Goal: Task Accomplishment & Management: Use online tool/utility

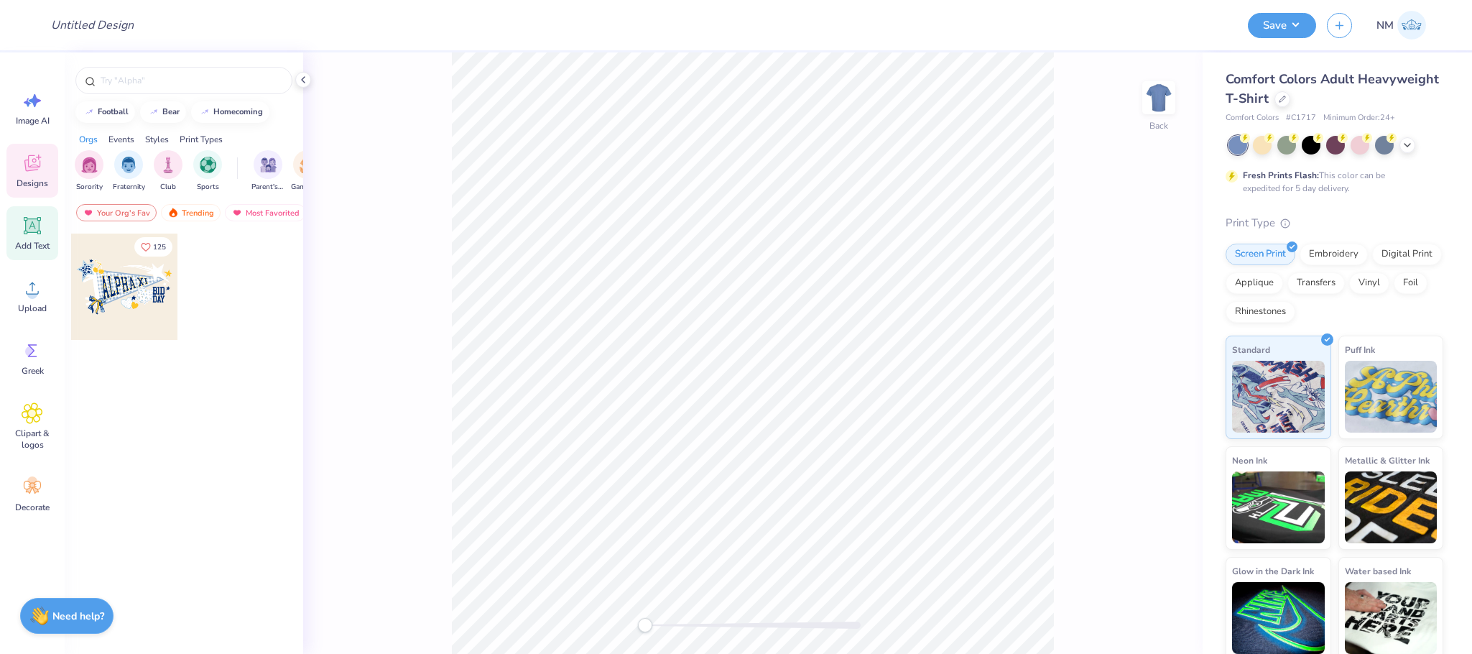
click at [22, 227] on icon at bounding box center [33, 226] width 22 height 22
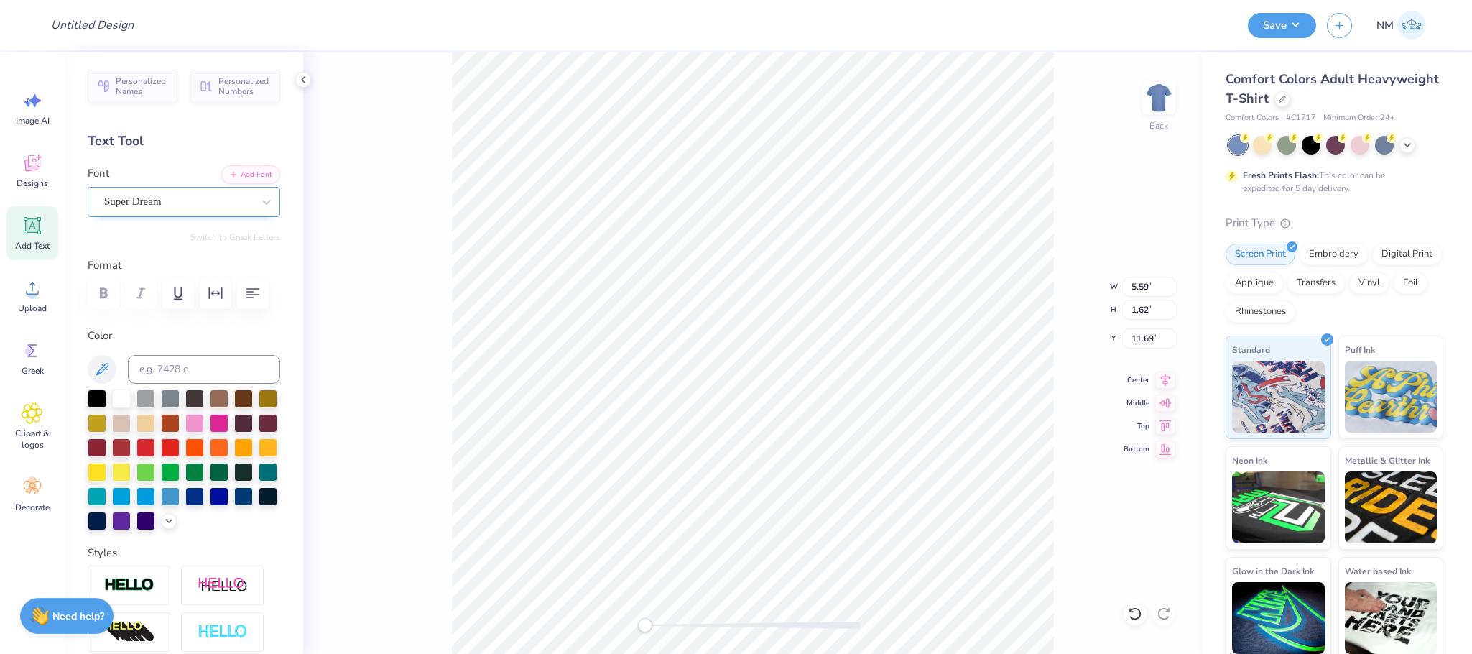
click at [213, 207] on div "Super Dream" at bounding box center [178, 201] width 151 height 22
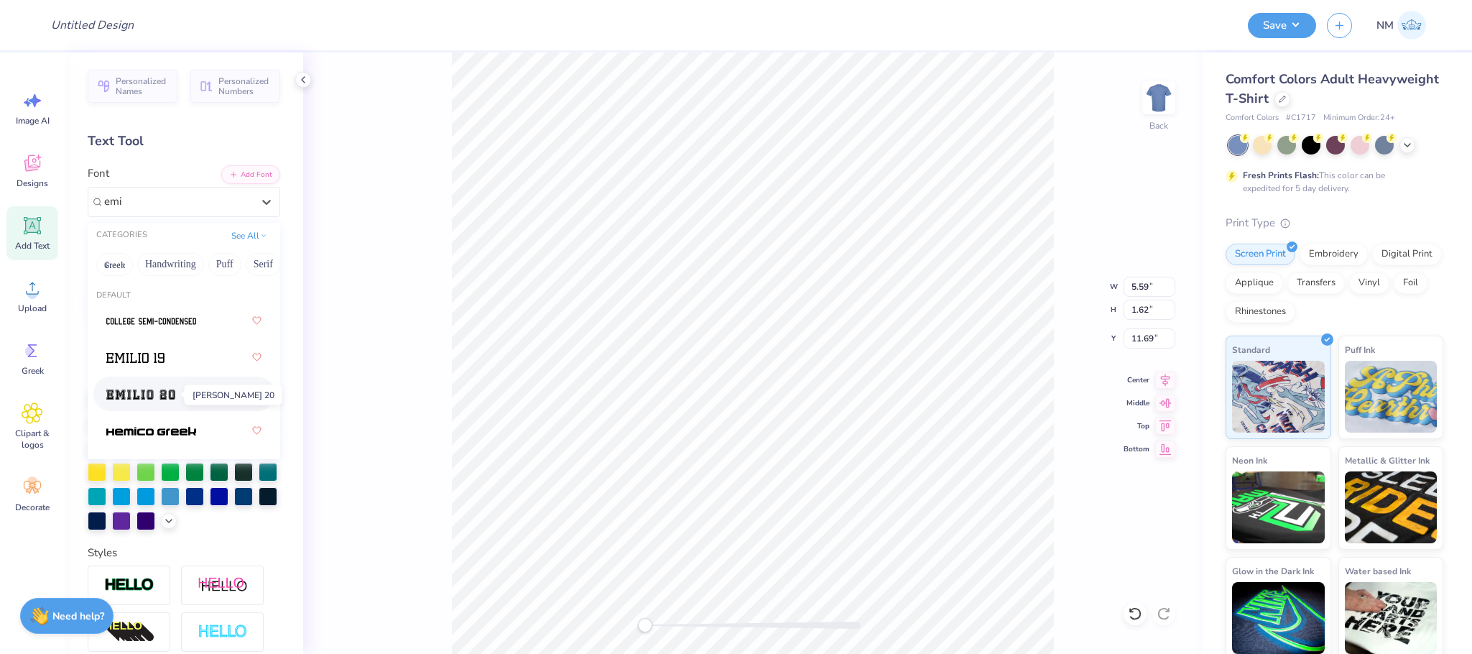
click at [160, 392] on img at bounding box center [140, 394] width 69 height 10
type input "emi"
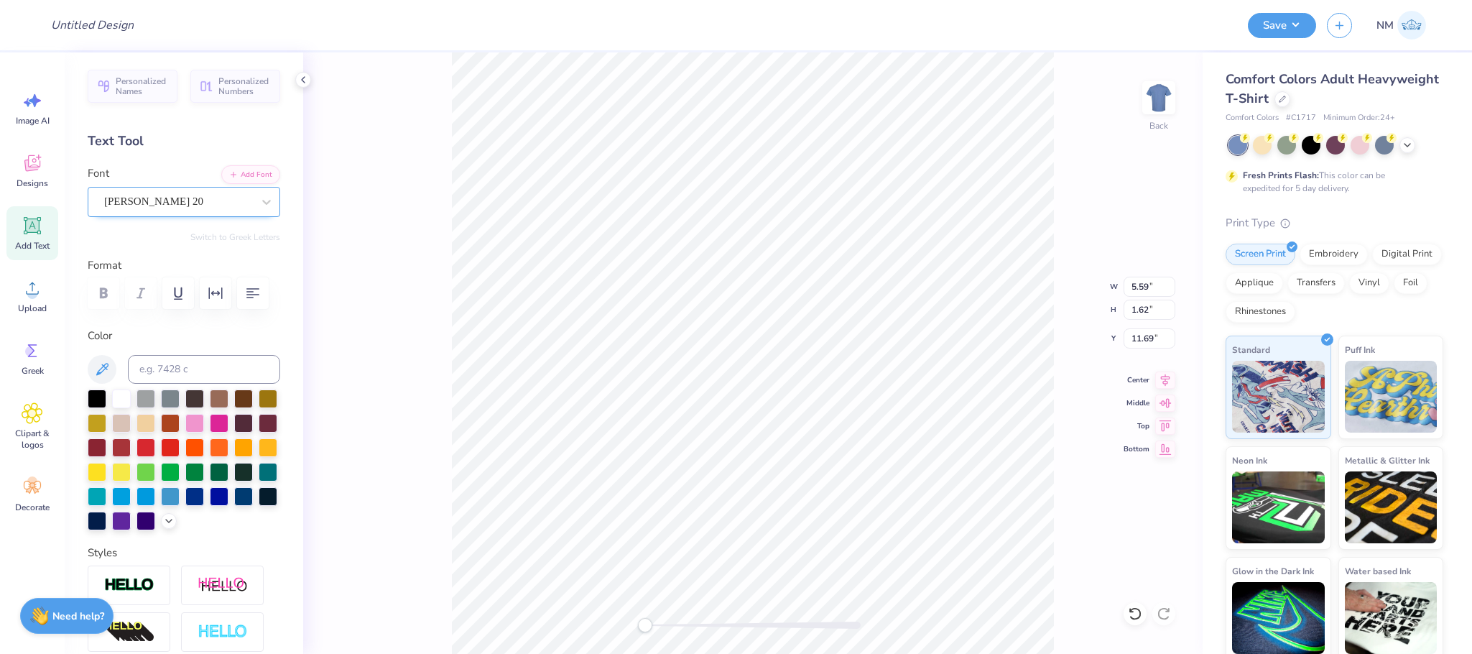
click at [160, 205] on div "[PERSON_NAME] 20" at bounding box center [178, 201] width 151 height 22
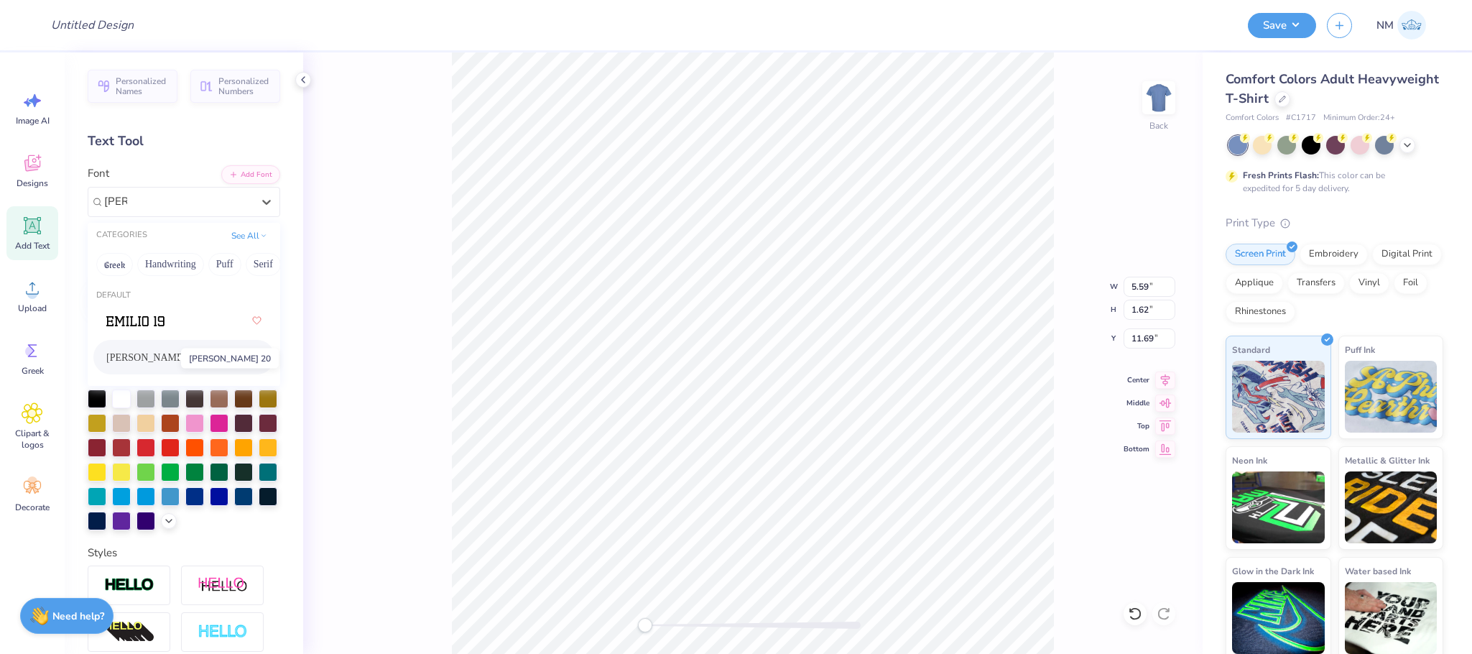
type input "[PERSON_NAME]"
drag, startPoint x: 139, startPoint y: 351, endPoint x: 126, endPoint y: 208, distance: 144.3
type textarea "80"
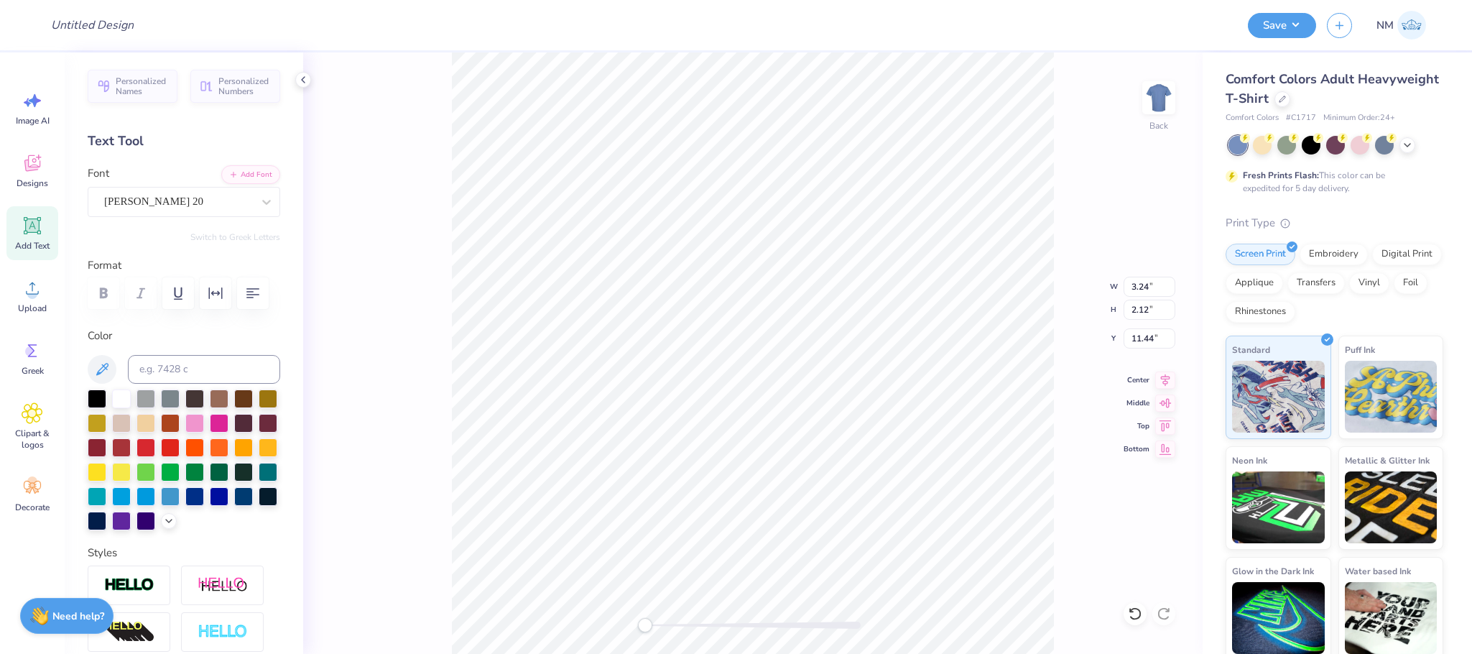
type textarea "90"
click at [1290, 102] on div at bounding box center [1283, 98] width 16 height 16
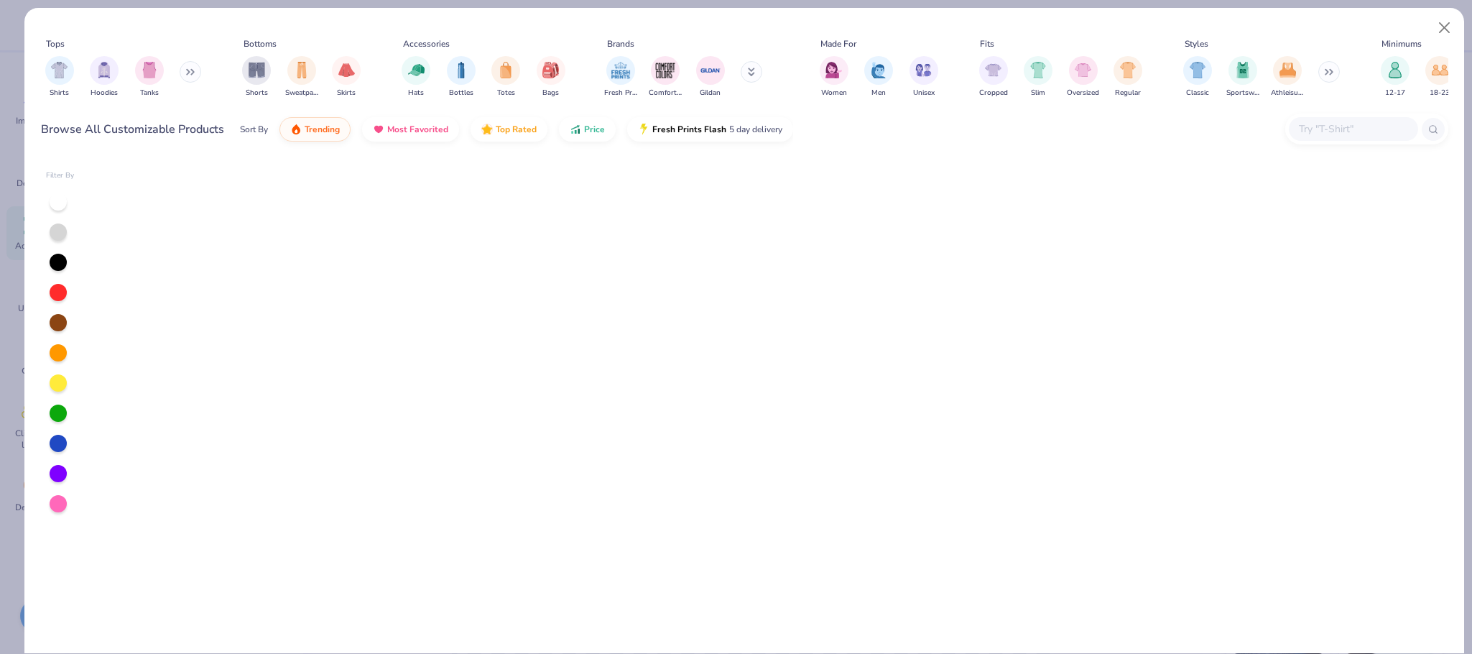
scroll to position [2164, 0]
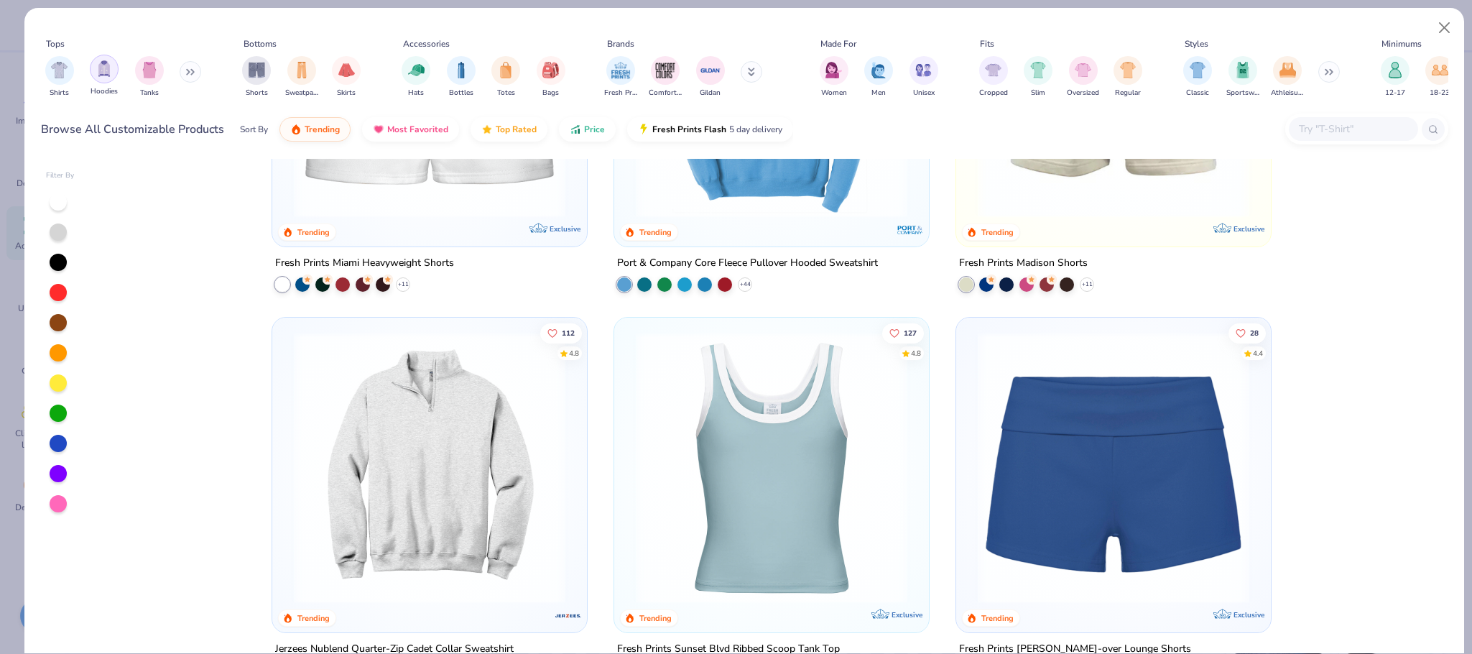
click at [111, 78] on div "filter for Hoodies" at bounding box center [104, 69] width 29 height 29
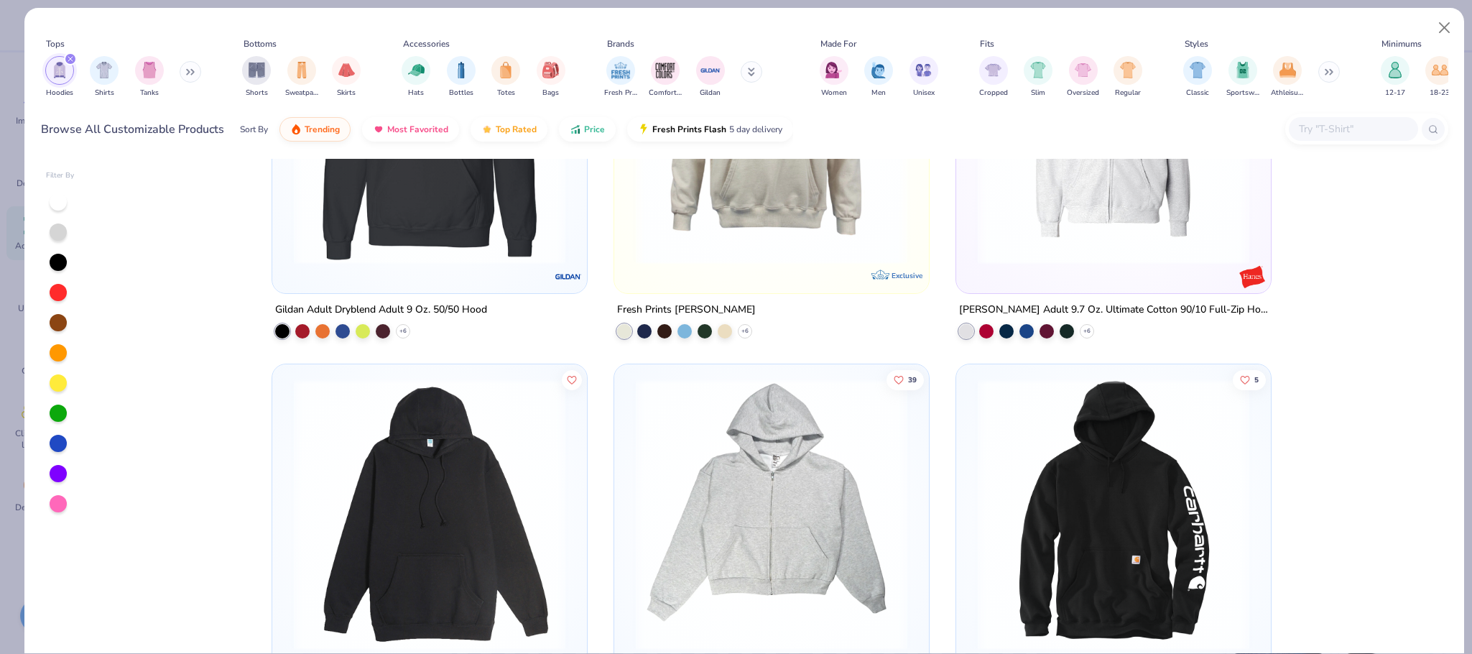
scroll to position [2164, 0]
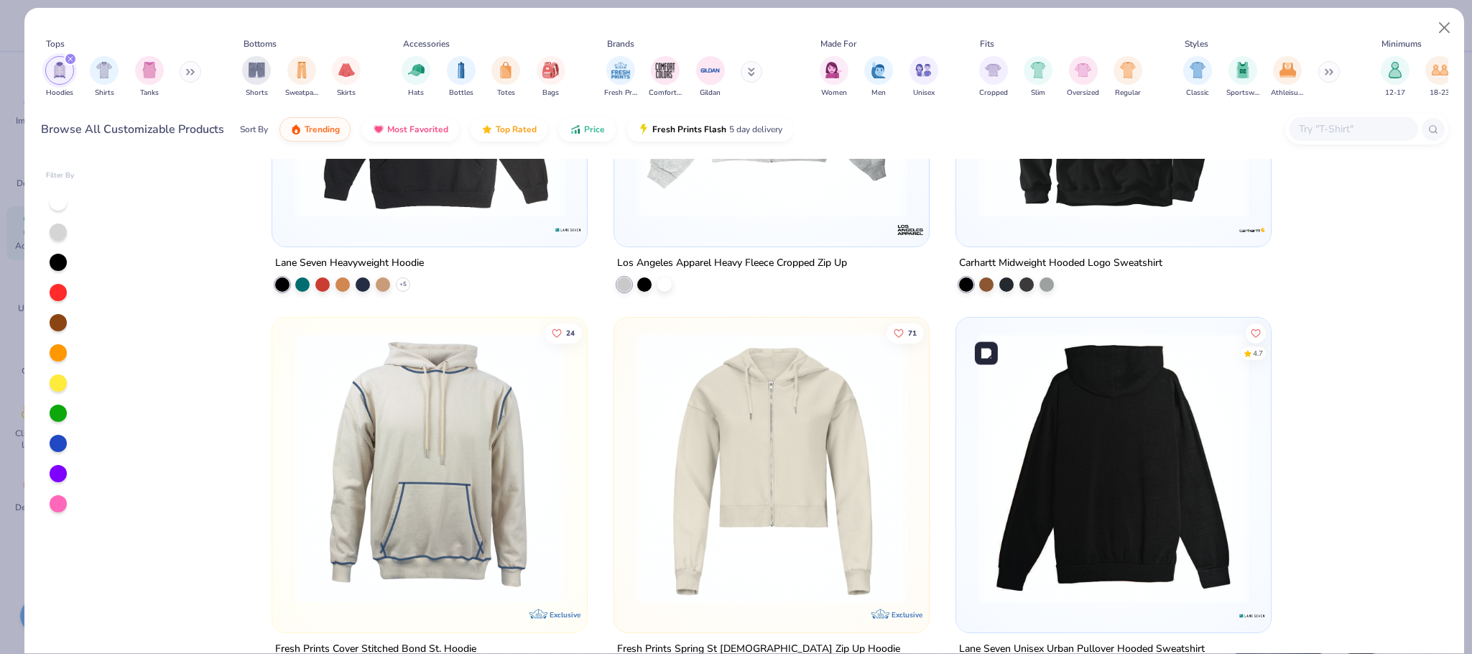
click at [1099, 527] on img at bounding box center [1114, 468] width 286 height 272
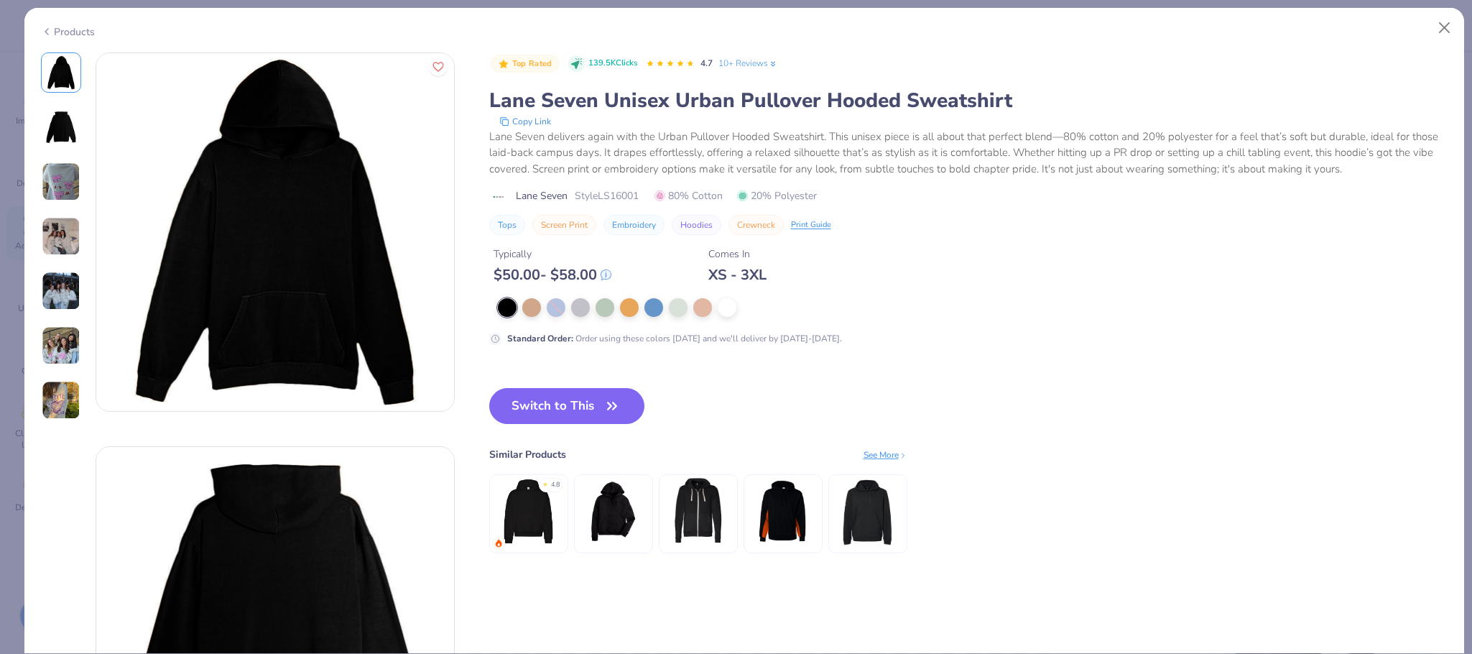
click at [68, 31] on div "Products" at bounding box center [68, 31] width 54 height 15
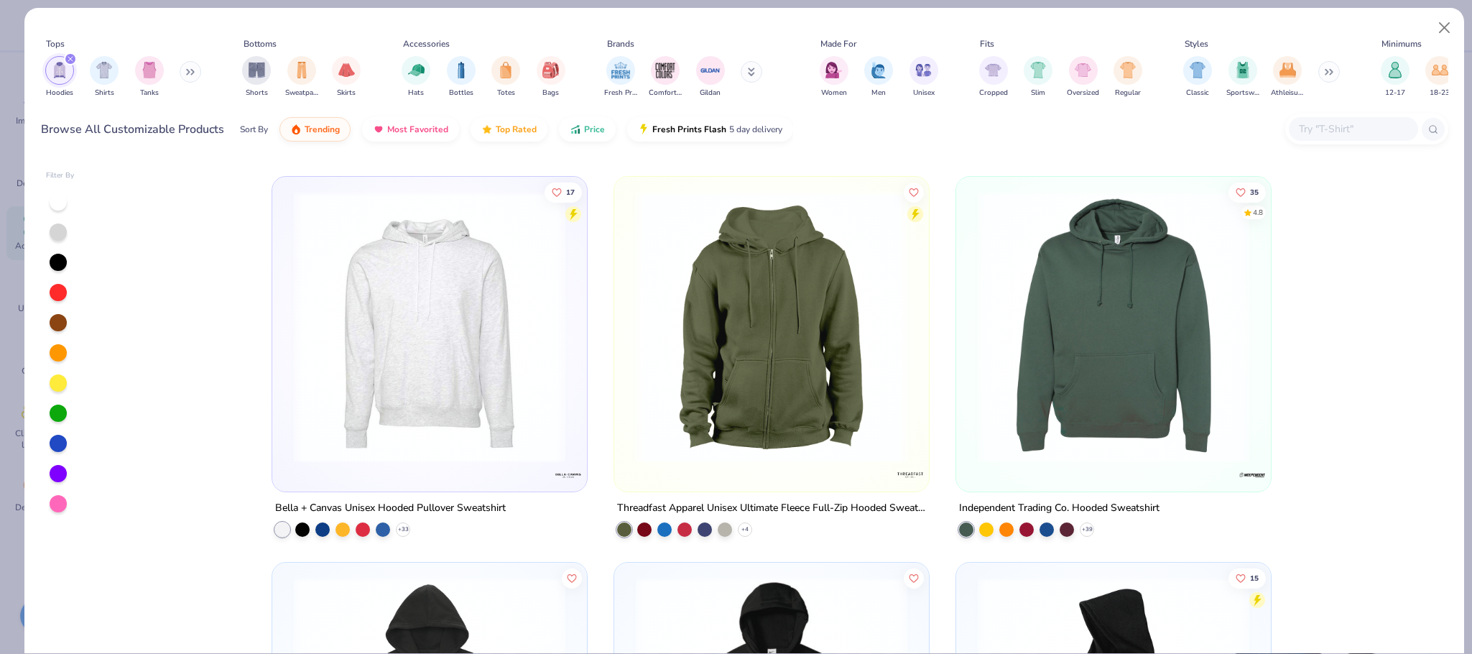
scroll to position [3029, 0]
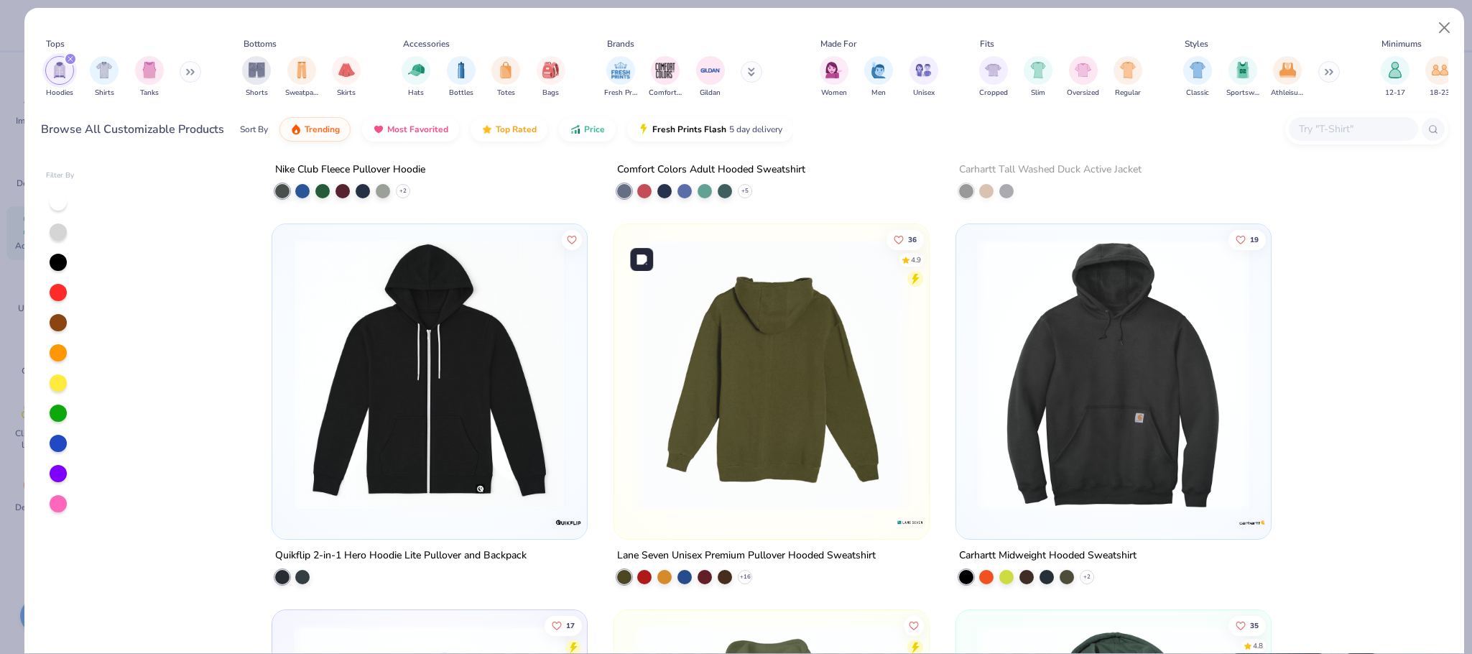
click at [629, 369] on img at bounding box center [486, 375] width 286 height 272
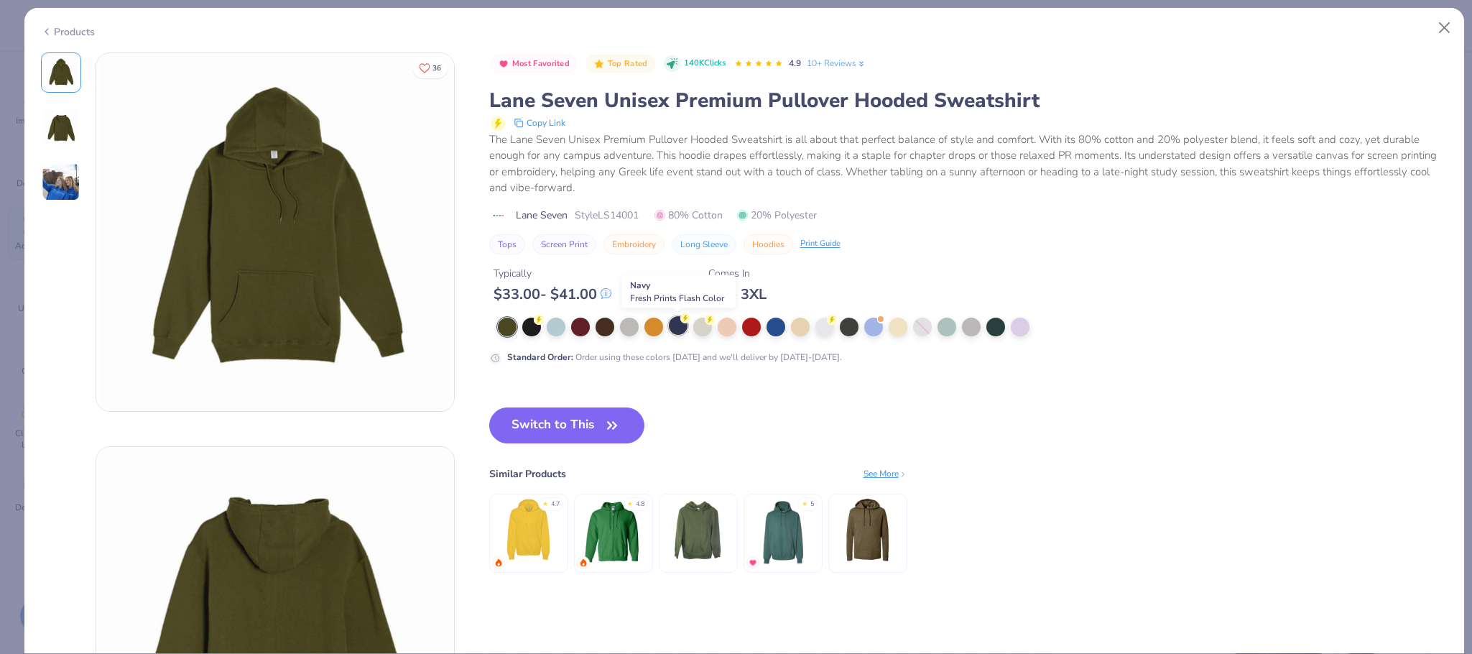
click at [677, 325] on div at bounding box center [678, 325] width 19 height 19
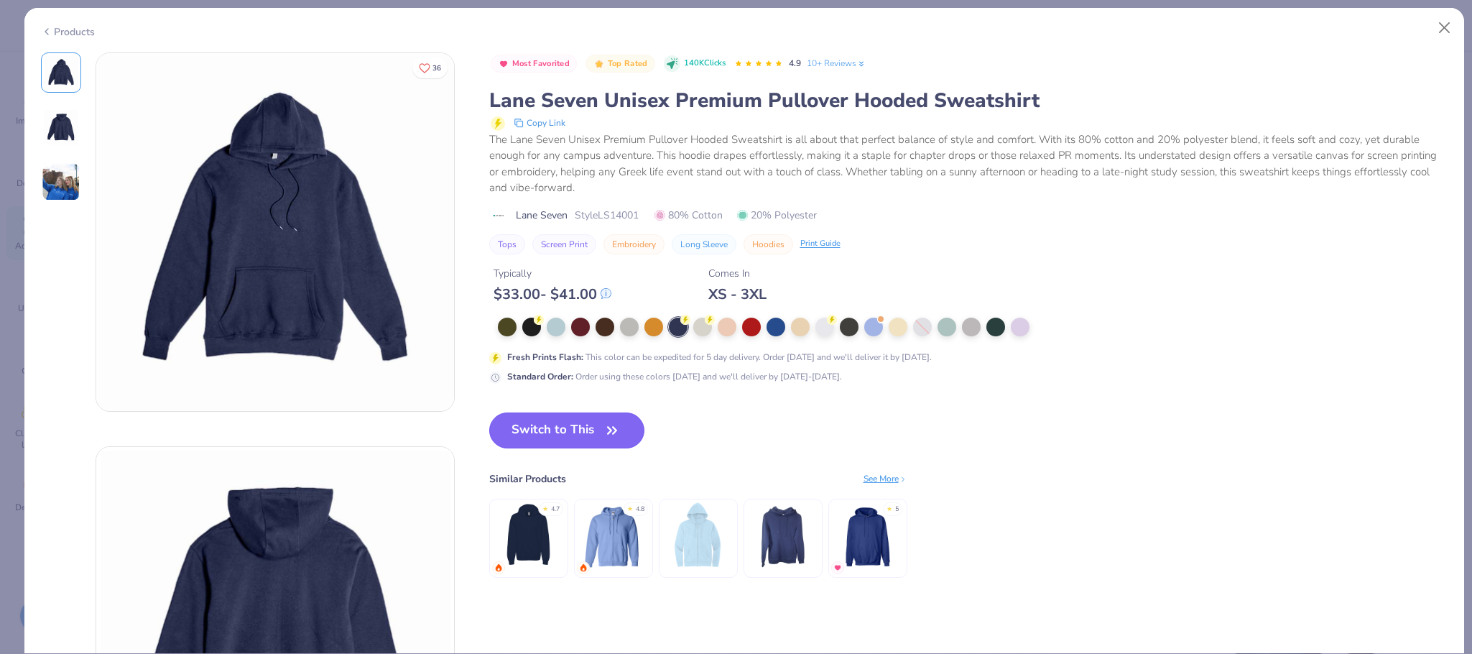
click at [537, 420] on button "Switch to This" at bounding box center [567, 430] width 156 height 36
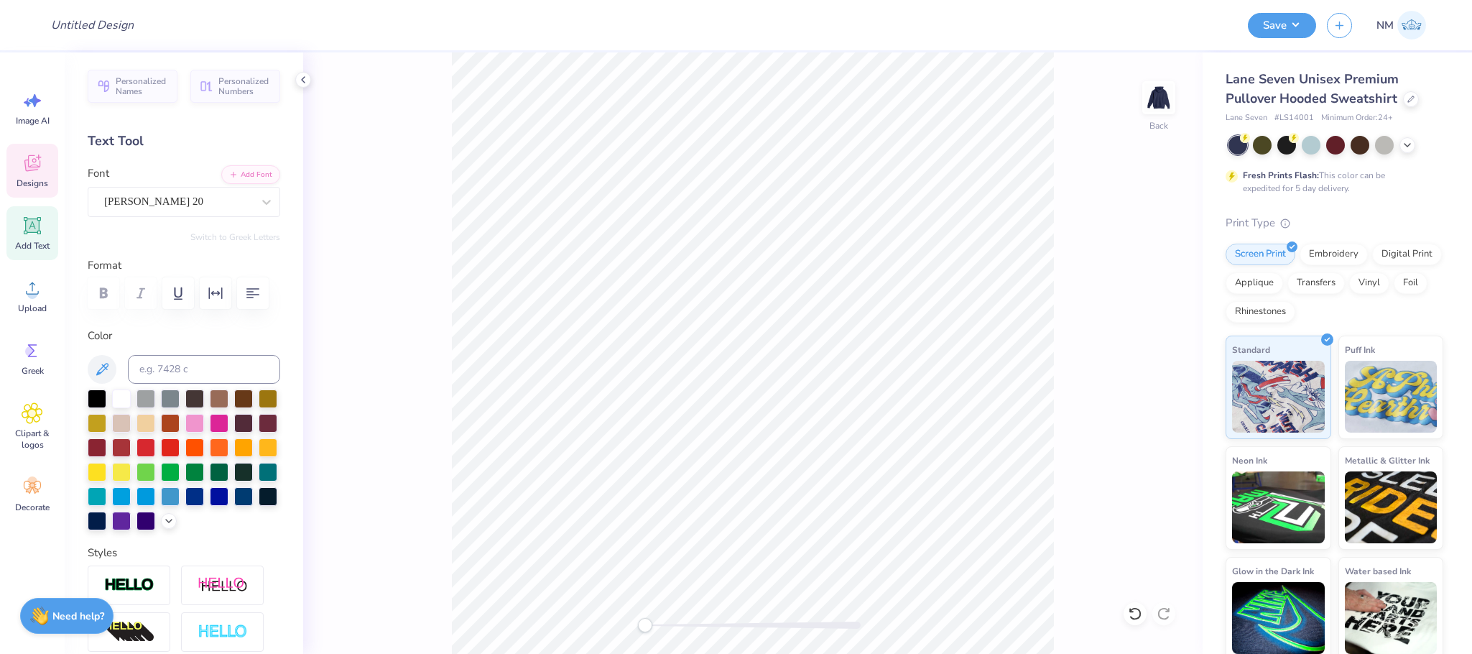
click at [28, 157] on icon at bounding box center [33, 163] width 22 height 22
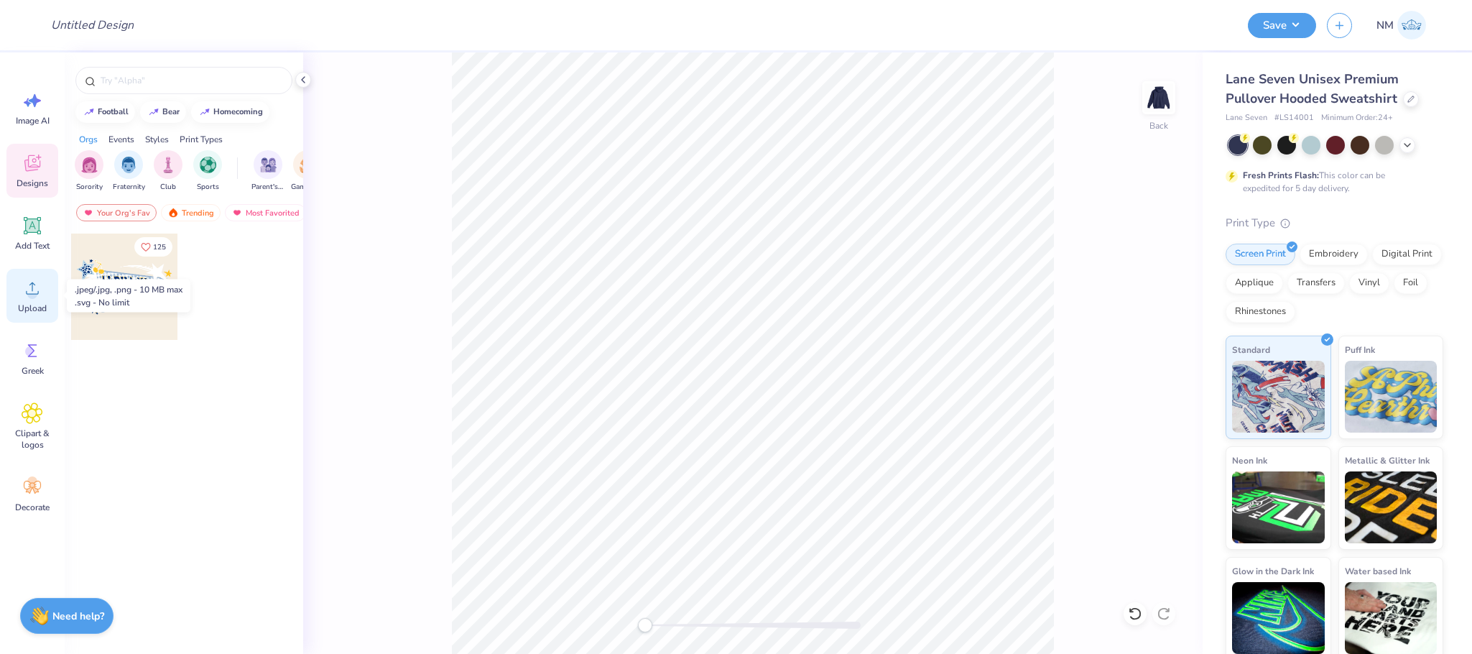
click at [20, 302] on span "Upload" at bounding box center [32, 307] width 29 height 11
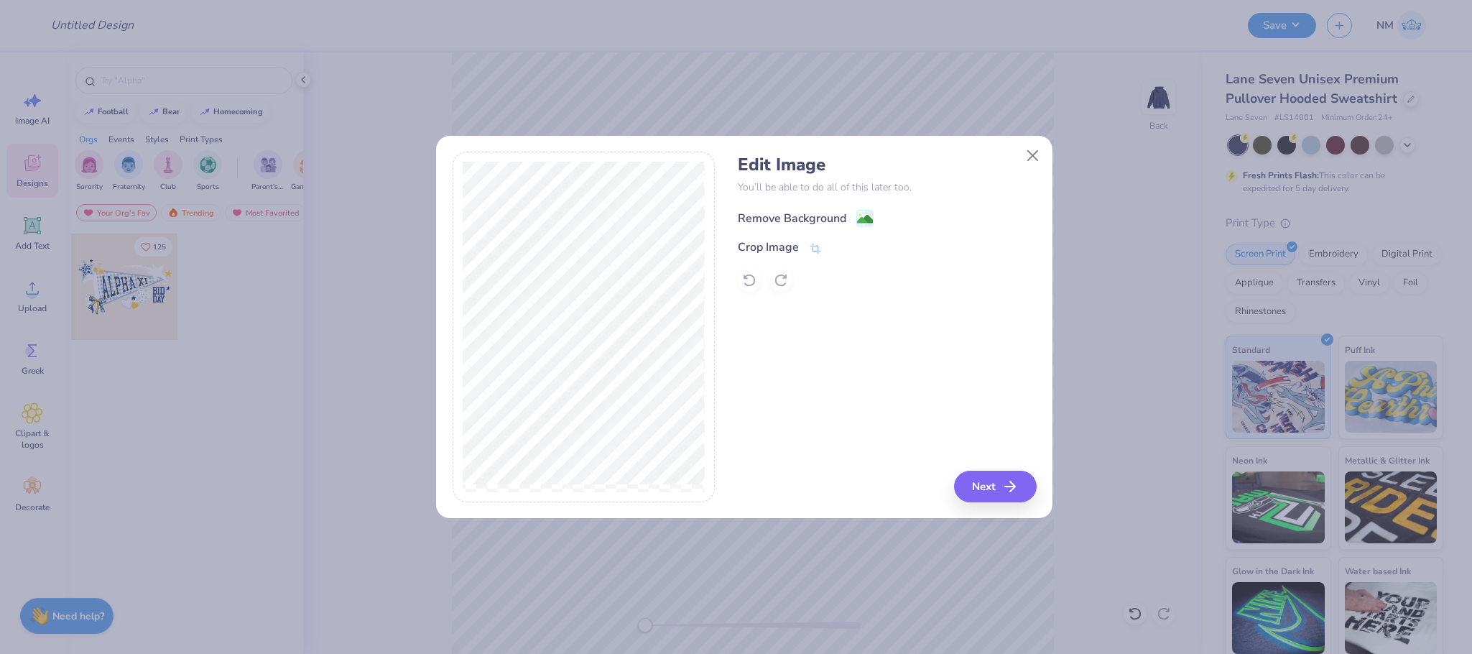
click at [856, 220] on icon at bounding box center [864, 218] width 17 height 17
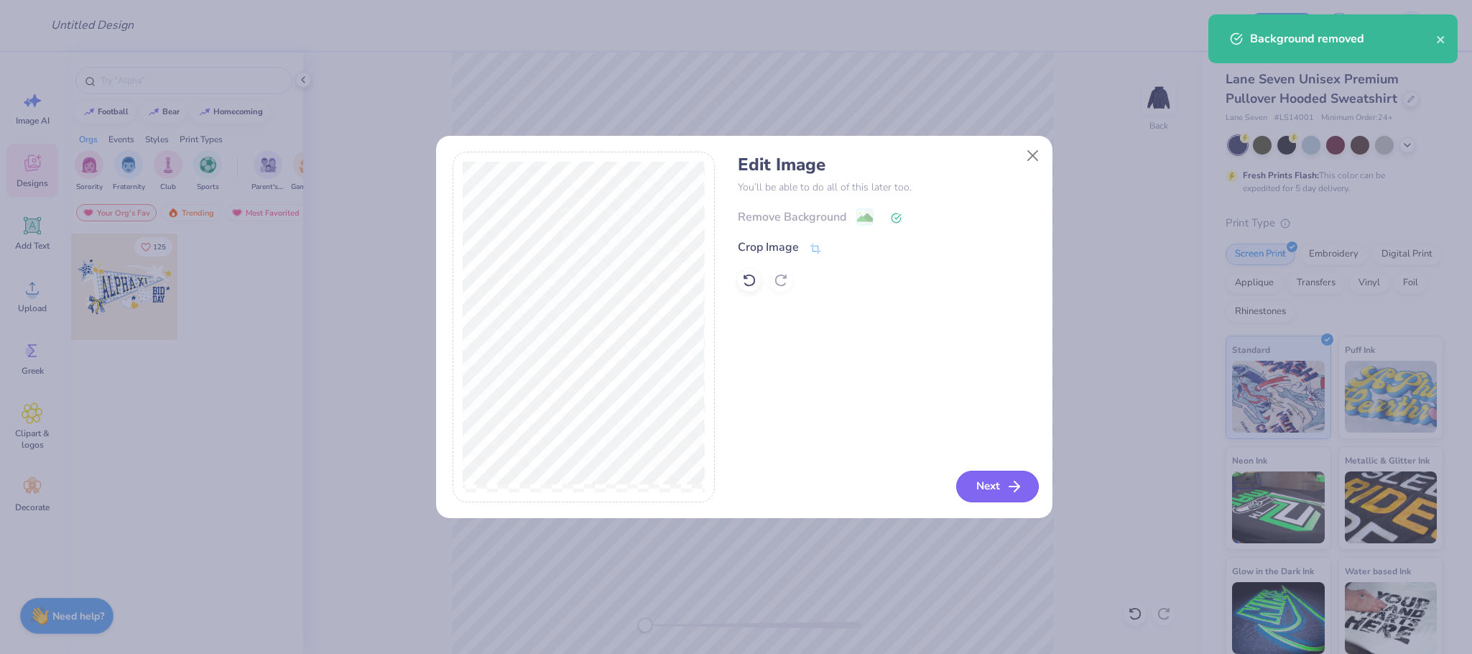
click at [989, 486] on button "Next" at bounding box center [997, 487] width 83 height 32
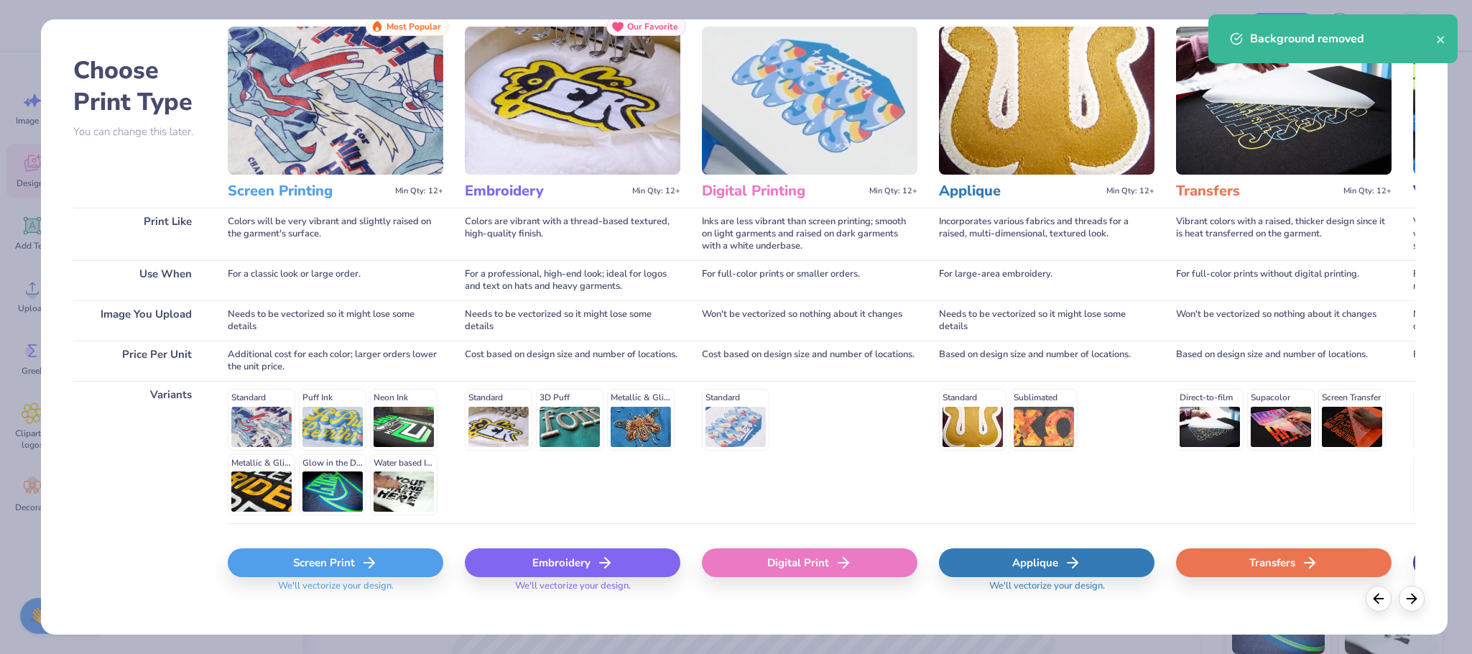
scroll to position [63, 0]
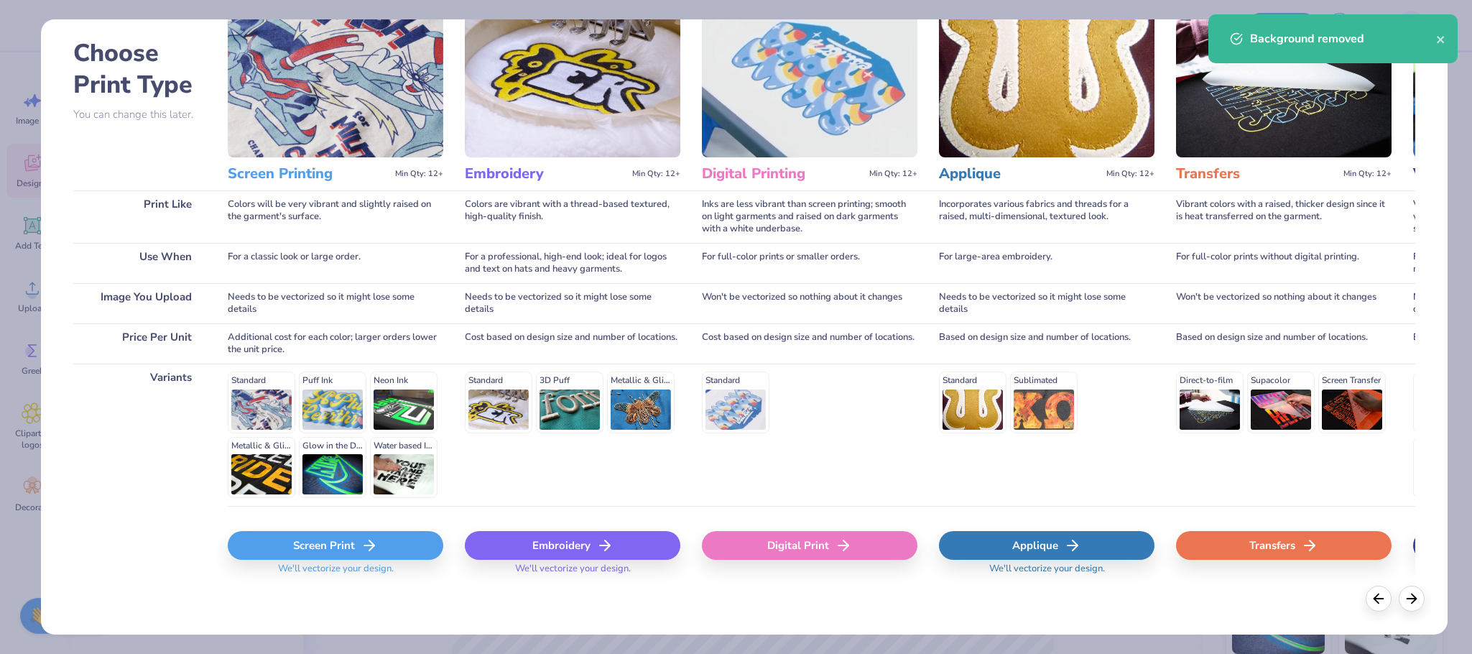
click at [332, 540] on div "Screen Print" at bounding box center [336, 545] width 216 height 29
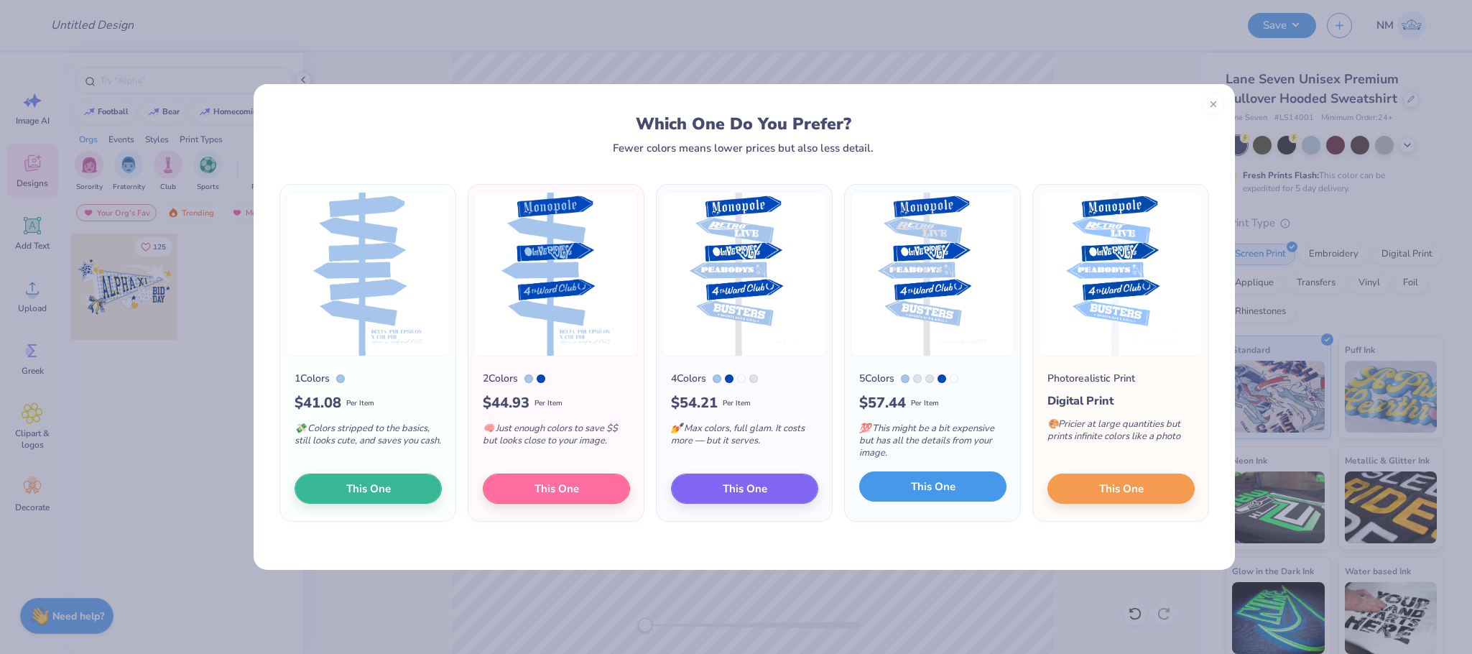
click at [912, 486] on span "This One" at bounding box center [933, 486] width 45 height 17
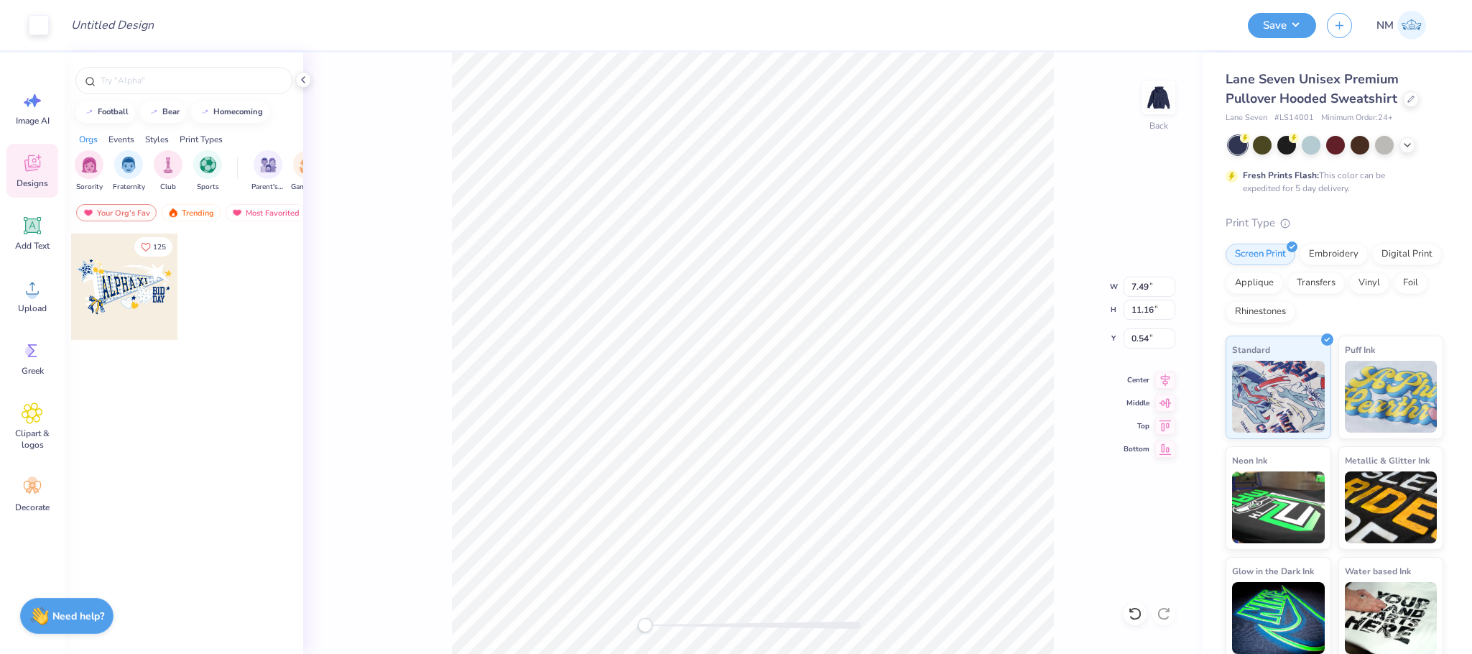
type input "0.23"
type input "0.24"
type input "10.31"
click at [647, 621] on div "Accessibility label" at bounding box center [645, 625] width 14 height 14
click at [649, 628] on div "Accessibility label" at bounding box center [649, 625] width 14 height 14
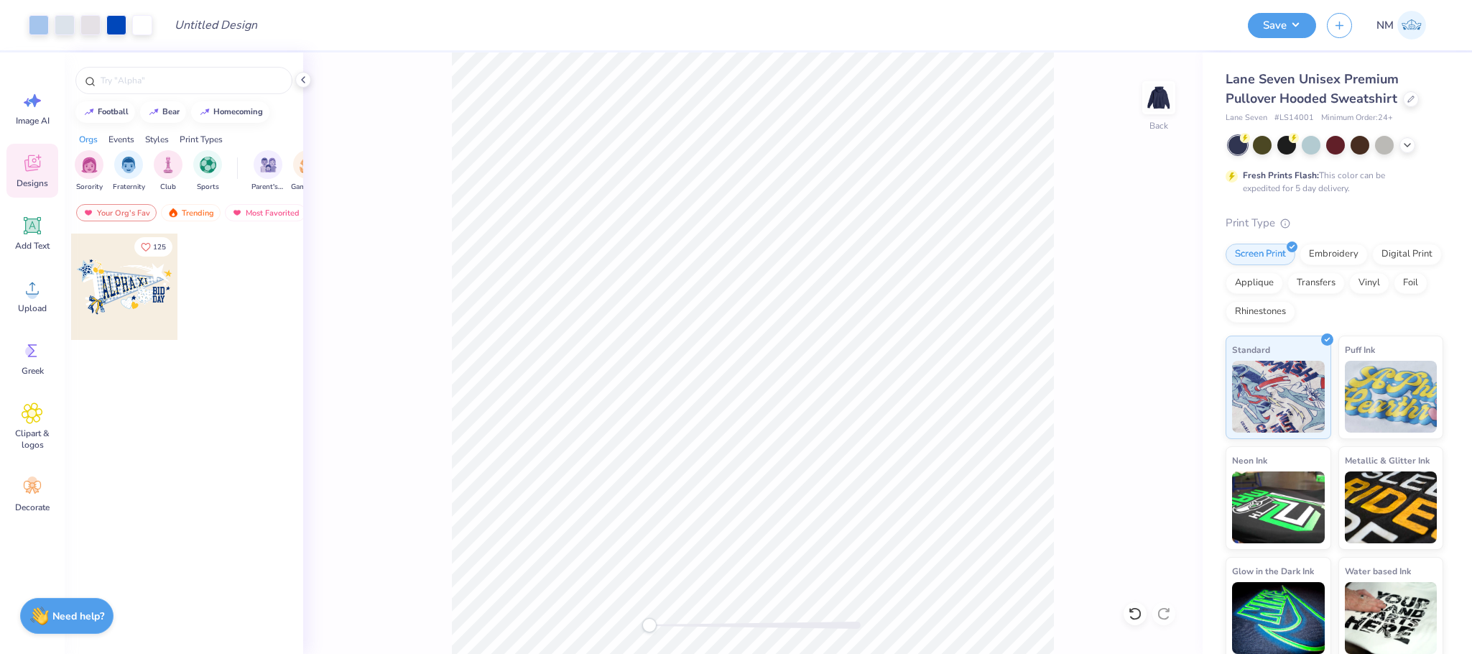
click at [649, 628] on div "Accessibility label" at bounding box center [649, 625] width 14 height 14
click at [652, 628] on div "Accessibility label" at bounding box center [649, 625] width 14 height 14
drag, startPoint x: 652, startPoint y: 628, endPoint x: 684, endPoint y: 628, distance: 32.3
click at [684, 628] on div "Accessibility label" at bounding box center [684, 625] width 14 height 14
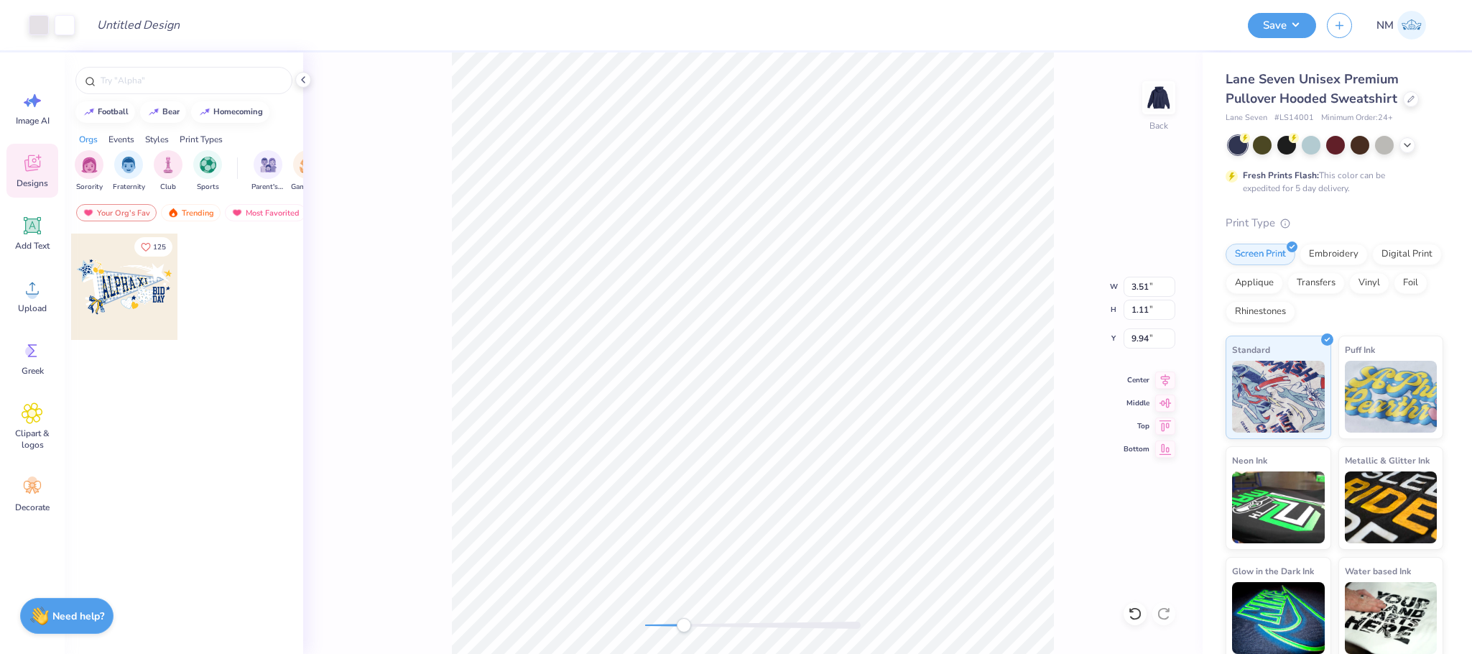
type input "3.00"
click at [1138, 616] on icon at bounding box center [1135, 613] width 14 height 14
click at [1160, 606] on div at bounding box center [1163, 613] width 23 height 23
drag, startPoint x: 685, startPoint y: 629, endPoint x: 638, endPoint y: 627, distance: 47.5
click at [638, 627] on div "Accessibility label" at bounding box center [645, 625] width 14 height 14
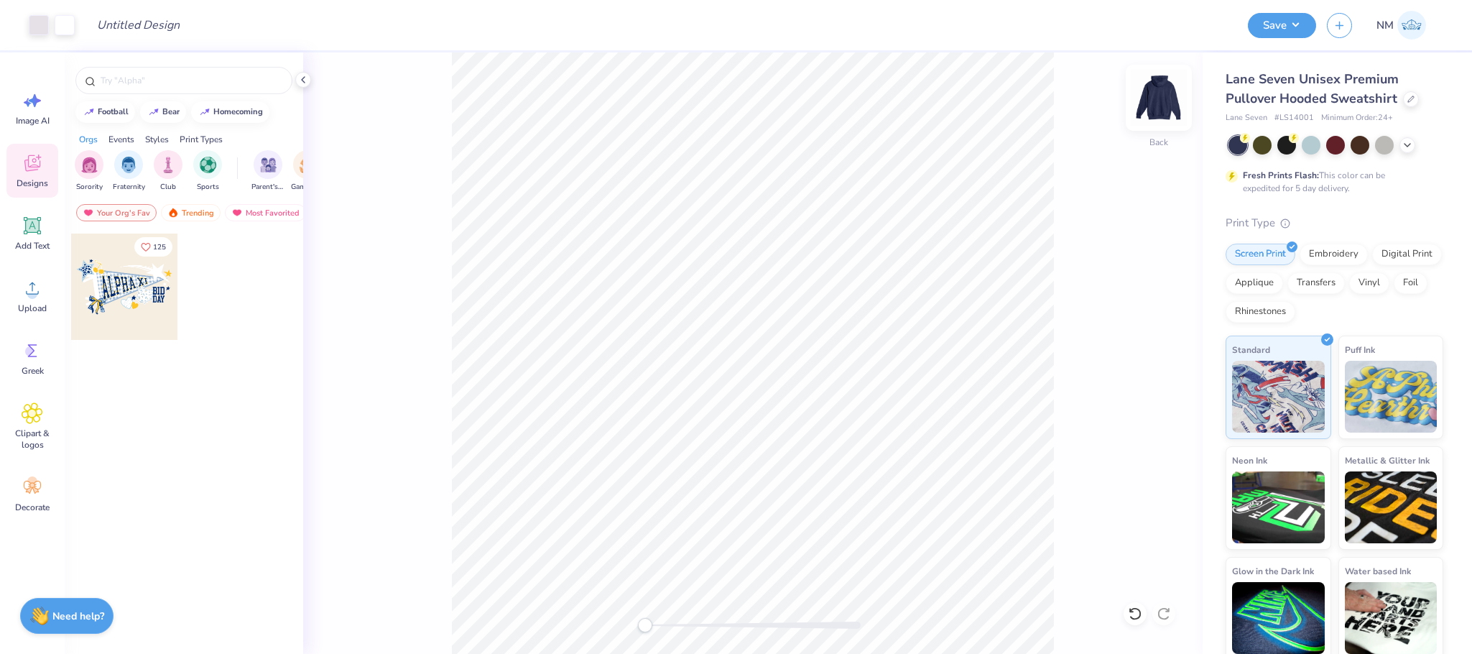
click at [1157, 88] on img at bounding box center [1158, 97] width 57 height 57
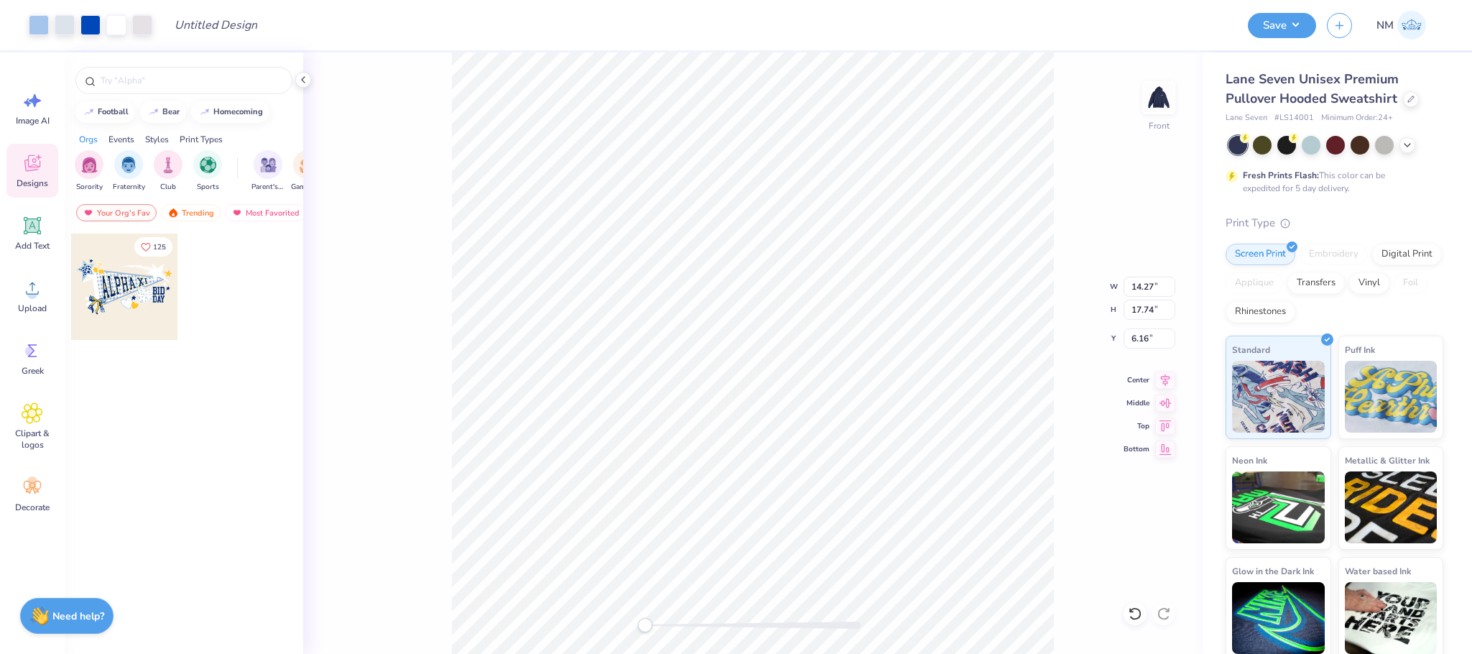
type input "14.27"
type input "17.74"
type input "6.16"
click at [1134, 616] on icon at bounding box center [1135, 613] width 14 height 14
type input "7.96"
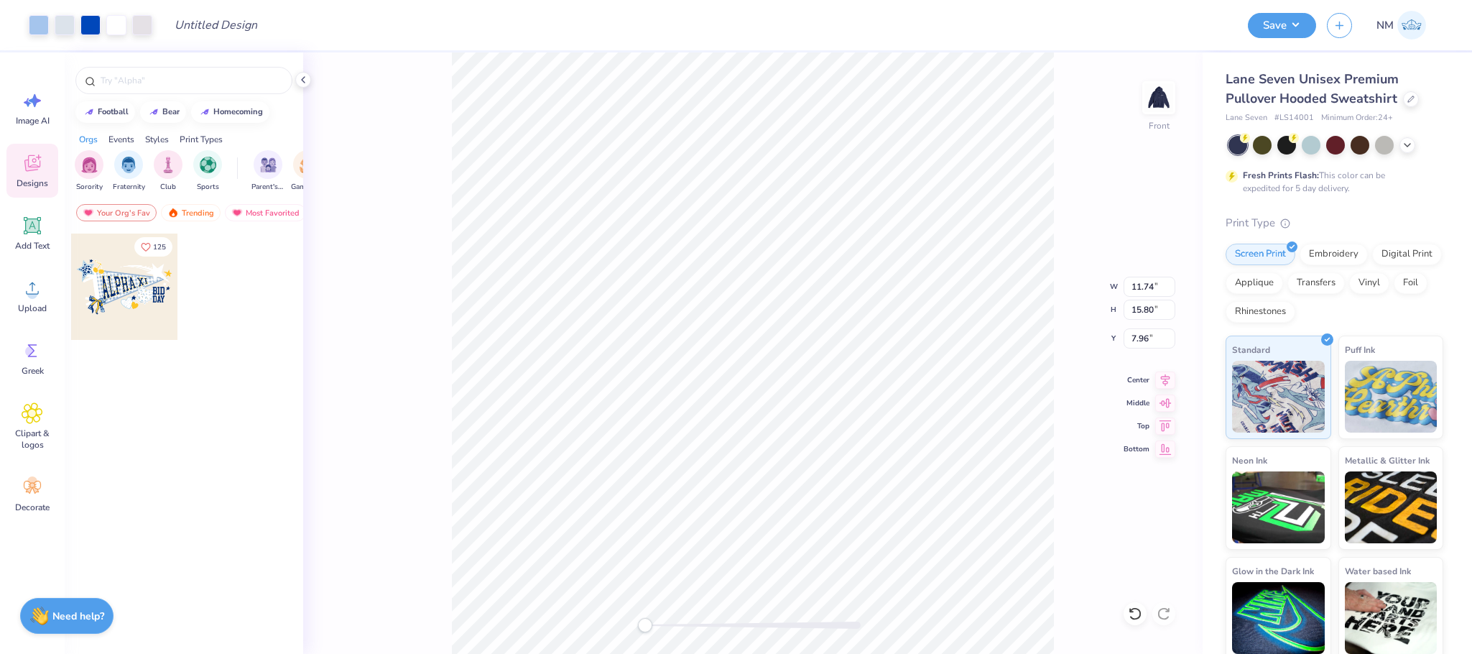
type input "11.74"
type input "15.80"
type input "7.83"
type input "8.62"
type input "14.95"
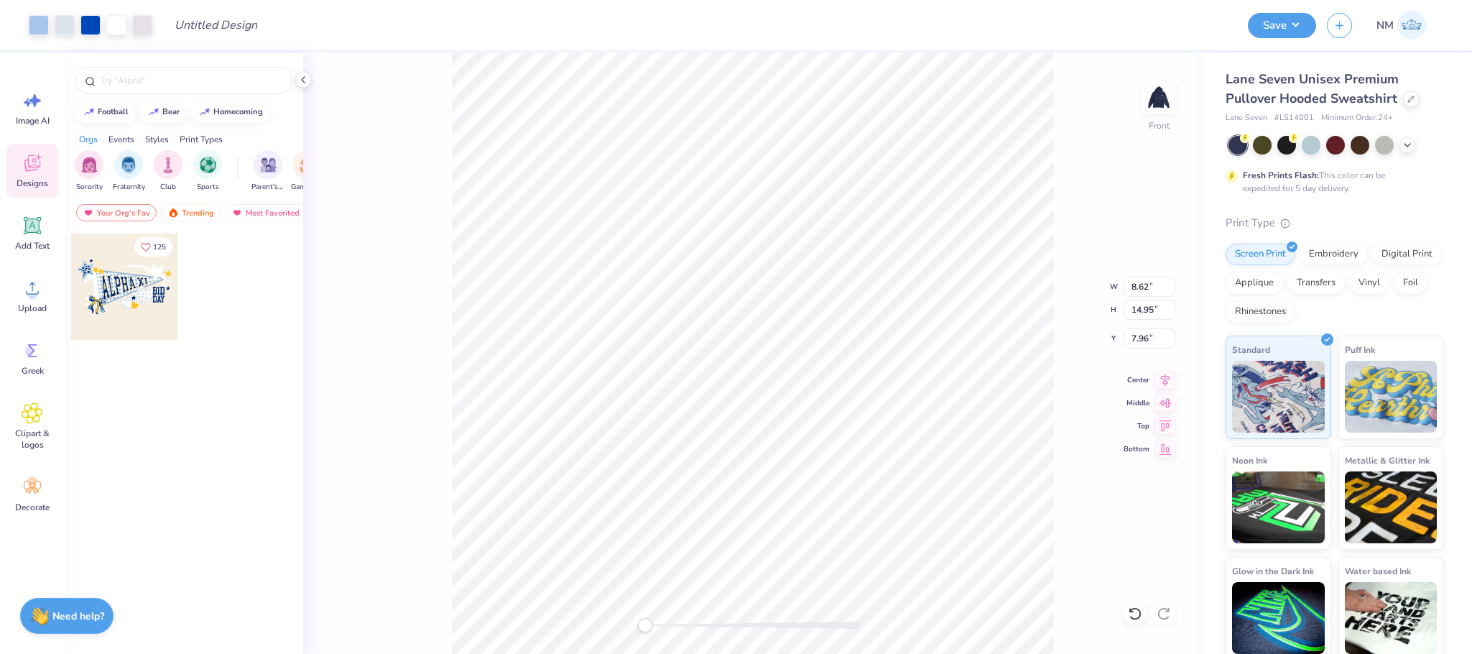
type input "7.96"
click at [121, 22] on div at bounding box center [116, 24] width 20 height 20
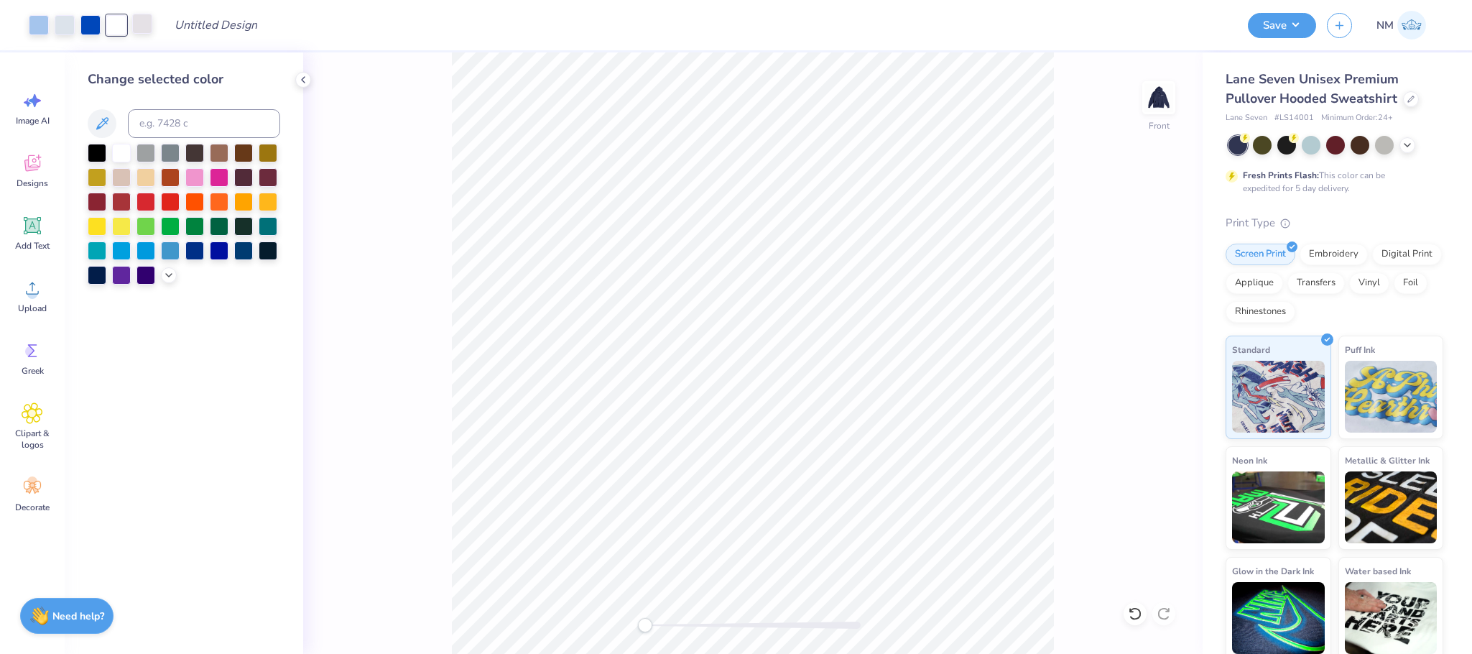
click at [139, 22] on div at bounding box center [142, 24] width 20 height 20
click at [127, 147] on div at bounding box center [121, 151] width 19 height 19
click at [71, 24] on div at bounding box center [65, 24] width 20 height 20
click at [166, 117] on input at bounding box center [204, 123] width 152 height 29
type input "2717"
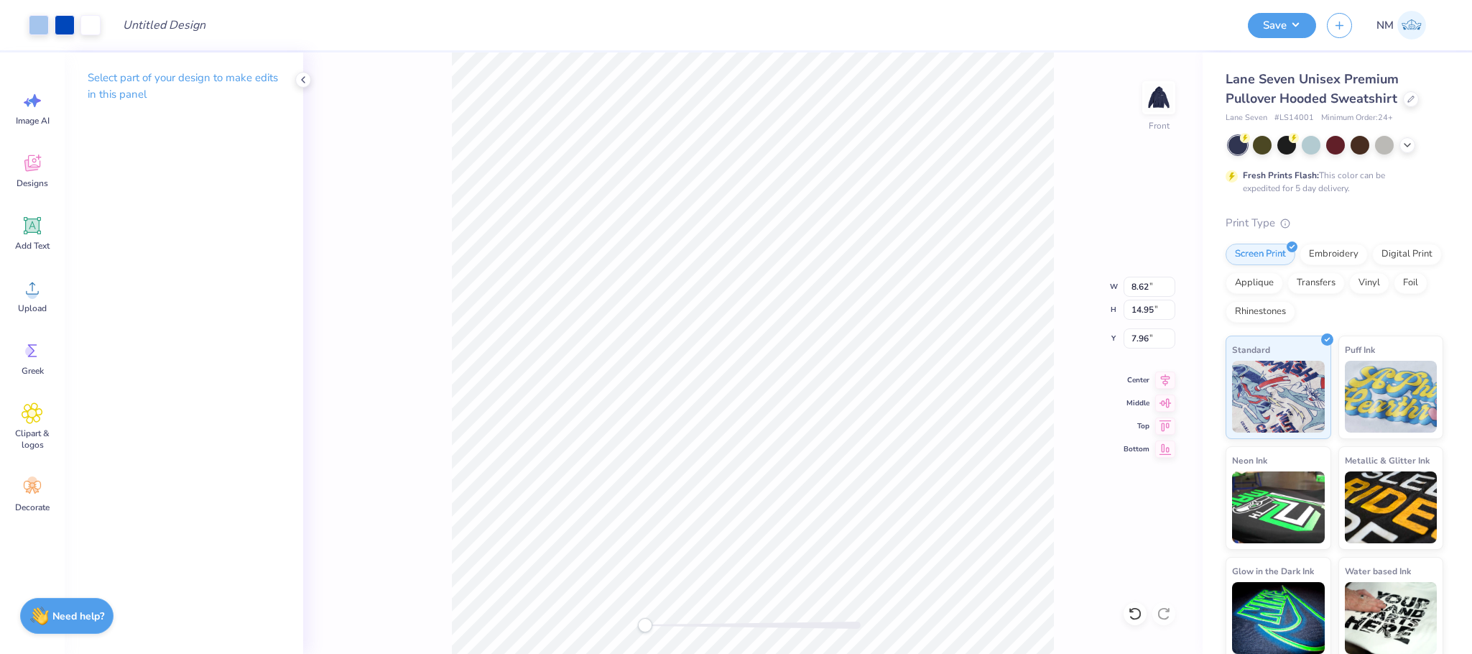
type input "6.00"
type input "10.80"
type input "16.96"
type input "6.20"
type input "11.40"
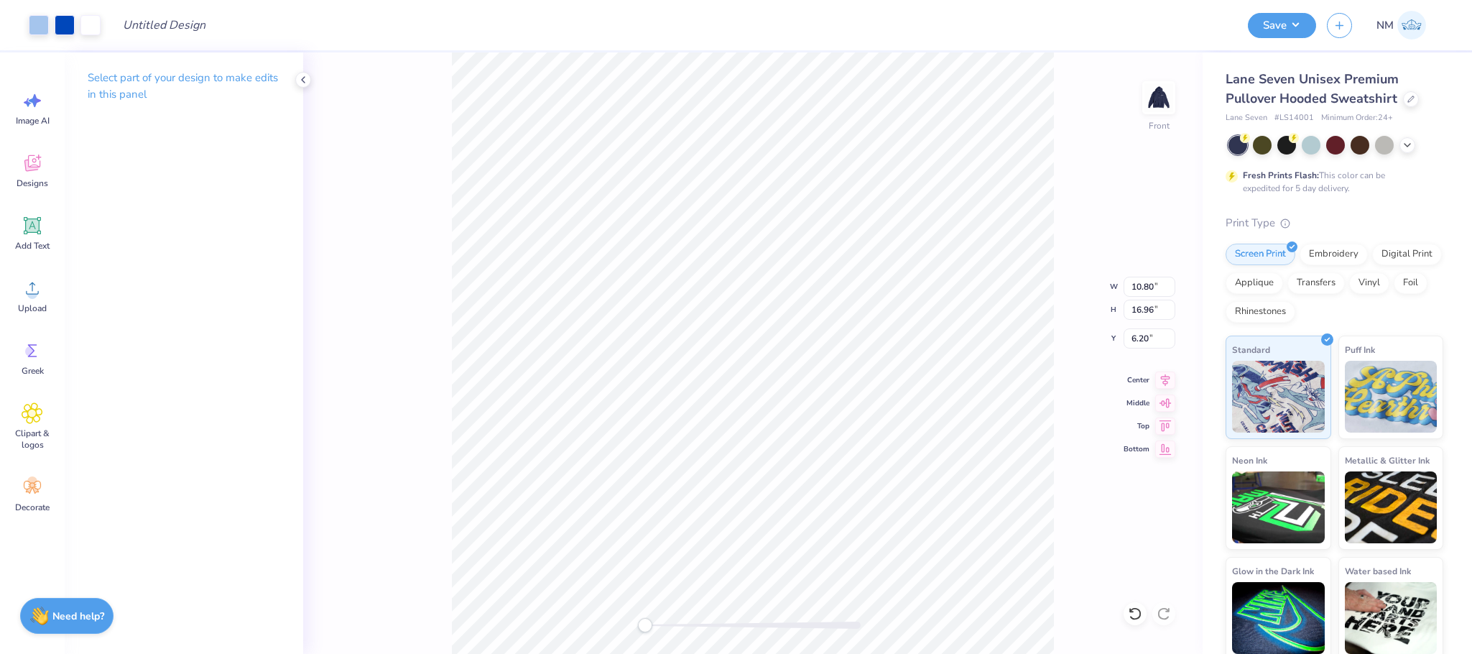
type input "17.57"
type input "6.16"
type input "6.00"
click at [1160, 108] on img at bounding box center [1158, 97] width 57 height 57
type input "4.89"
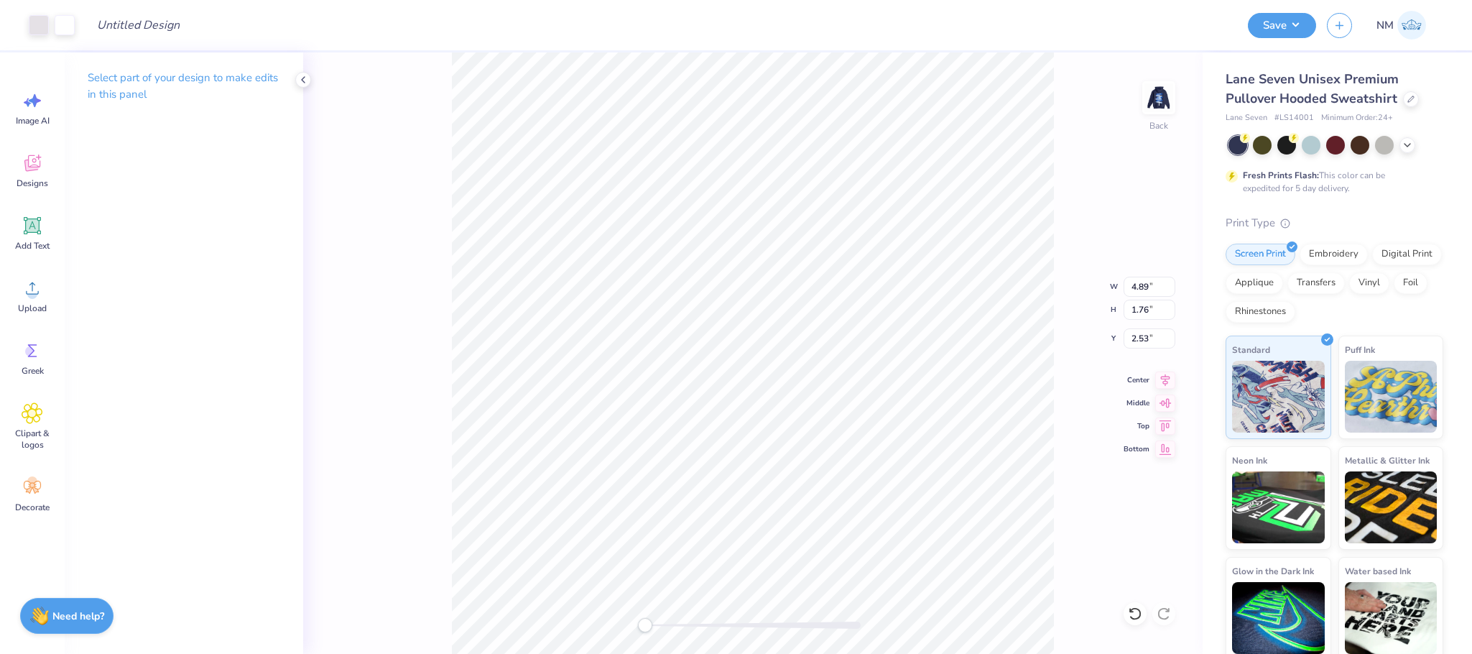
type input "1.76"
type input "3.00"
drag, startPoint x: 647, startPoint y: 623, endPoint x: 701, endPoint y: 625, distance: 53.9
click at [701, 625] on div "Accessibility label" at bounding box center [701, 625] width 14 height 14
type input "3.50"
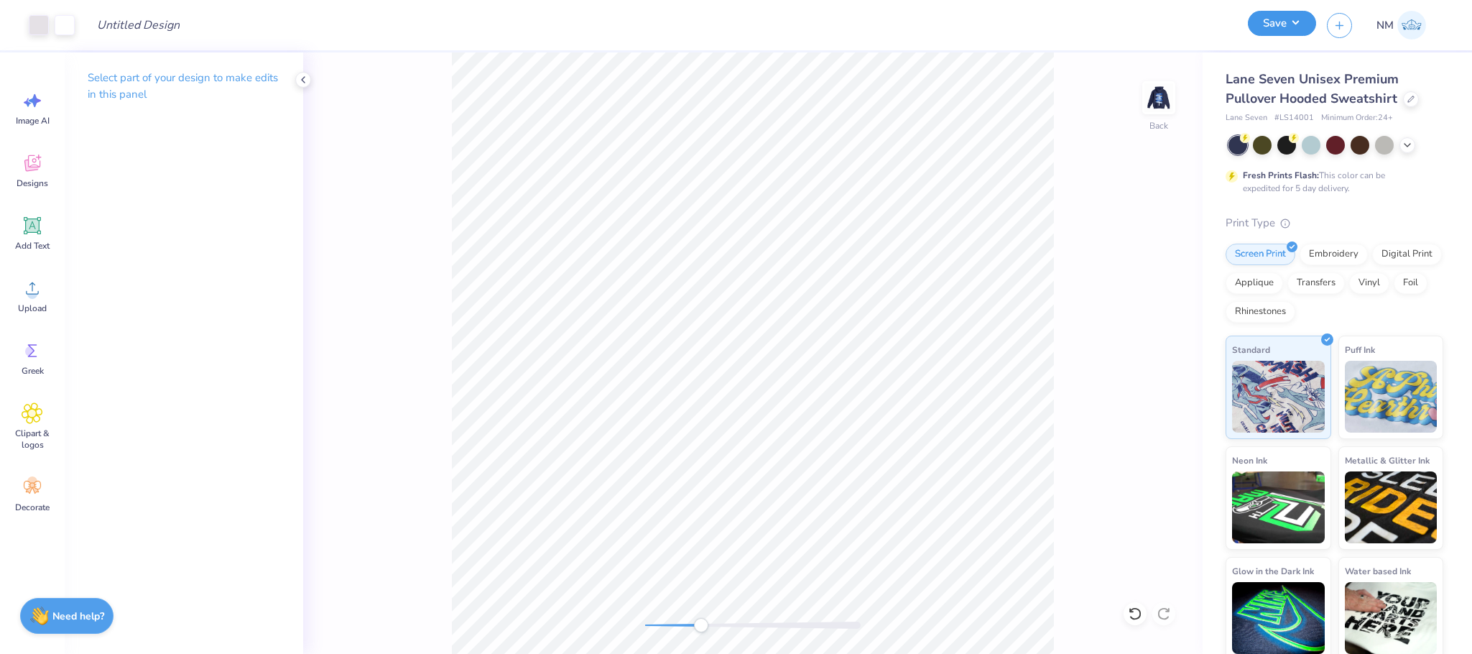
click at [1282, 30] on button "Save" at bounding box center [1282, 23] width 68 height 25
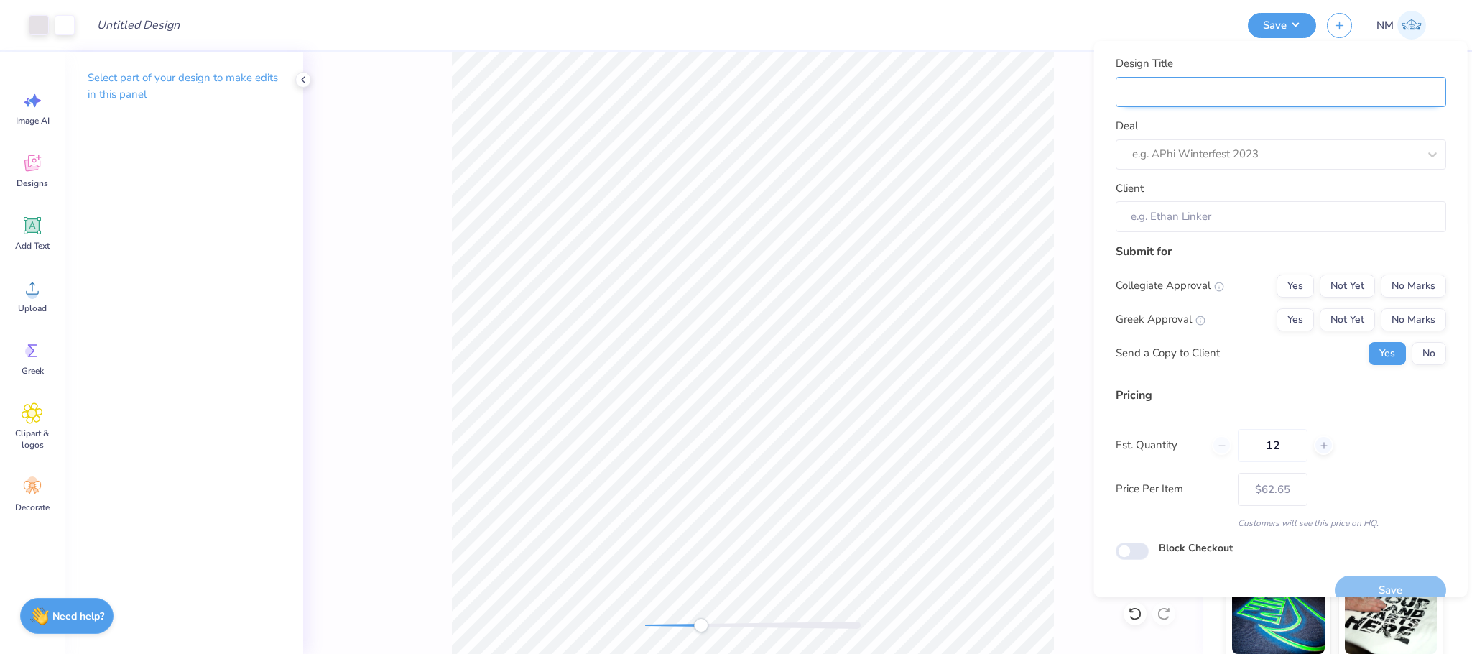
click at [1369, 91] on input "Design Title" at bounding box center [1281, 92] width 330 height 31
type input "R"
type input "RI"
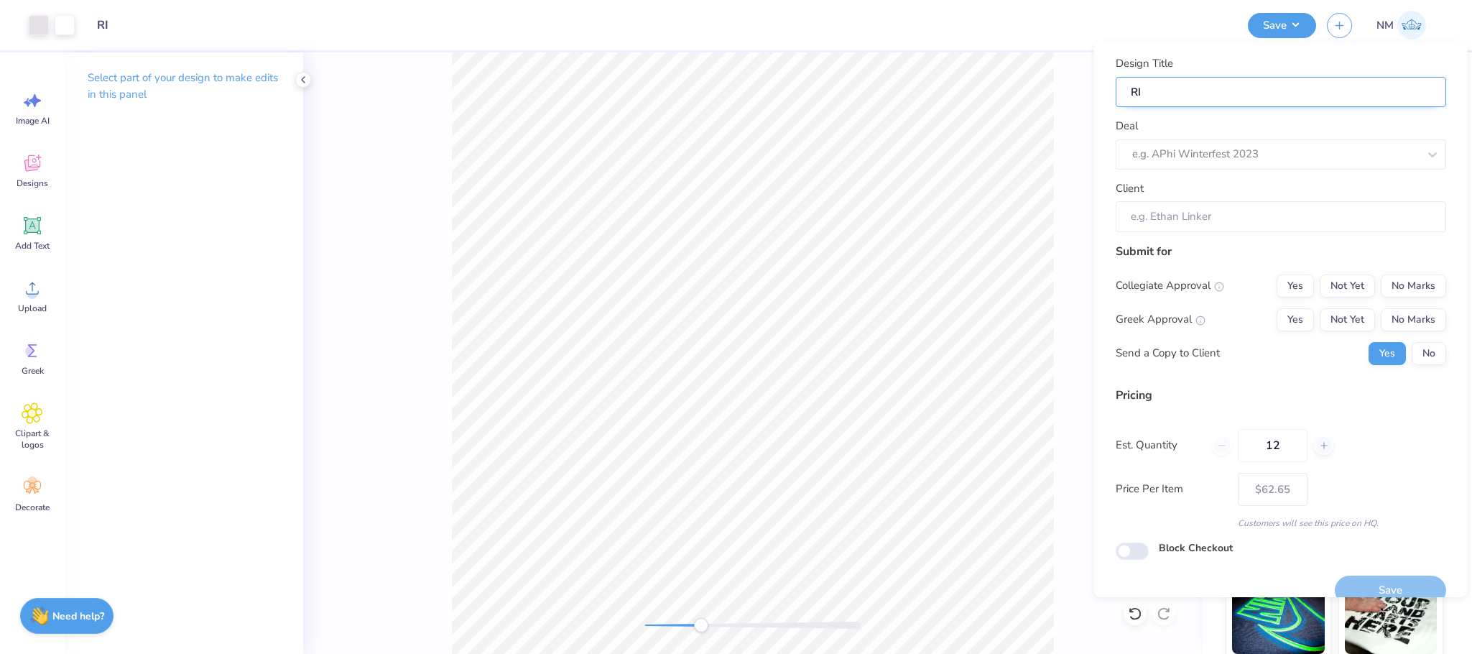
type input "RIL"
type input "RILE"
type input "[PERSON_NAME]"
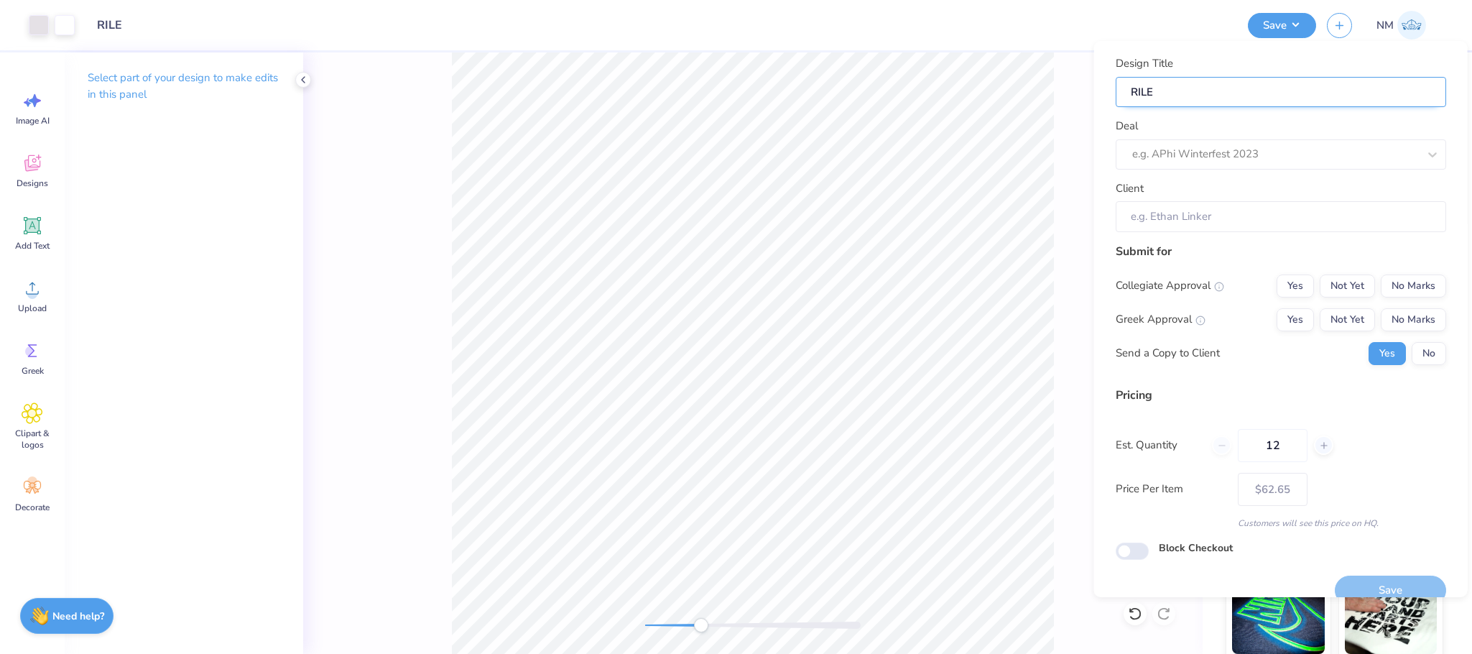
type input "[PERSON_NAME]"
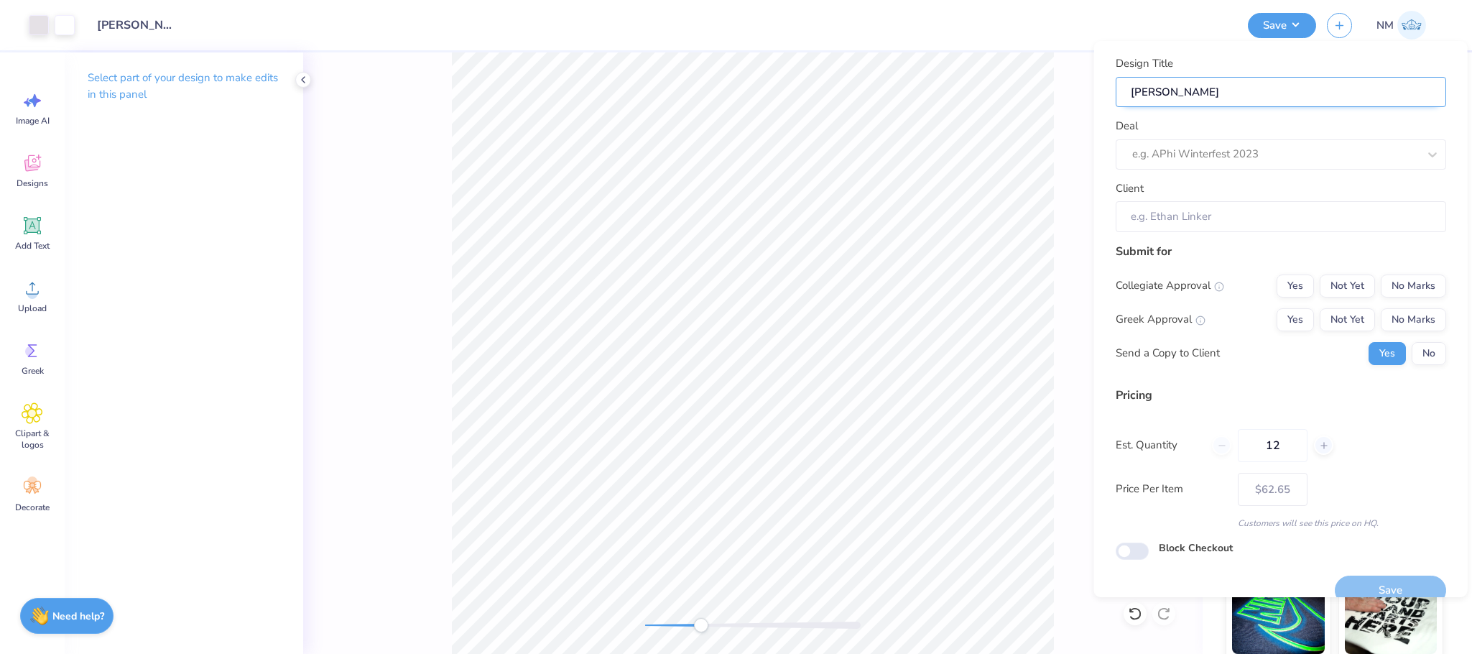
type input "[PERSON_NAME]"
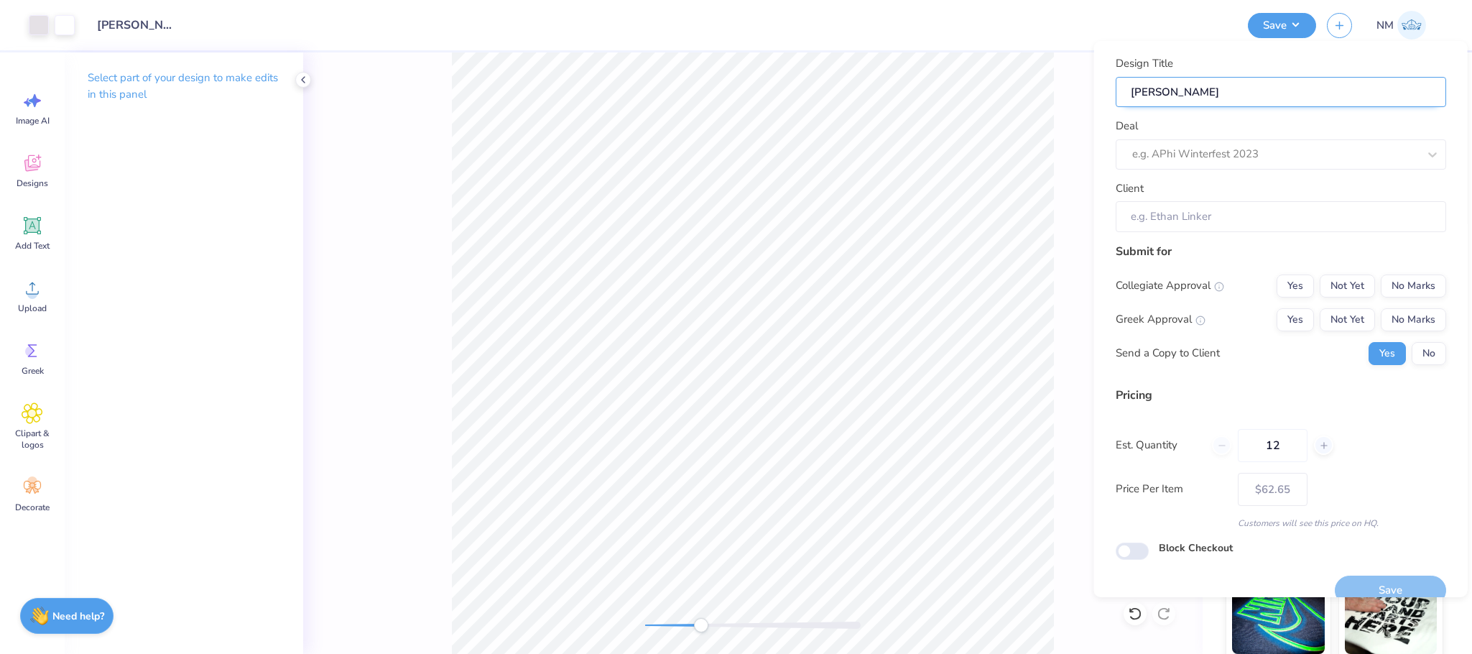
type input "[PERSON_NAME]"
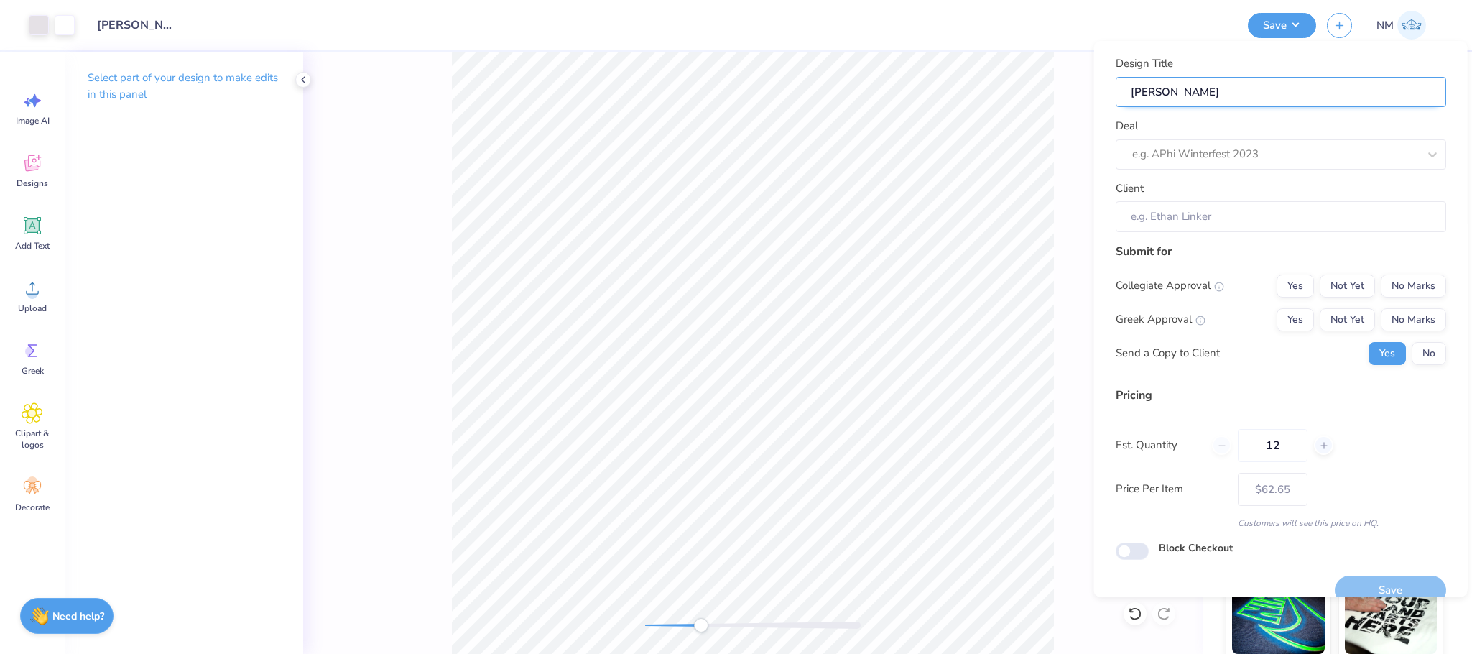
type input "[PERSON_NAME]"
click at [1298, 156] on div at bounding box center [1275, 153] width 286 height 19
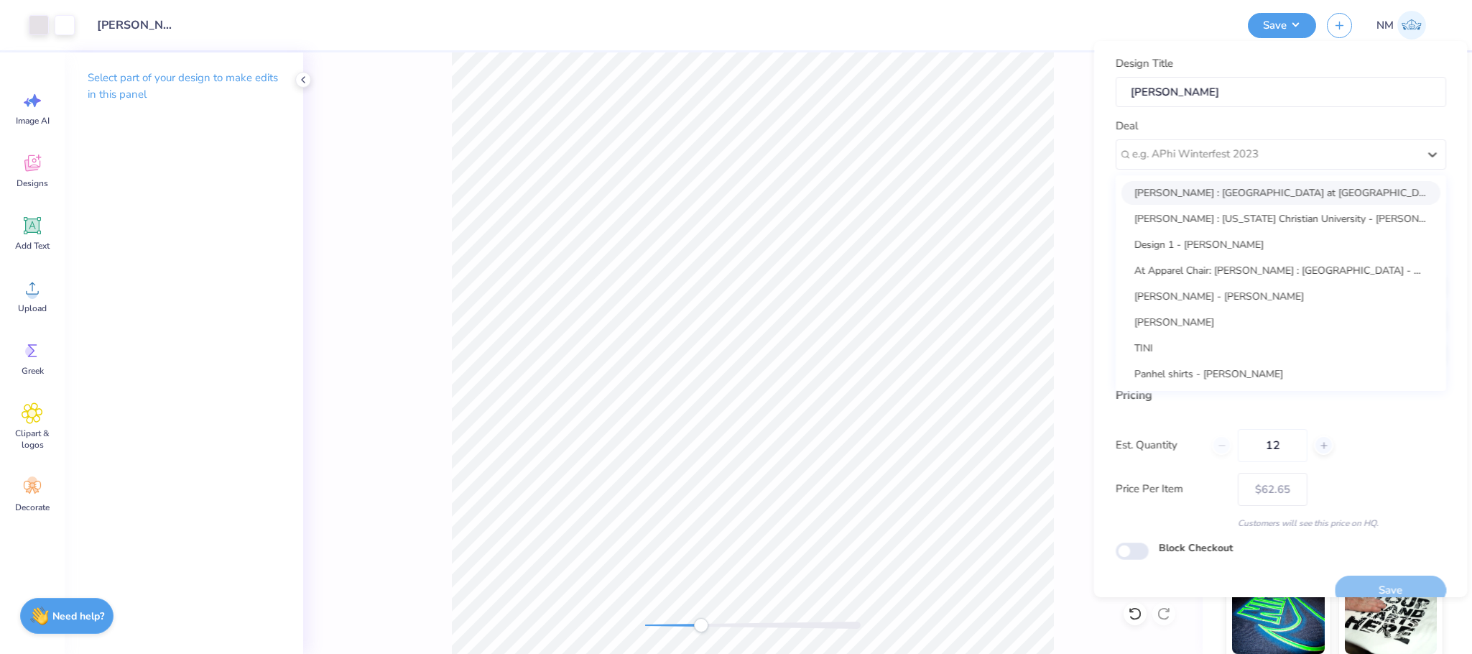
click at [1285, 194] on div "[PERSON_NAME] : [GEOGRAPHIC_DATA] at [GEOGRAPHIC_DATA] - [PERSON_NAME]" at bounding box center [1280, 193] width 319 height 24
type input "[PERSON_NAME]"
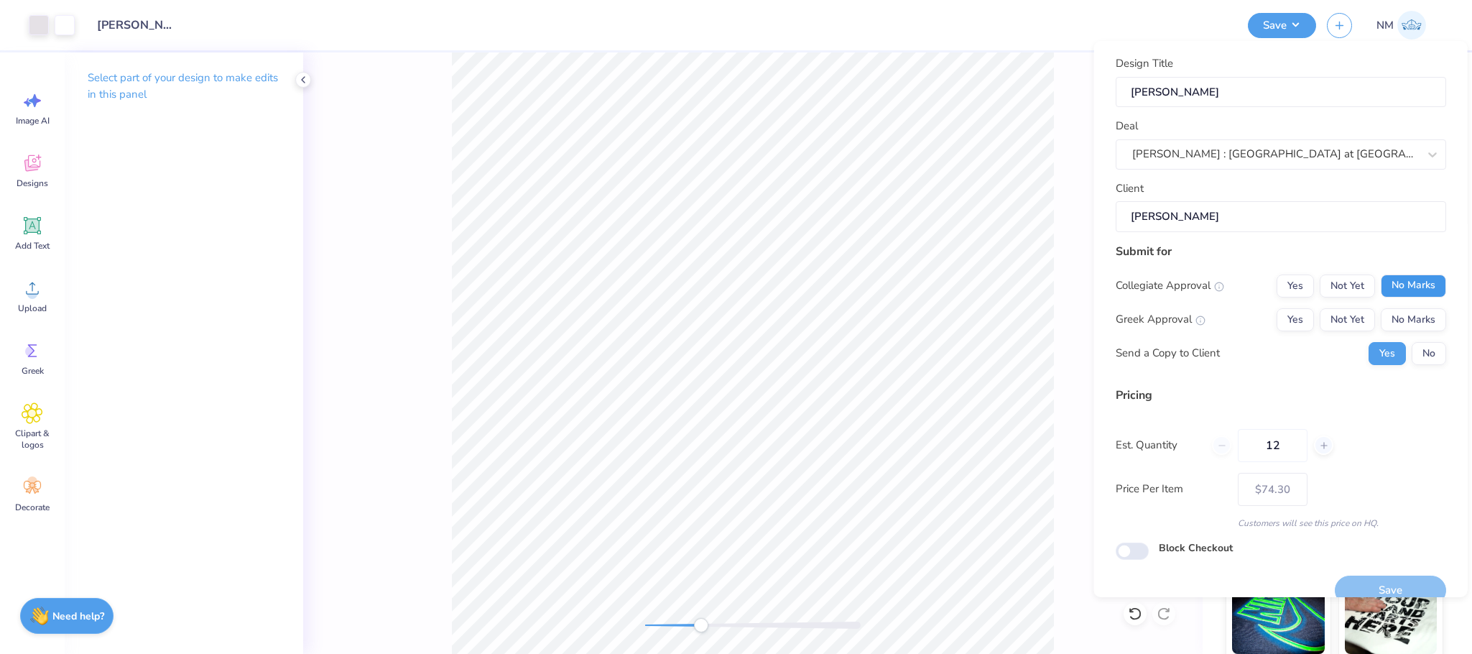
click at [1407, 283] on button "No Marks" at bounding box center [1413, 285] width 65 height 23
click at [1320, 280] on button "Not Yet" at bounding box center [1347, 285] width 55 height 23
click at [1404, 320] on button "No Marks" at bounding box center [1413, 319] width 65 height 23
click at [1414, 290] on button "No Marks" at bounding box center [1413, 285] width 65 height 23
click at [1287, 320] on button "Yes" at bounding box center [1295, 319] width 37 height 23
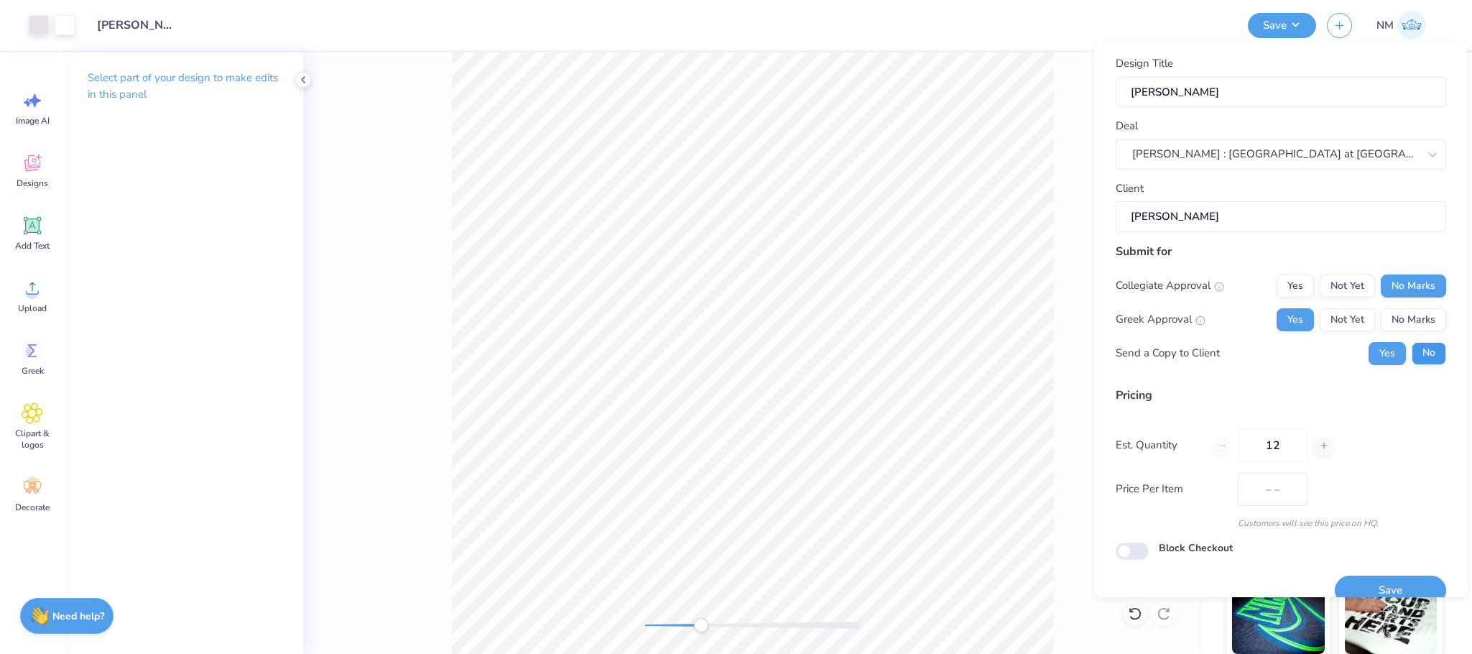
type input "$74.30"
click at [1415, 356] on button "No" at bounding box center [1429, 353] width 34 height 23
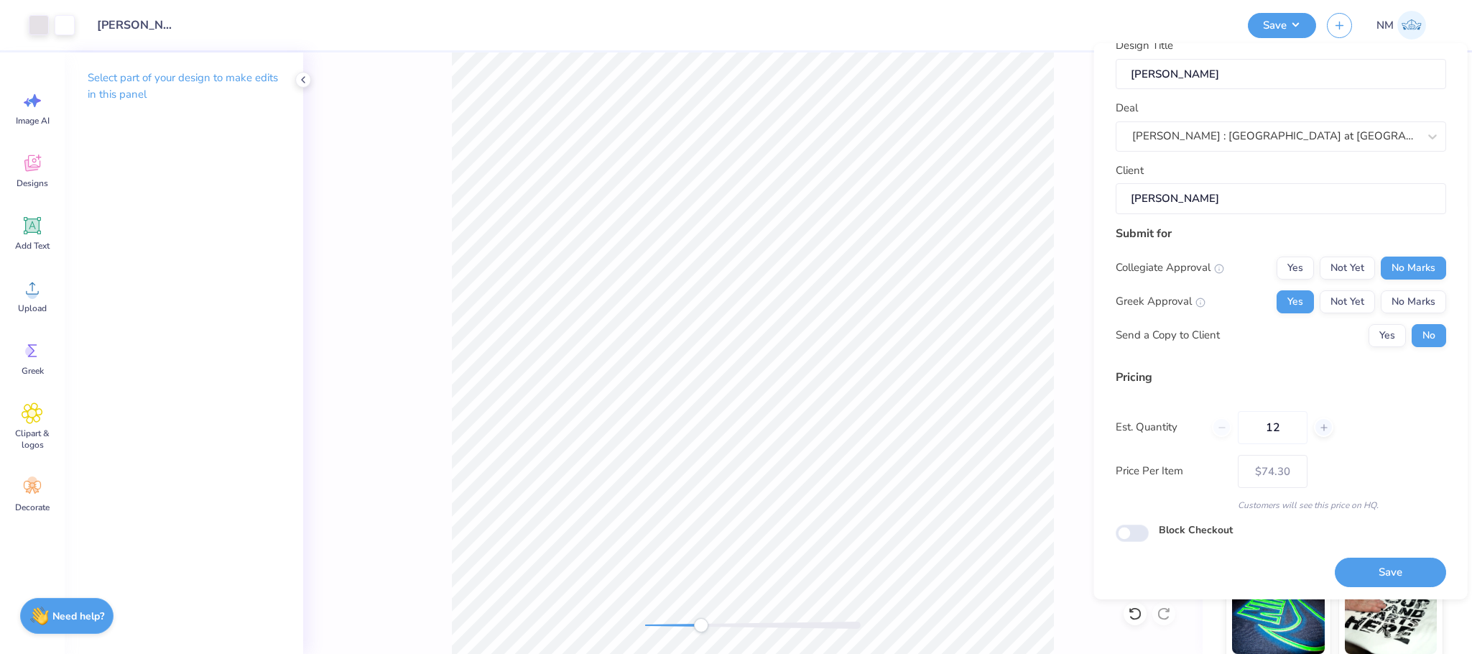
scroll to position [24, 0]
click at [1287, 431] on input "12" at bounding box center [1273, 425] width 70 height 33
type input "1"
type input "048"
type input "$39.52"
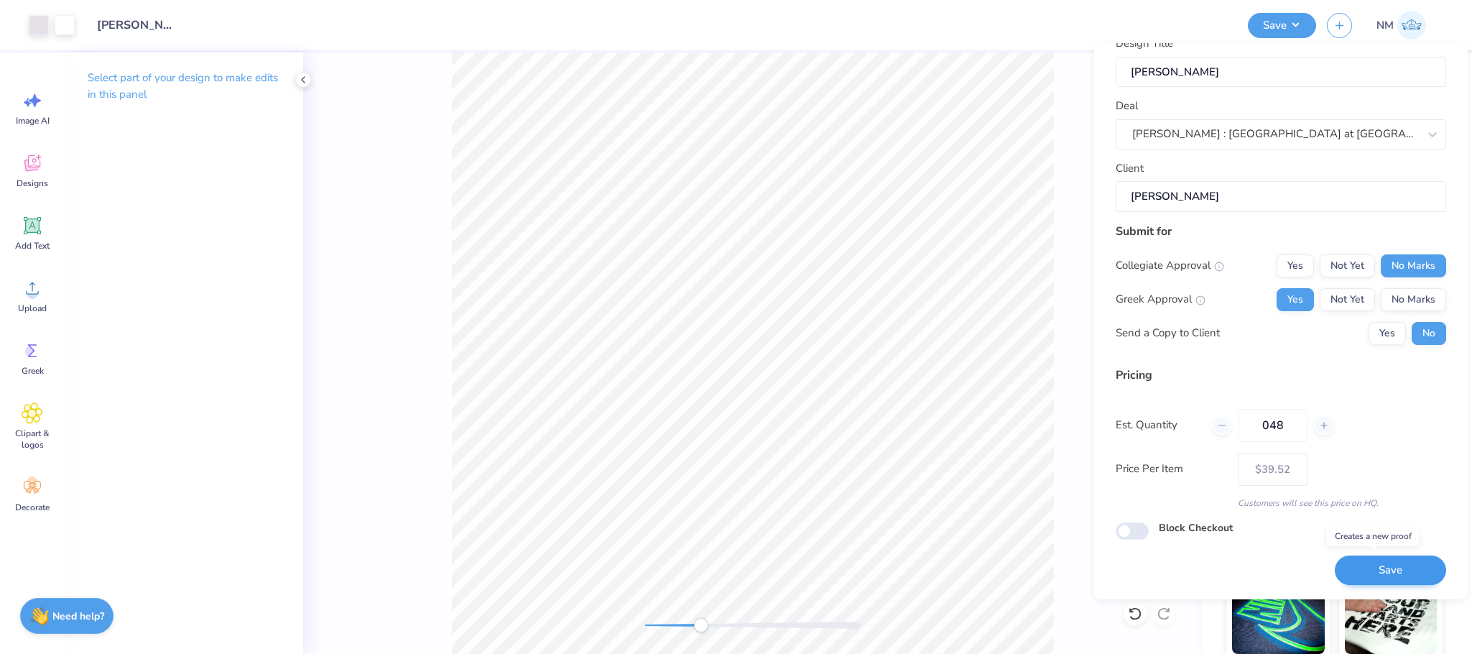
type input "048"
click at [1389, 565] on button "Save" at bounding box center [1390, 569] width 111 height 29
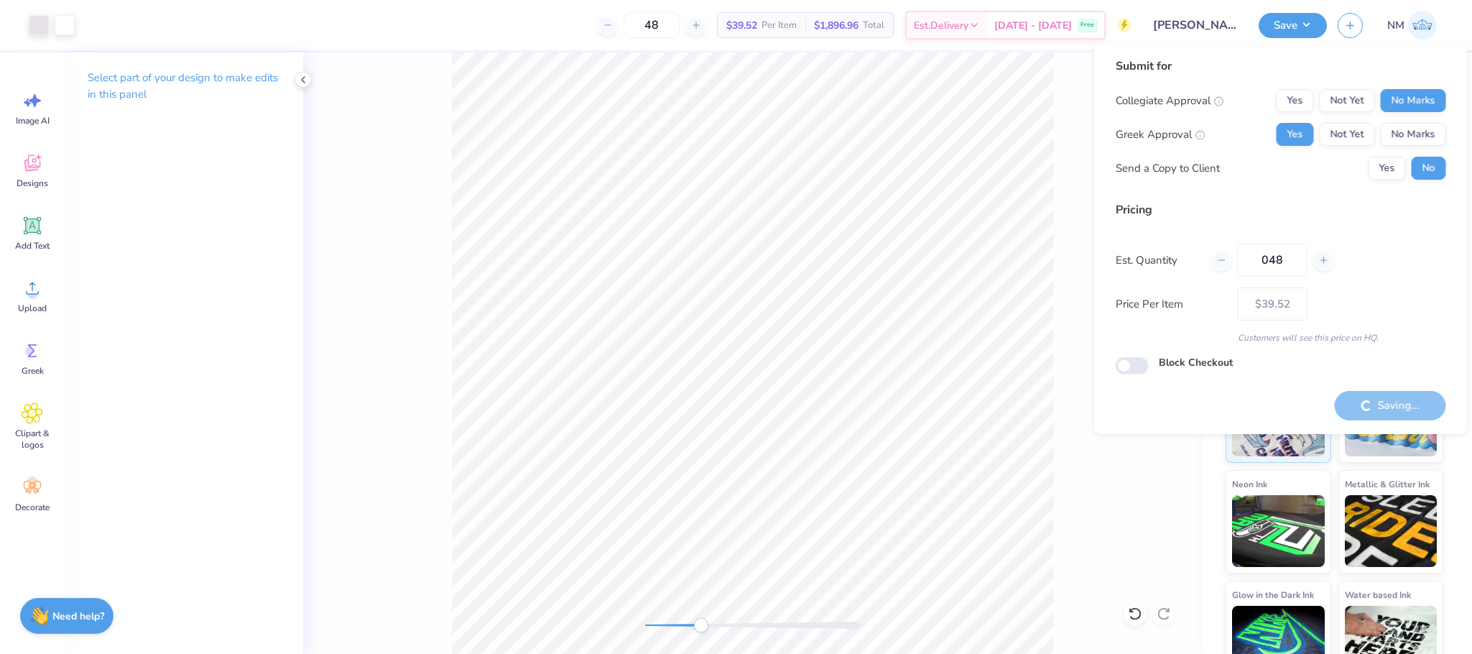
type input "– –"
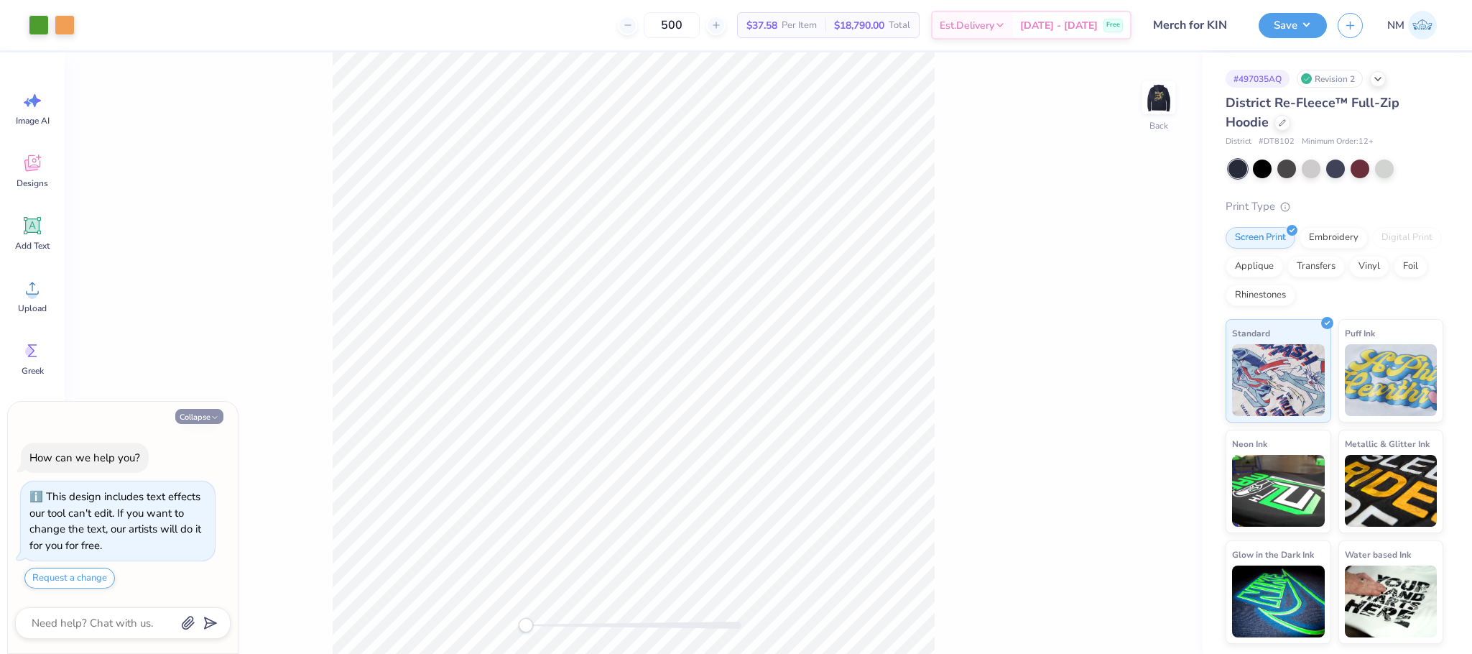
click at [183, 418] on button "Collapse" at bounding box center [199, 416] width 48 height 15
type textarea "x"
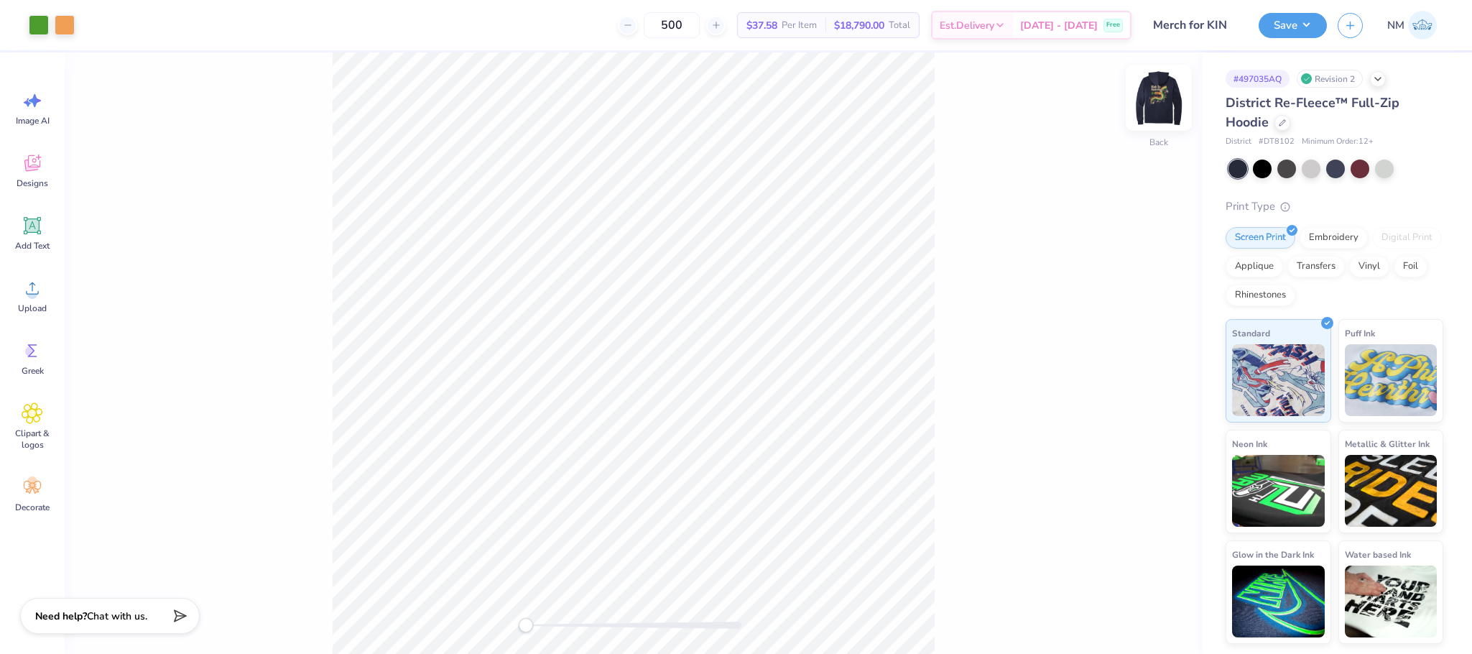
click at [1151, 95] on img at bounding box center [1158, 97] width 57 height 57
click at [108, 24] on div at bounding box center [116, 24] width 20 height 20
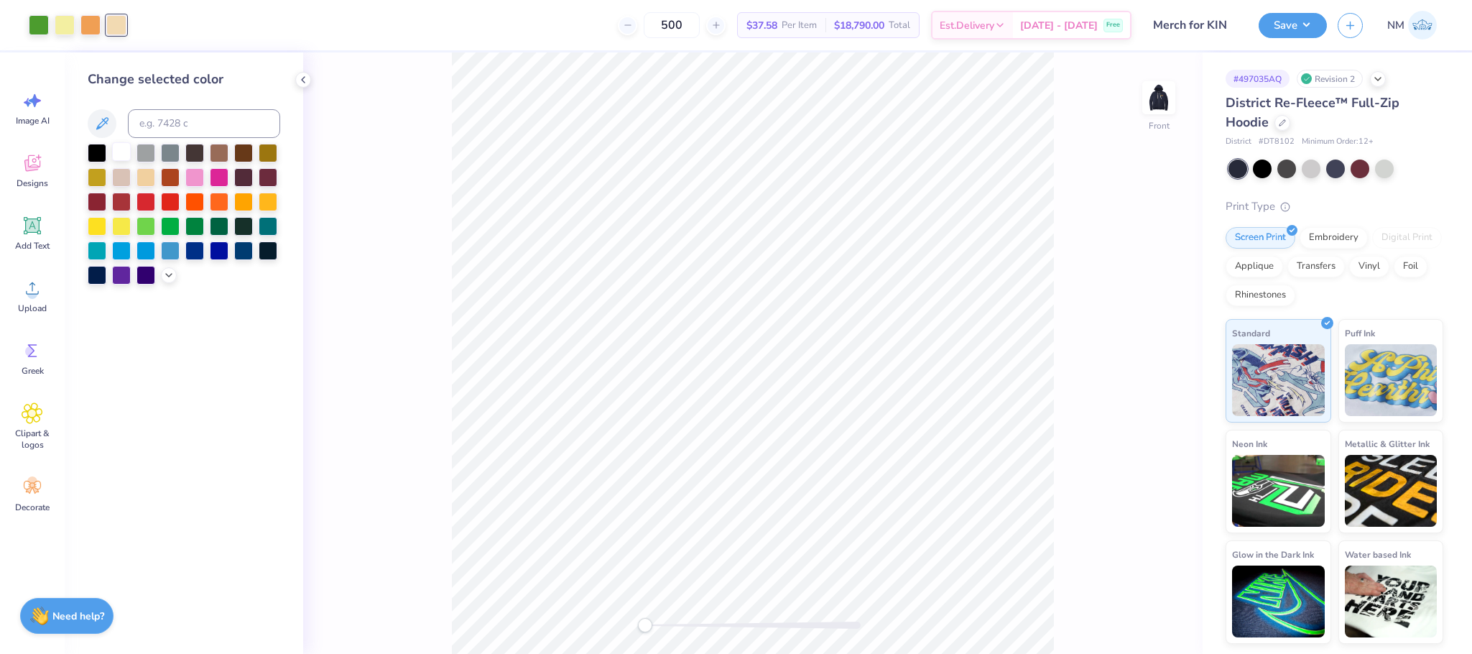
click at [121, 158] on div at bounding box center [121, 151] width 19 height 19
click at [1285, 123] on icon at bounding box center [1282, 121] width 7 height 7
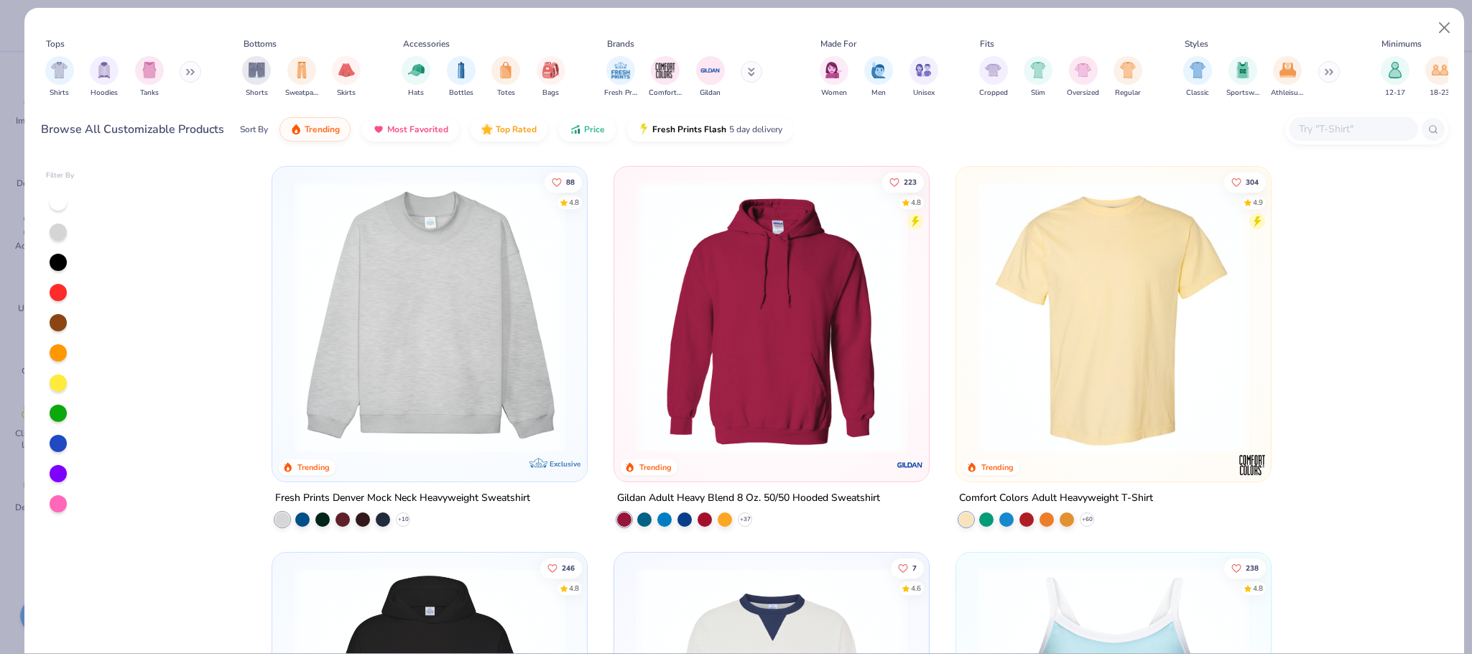
click at [1354, 129] on input "text" at bounding box center [1352, 129] width 111 height 17
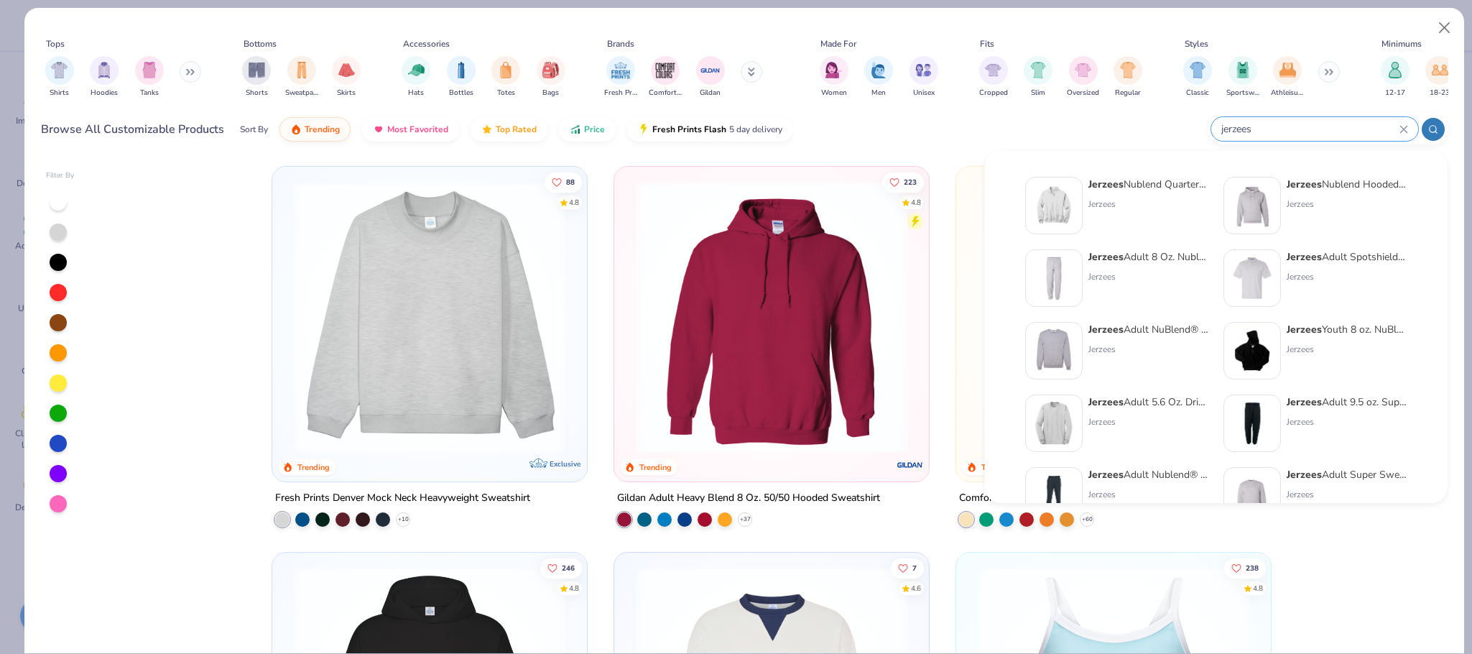
click at [1434, 130] on icon at bounding box center [1433, 129] width 10 height 10
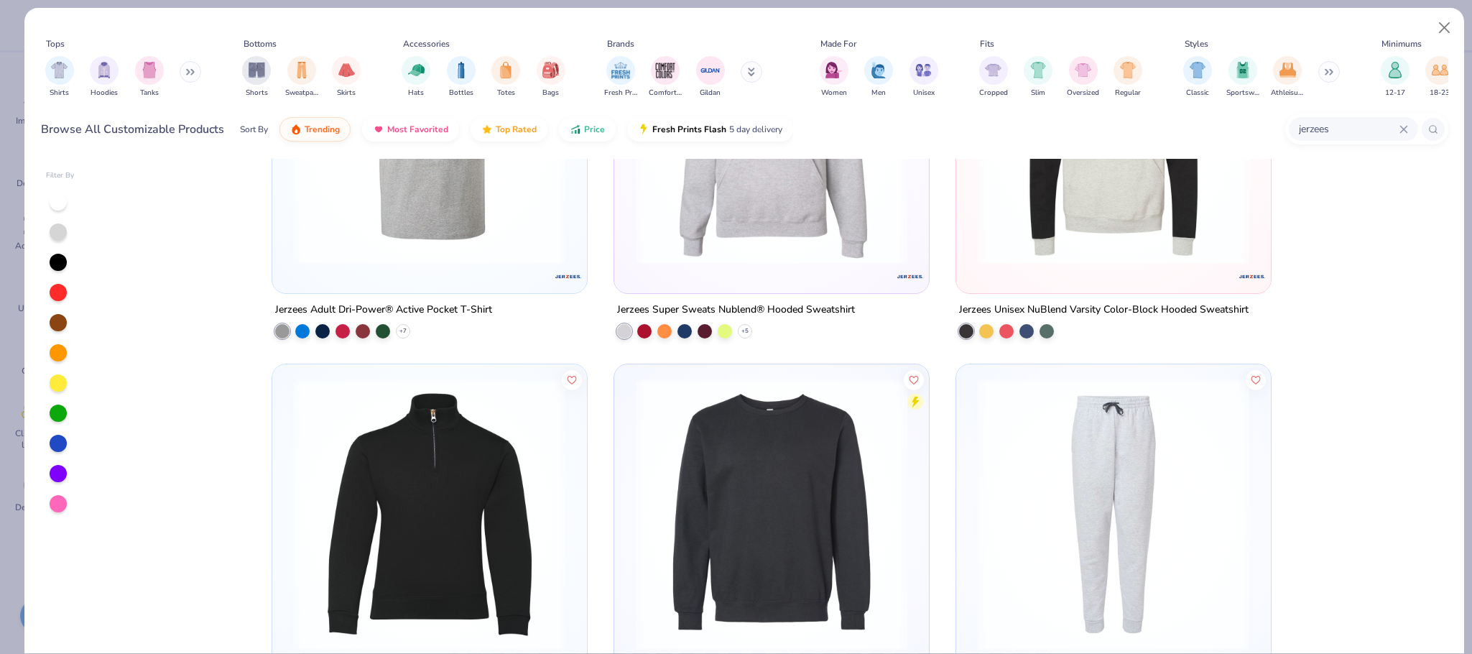
scroll to position [1298, 0]
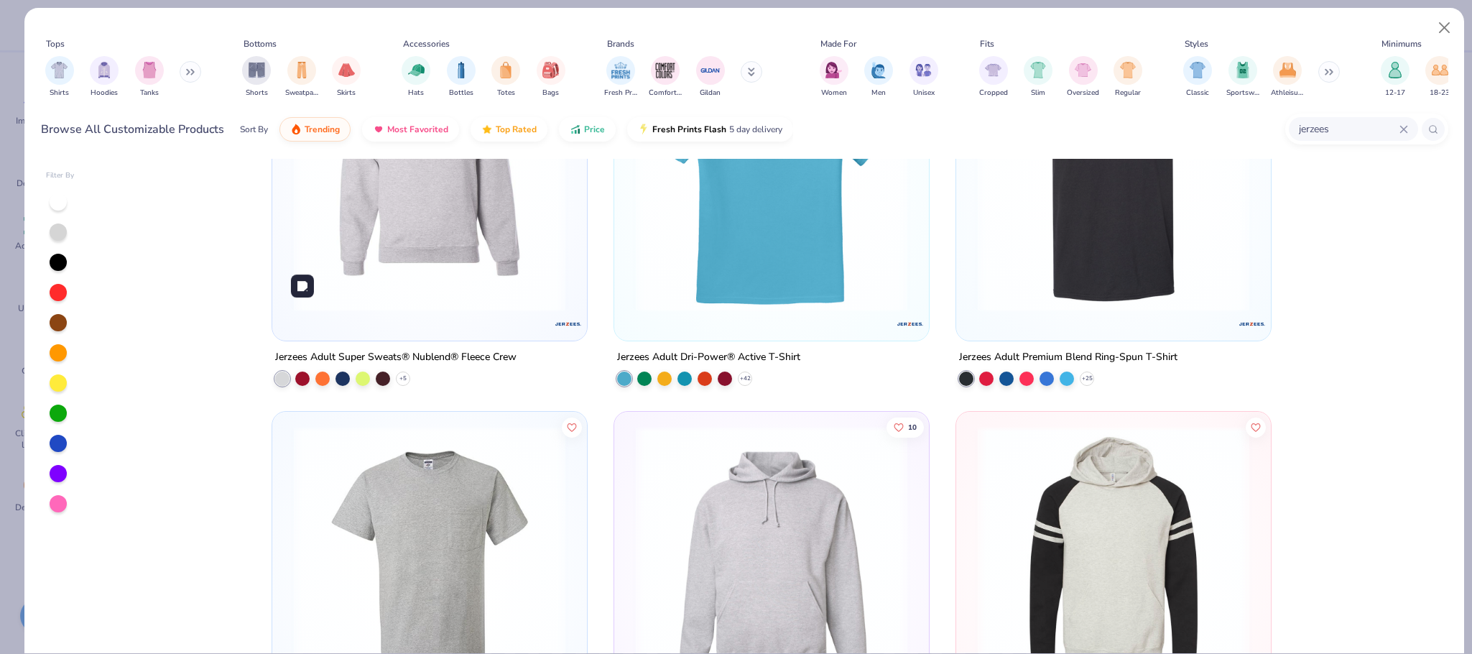
type input "jerzees"
click at [481, 254] on img at bounding box center [430, 176] width 286 height 272
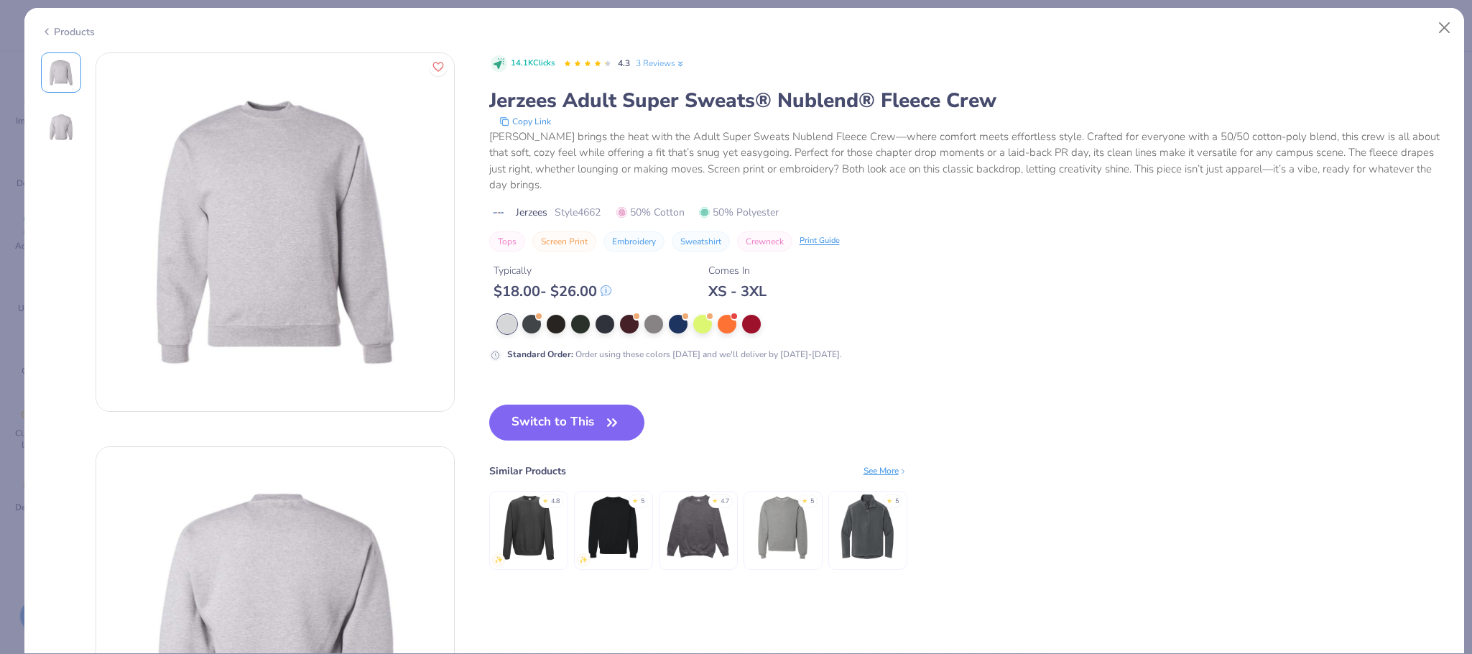
click at [86, 31] on div "Products" at bounding box center [68, 31] width 54 height 15
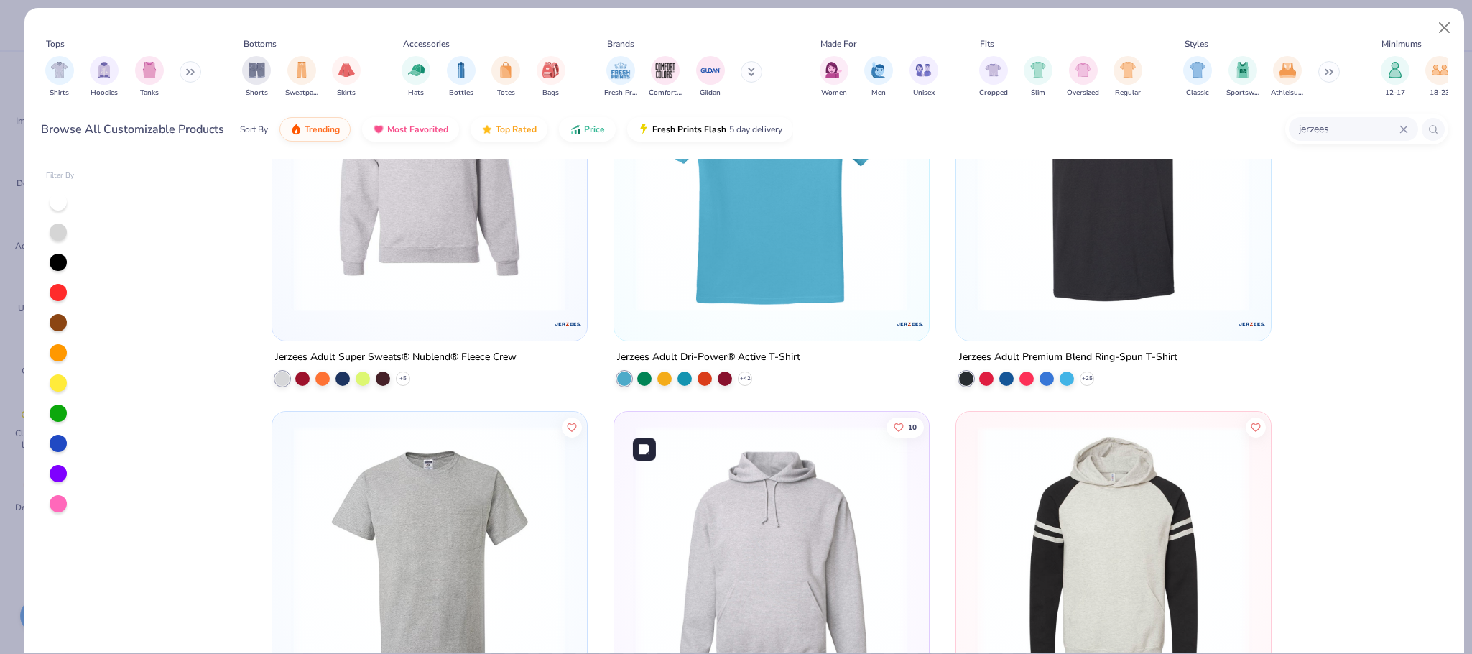
scroll to position [865, 0]
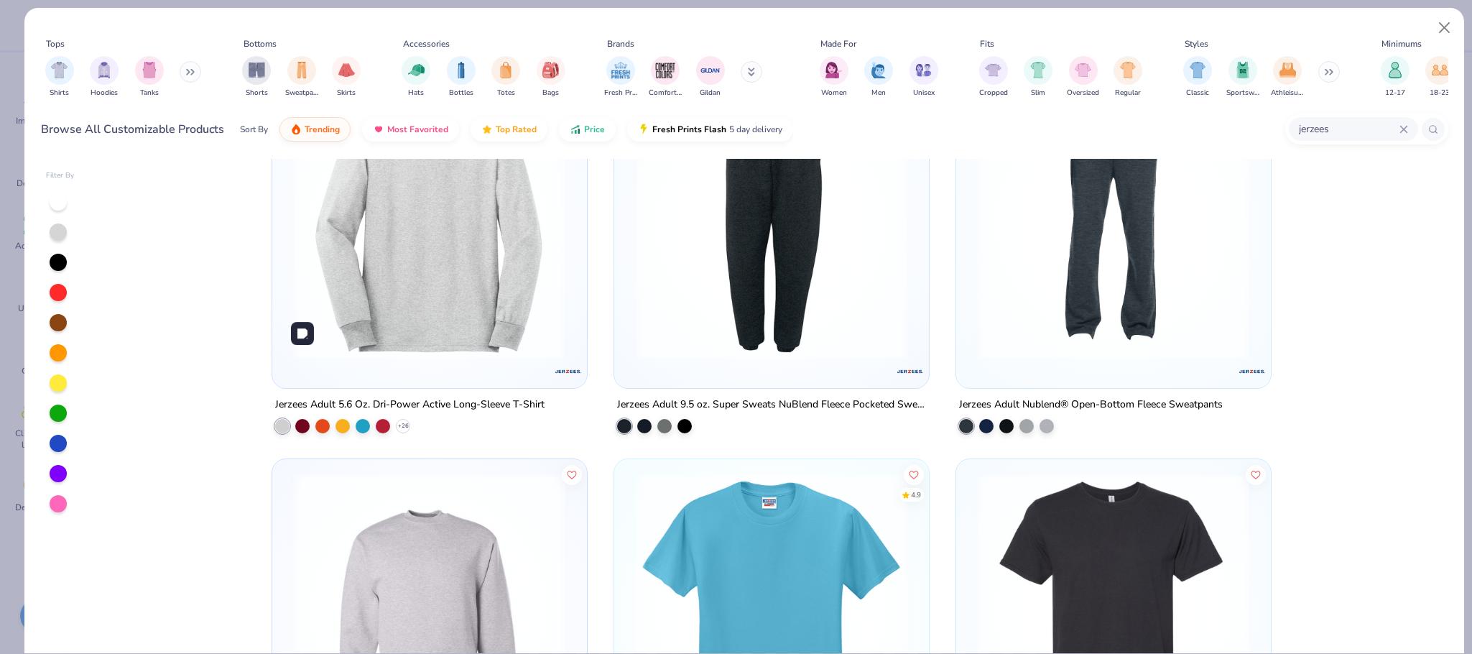
click at [366, 253] on img at bounding box center [430, 224] width 286 height 272
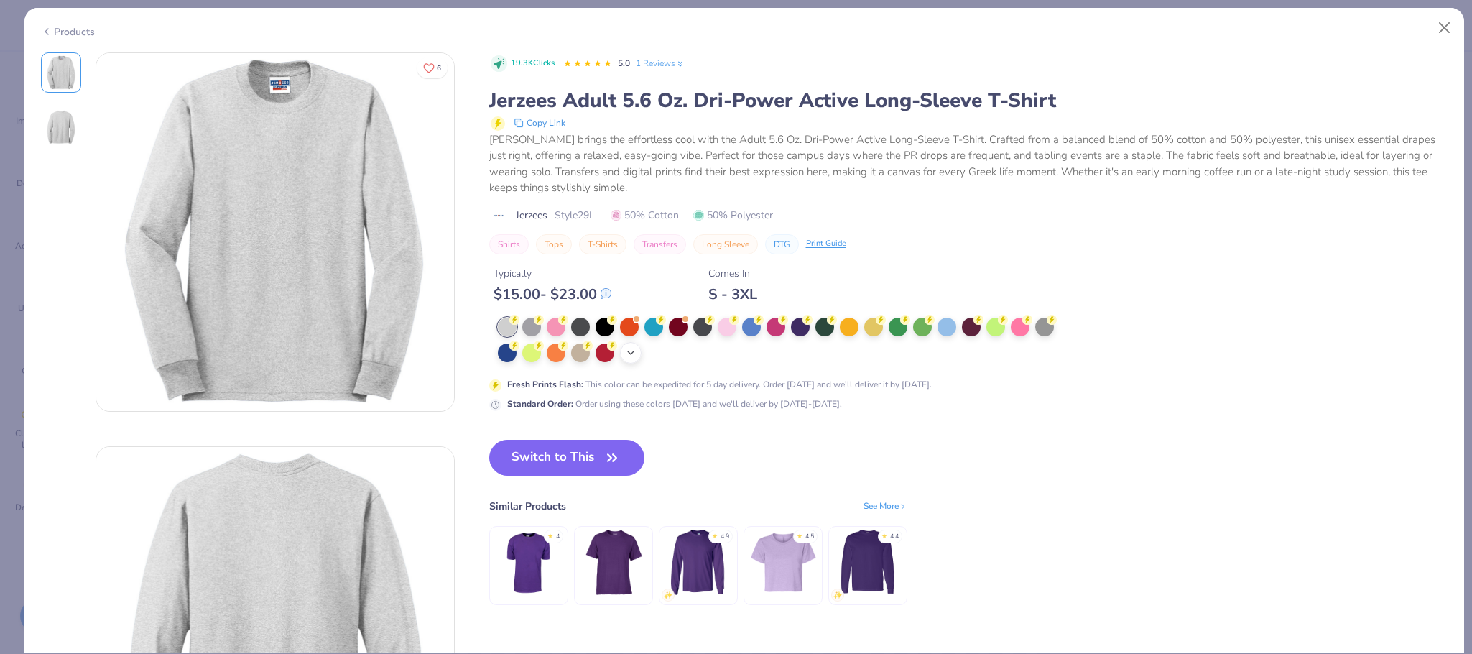
click at [627, 354] on icon at bounding box center [630, 352] width 11 height 11
click at [60, 29] on div "Products" at bounding box center [68, 31] width 54 height 15
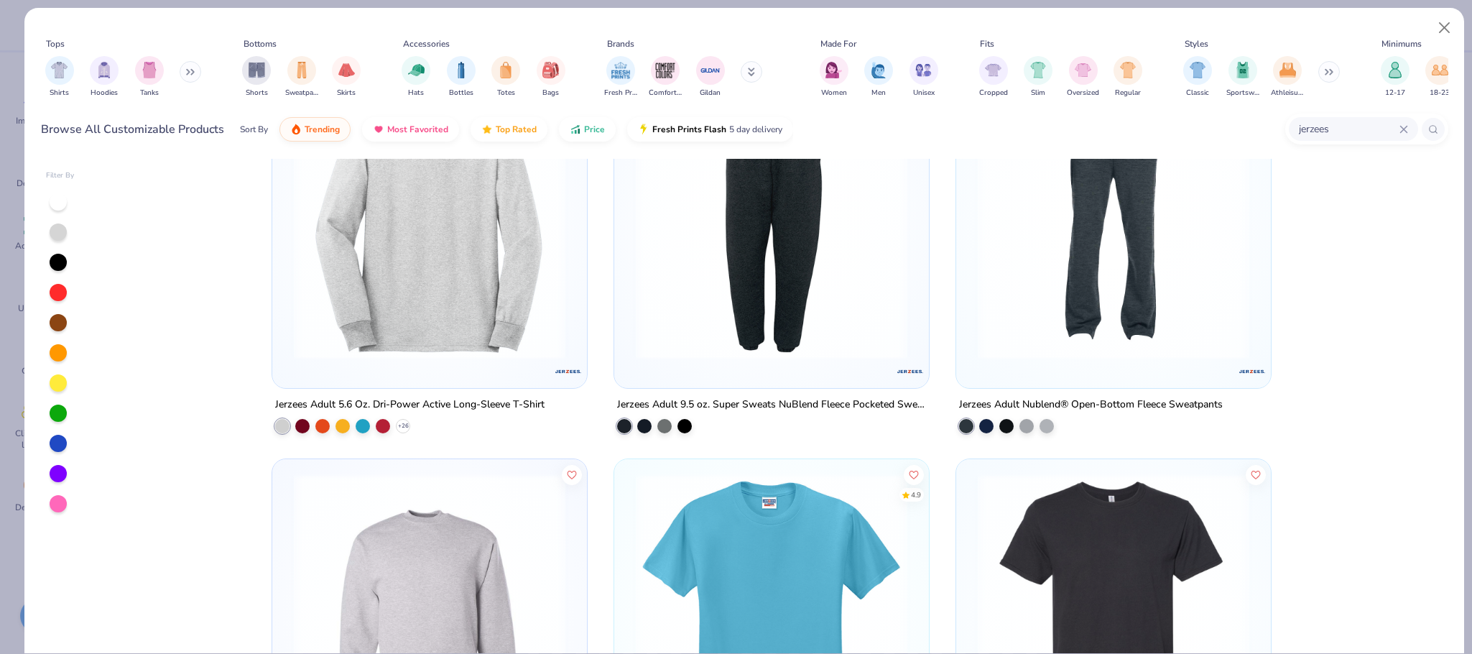
scroll to position [433, 0]
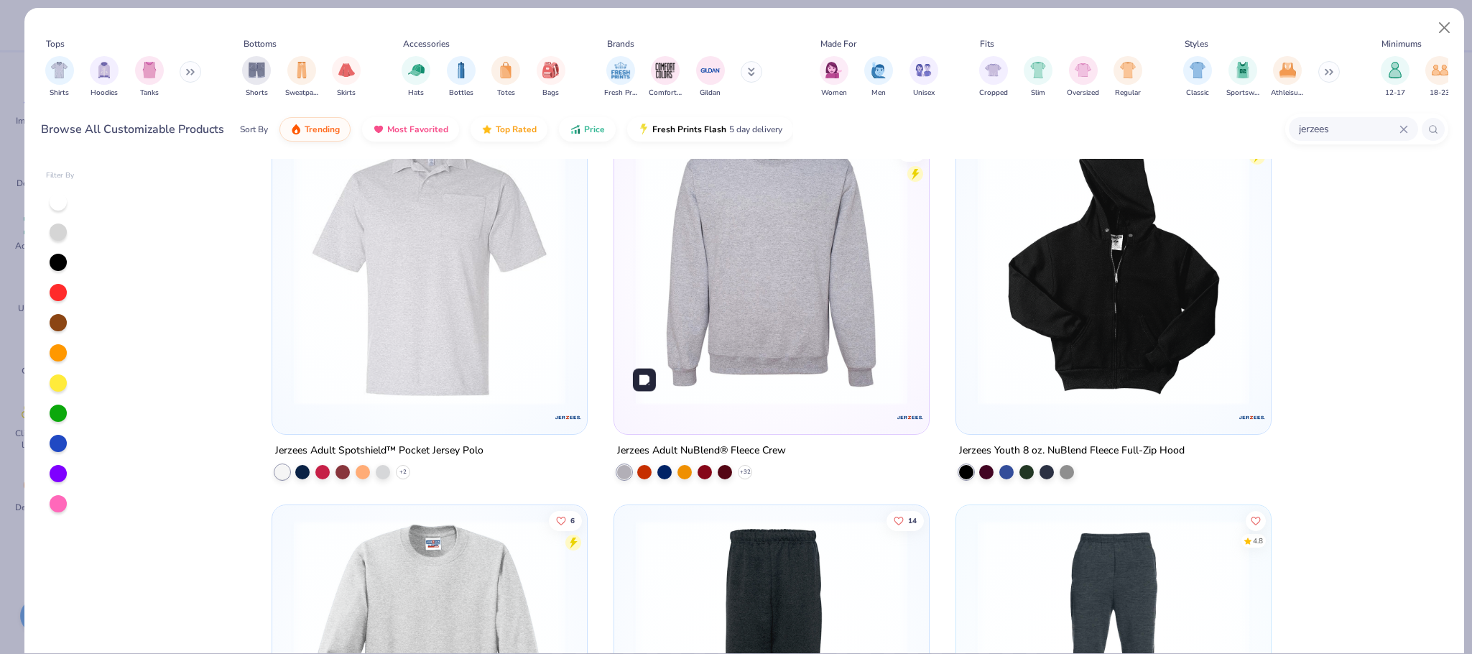
click at [714, 302] on img at bounding box center [772, 270] width 286 height 272
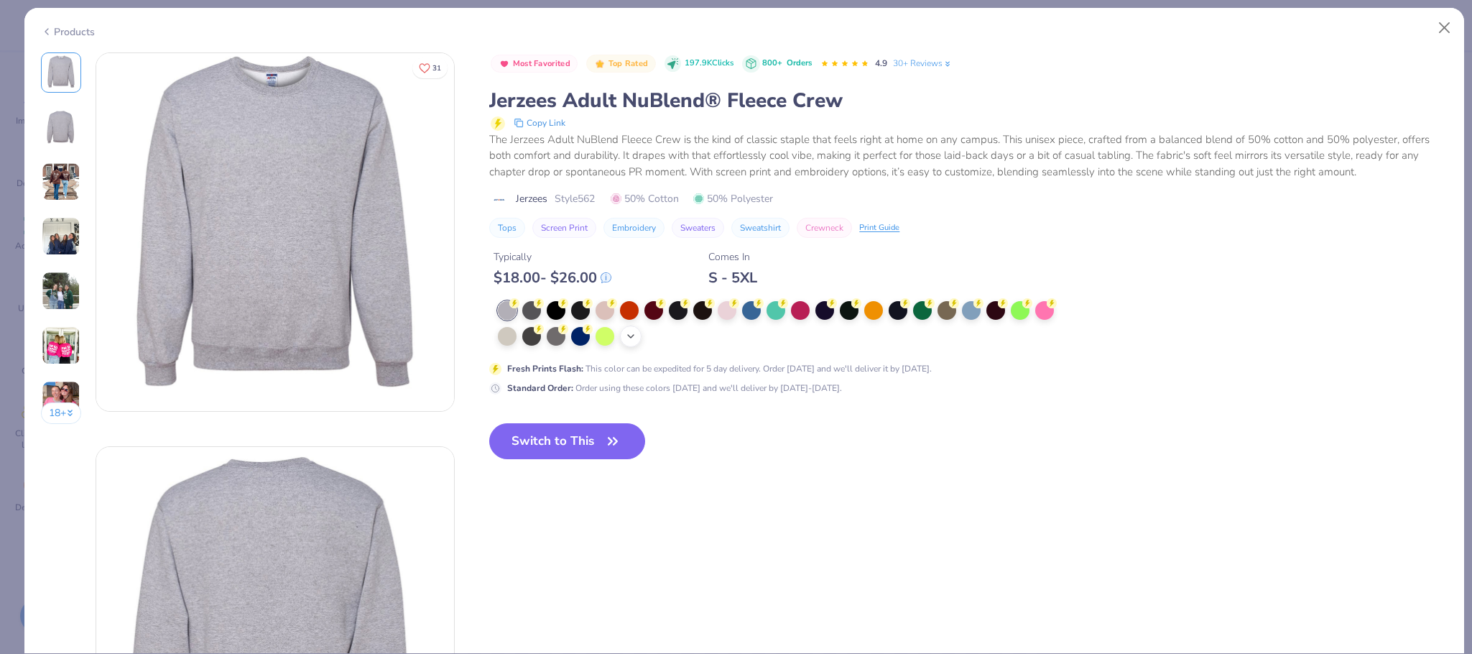
click at [625, 335] on div "+ 10" at bounding box center [631, 336] width 22 height 22
click at [698, 330] on div at bounding box center [702, 334] width 19 height 19
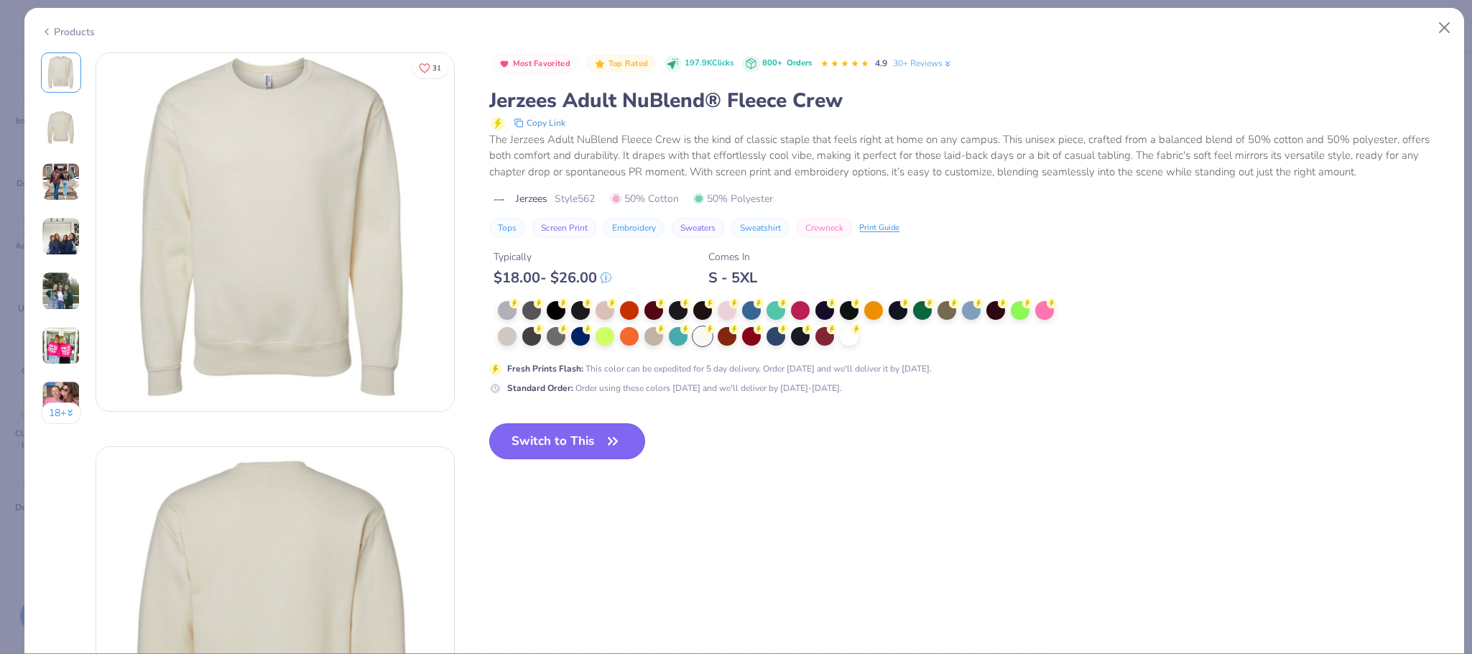
click at [585, 445] on button "Switch to This" at bounding box center [567, 441] width 156 height 36
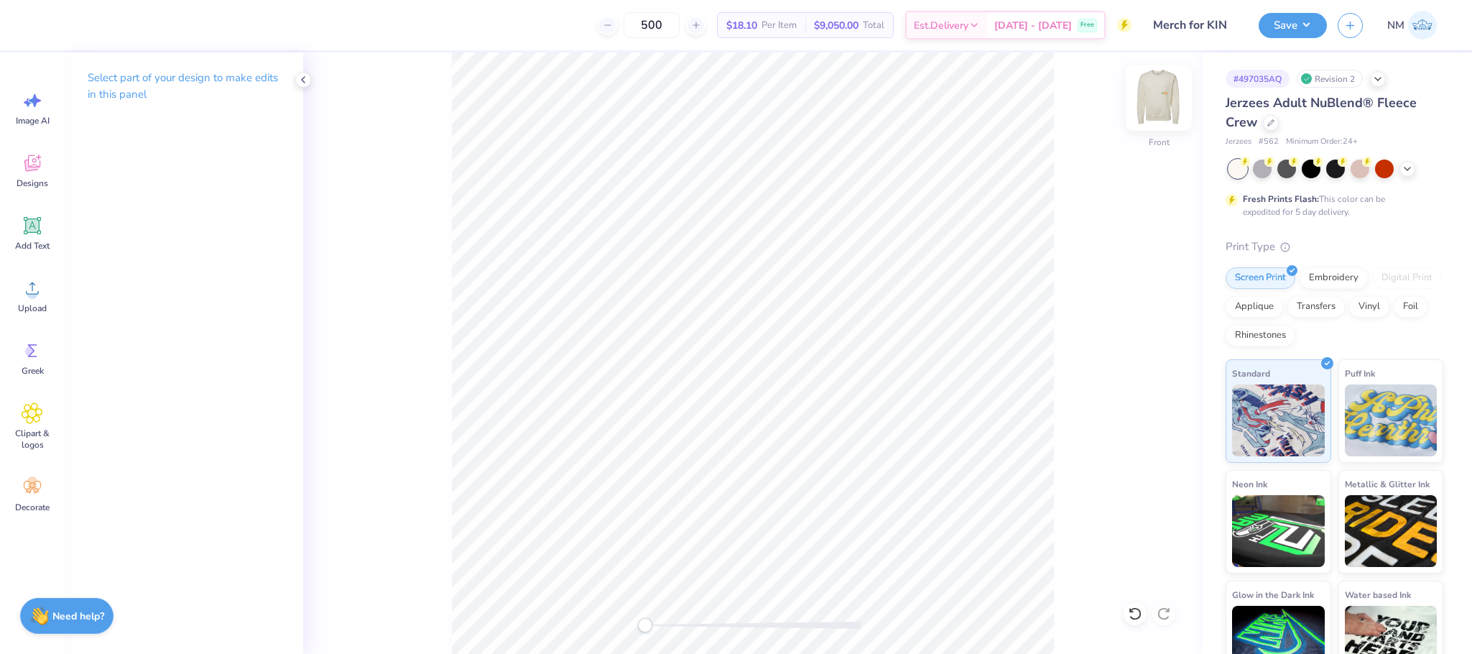
click at [1160, 108] on img at bounding box center [1158, 97] width 57 height 57
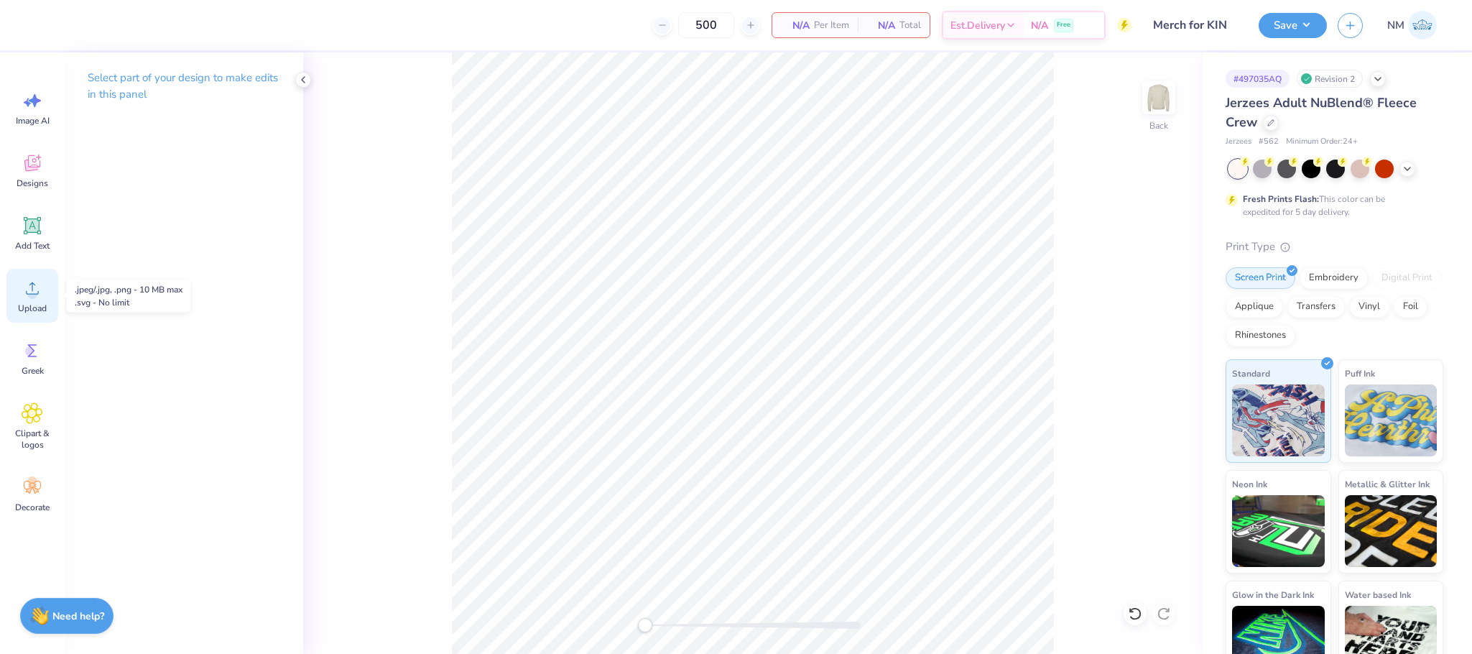
click at [39, 297] on icon at bounding box center [33, 288] width 22 height 22
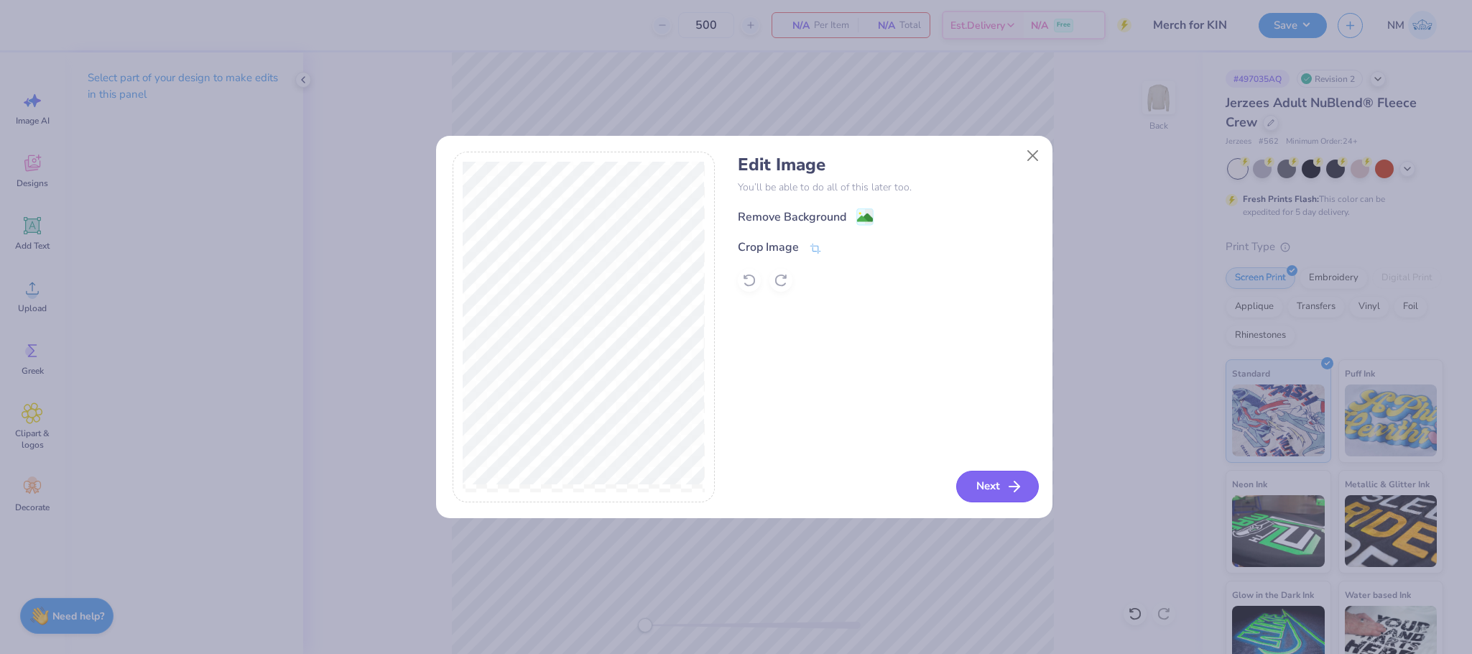
click at [1015, 476] on button "Next" at bounding box center [997, 487] width 83 height 32
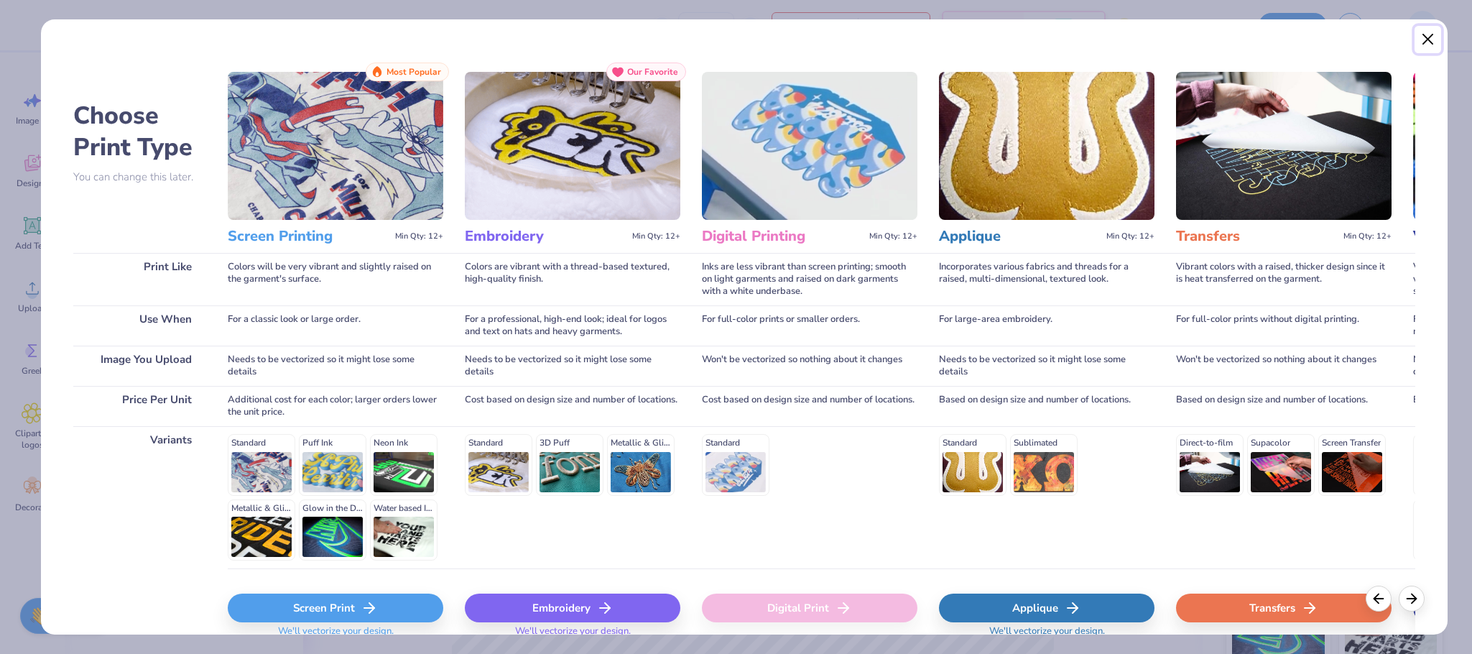
click at [1428, 32] on button "Close" at bounding box center [1428, 39] width 27 height 27
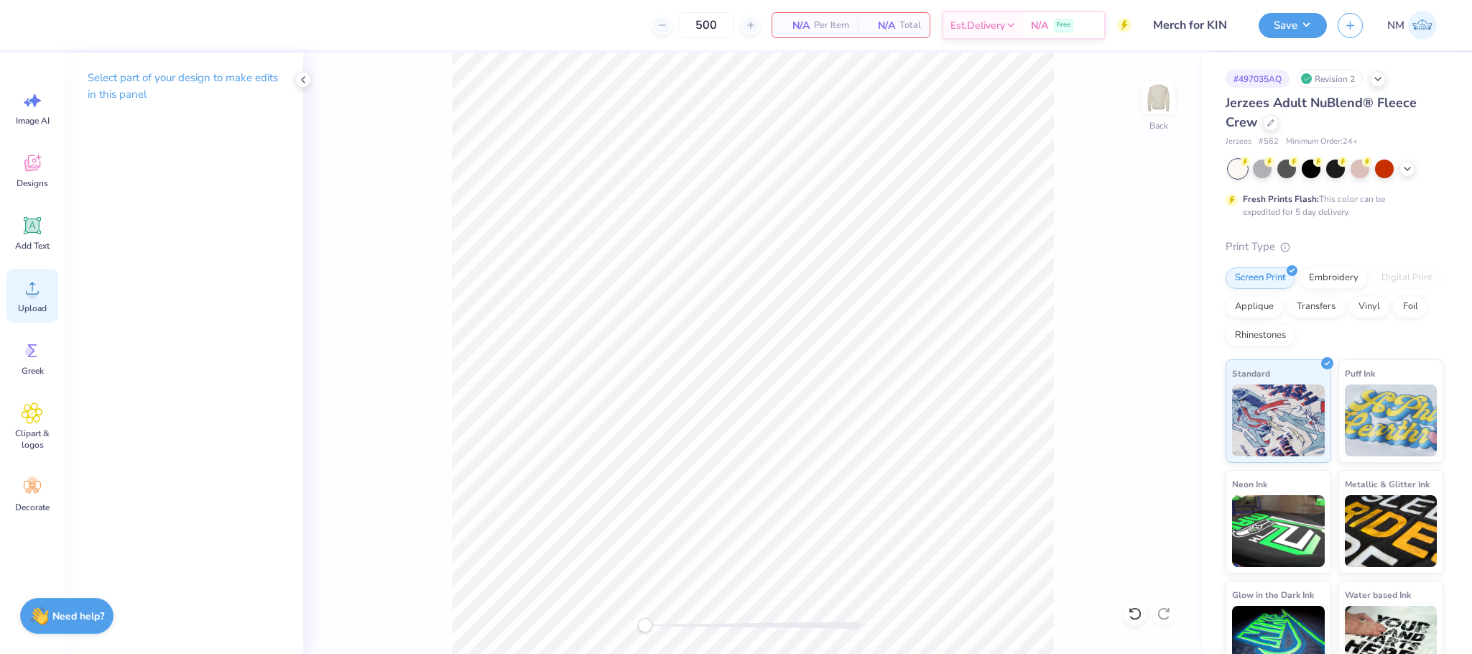
click at [20, 278] on div "Upload" at bounding box center [32, 296] width 52 height 54
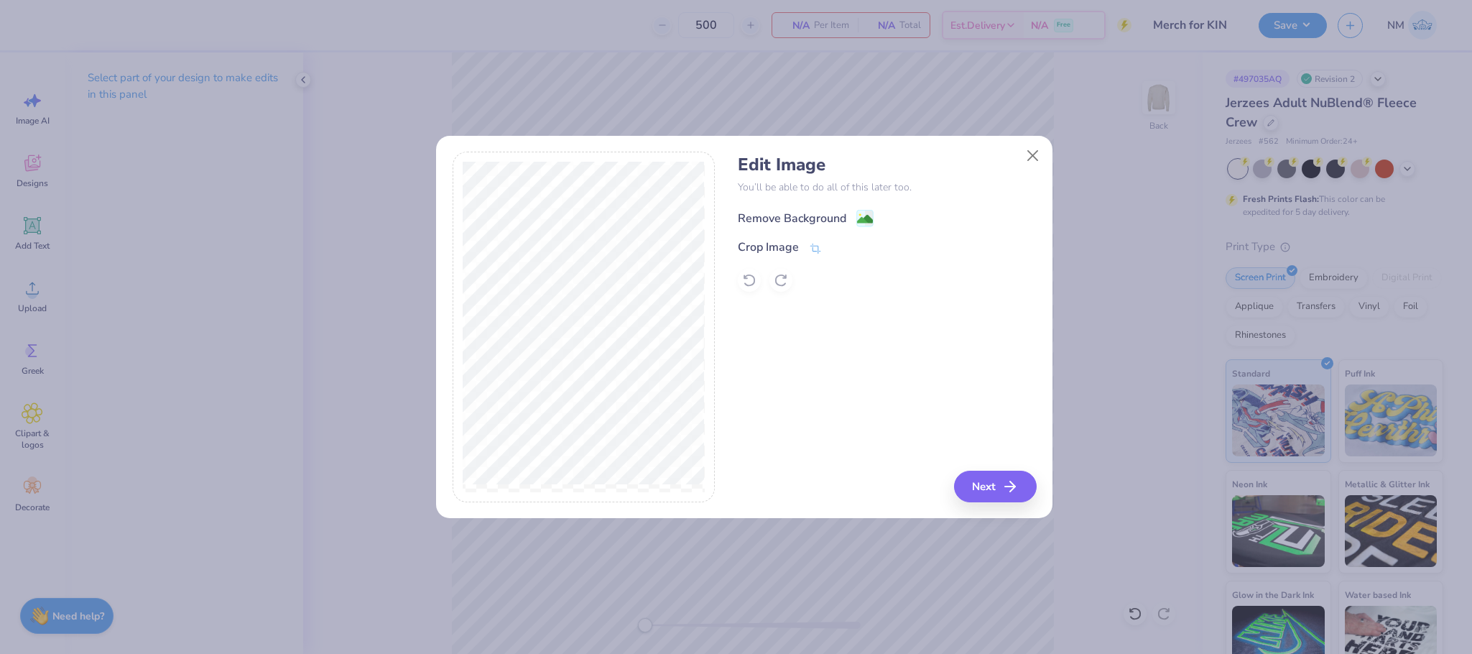
click at [856, 212] on icon at bounding box center [864, 218] width 17 height 17
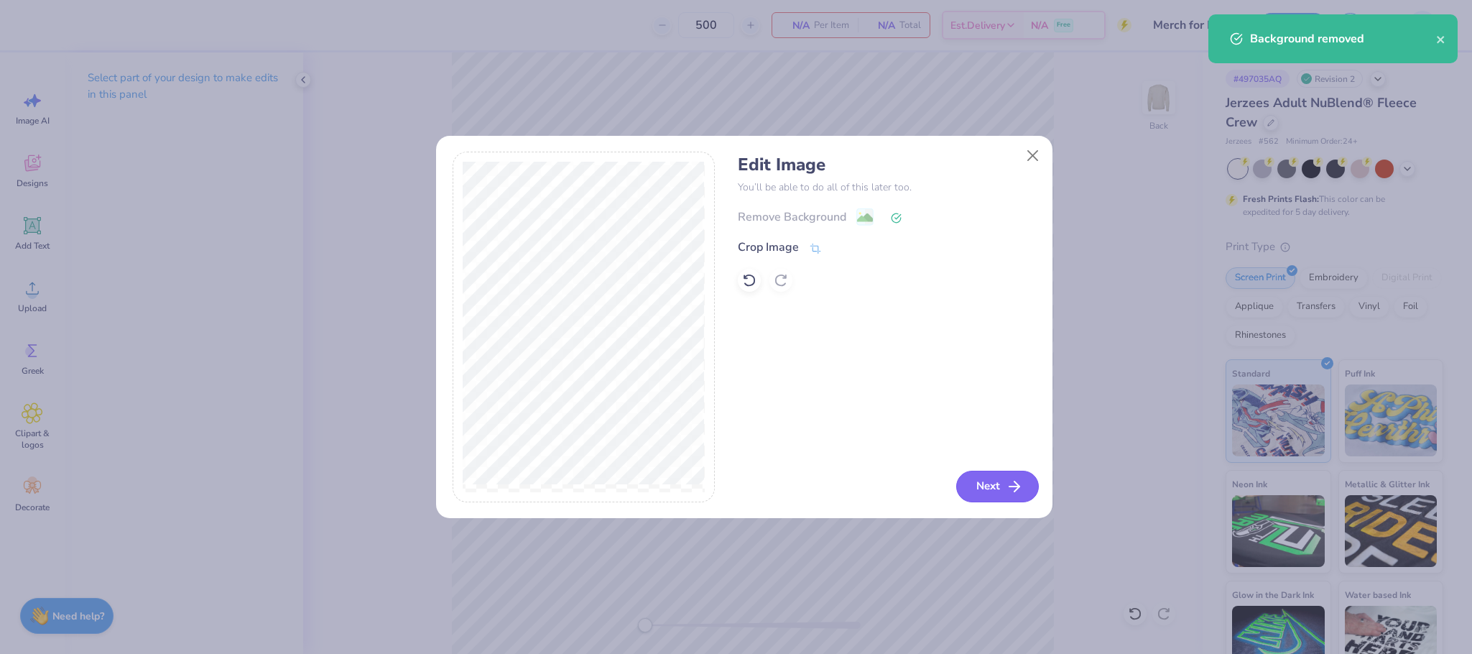
click at [1019, 484] on icon "button" at bounding box center [1014, 486] width 17 height 17
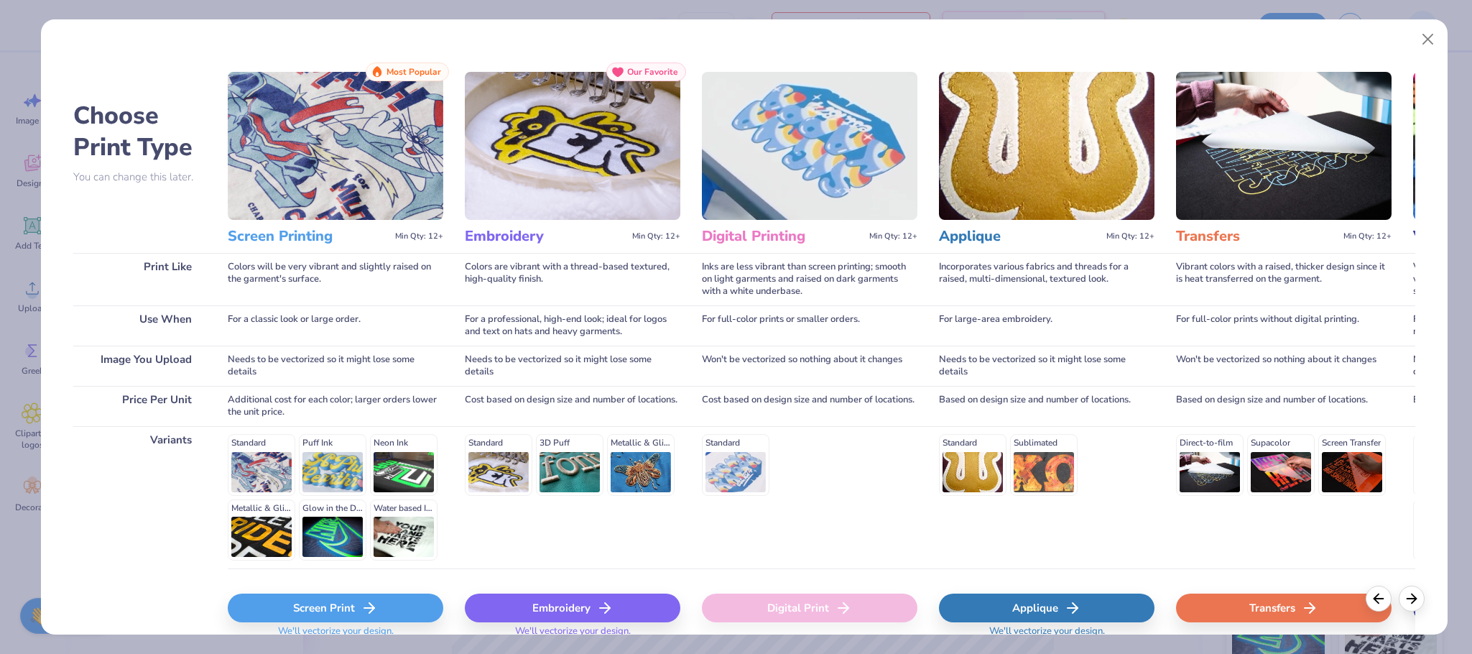
click at [336, 609] on div "Screen Print" at bounding box center [336, 607] width 216 height 29
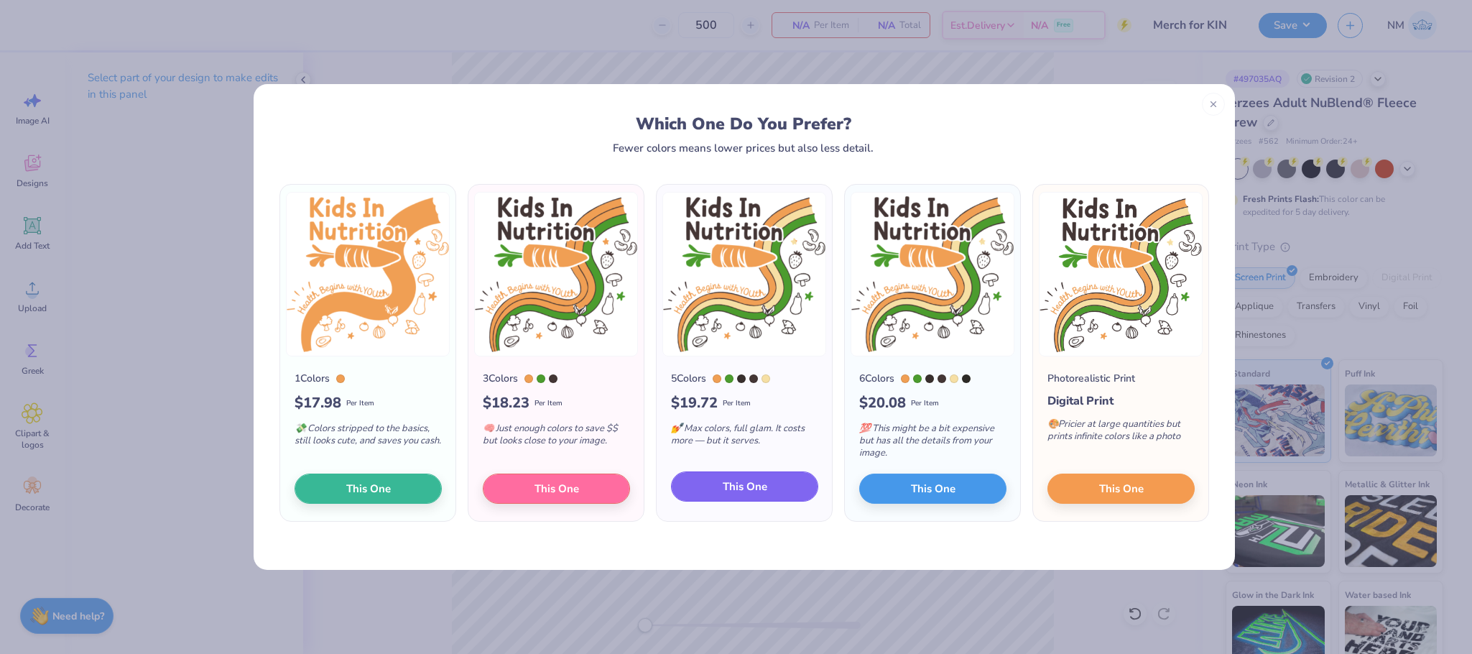
click at [740, 479] on span "This One" at bounding box center [745, 486] width 45 height 17
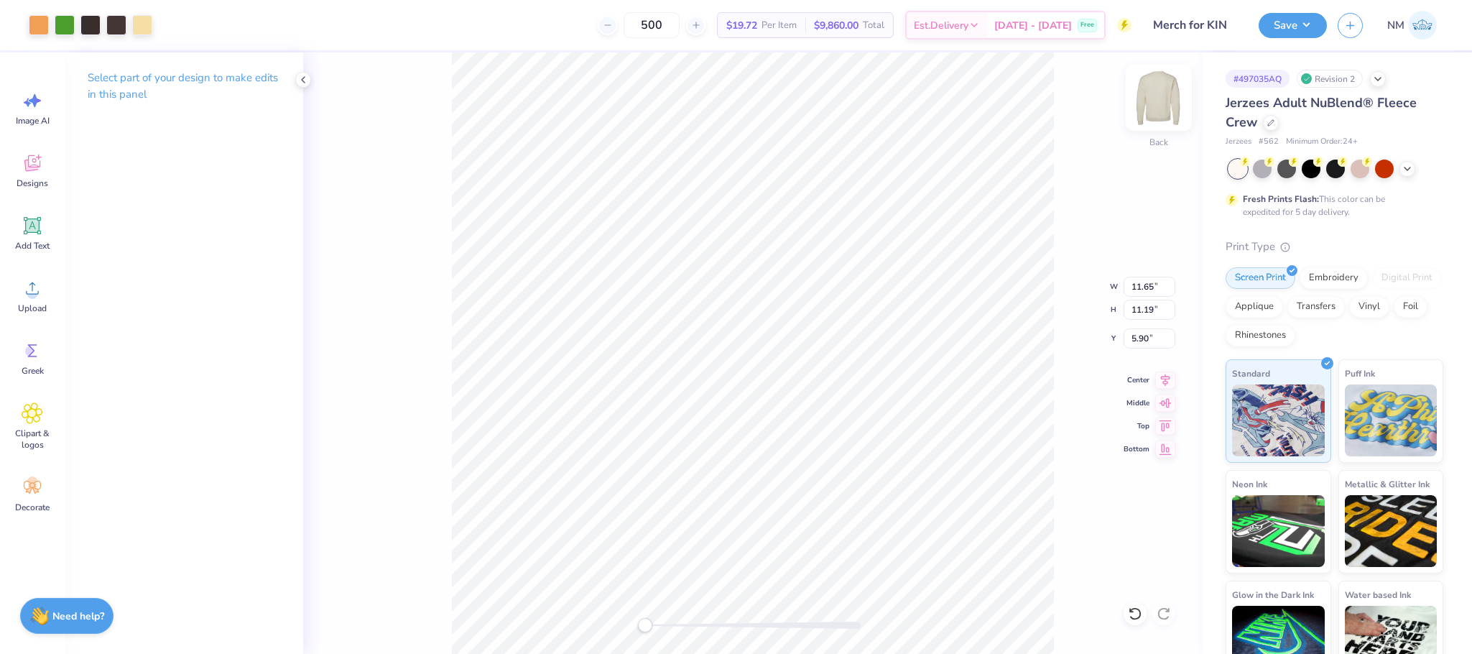
click at [1164, 84] on img at bounding box center [1158, 97] width 57 height 57
type input "11.81"
type input "11.35"
type input "7.91"
drag, startPoint x: 644, startPoint y: 621, endPoint x: 667, endPoint y: 621, distance: 22.3
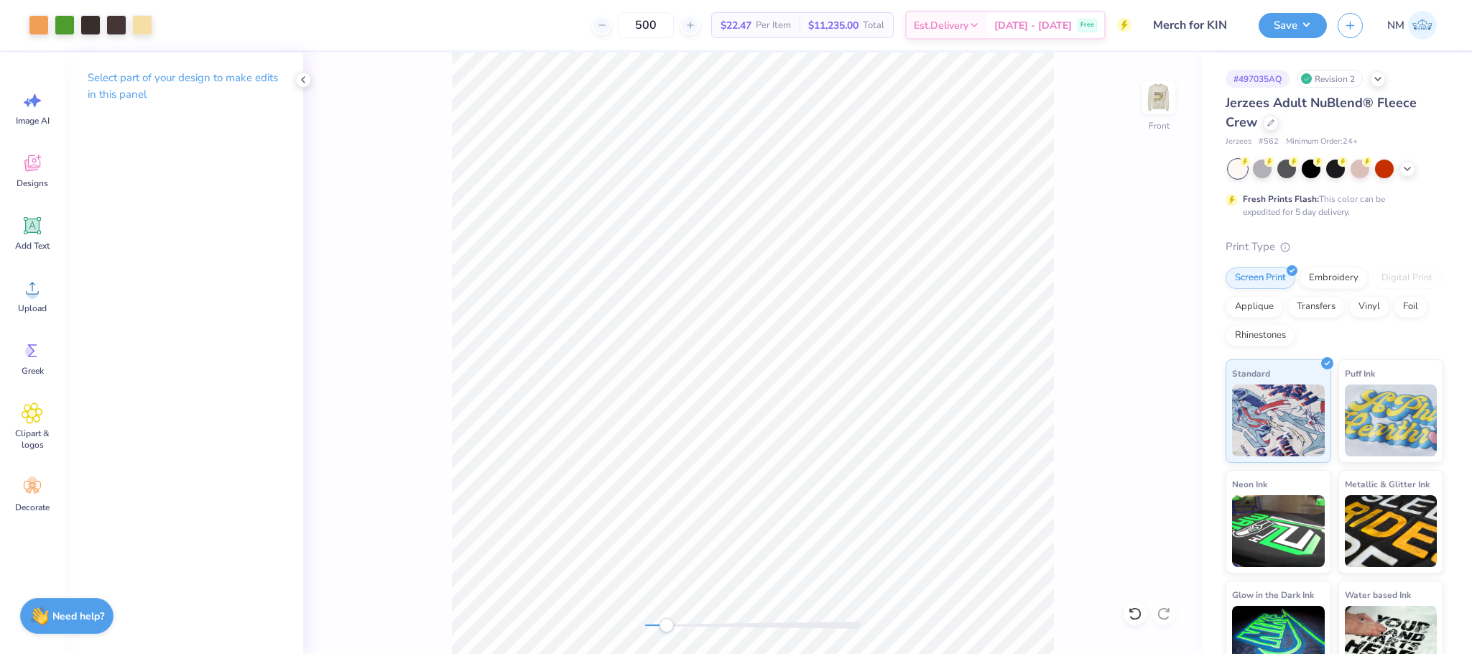
click at [667, 621] on div "Accessibility label" at bounding box center [667, 625] width 14 height 14
click at [145, 27] on div at bounding box center [142, 24] width 20 height 20
type input "0.42"
type input "0.49"
type input "6.04"
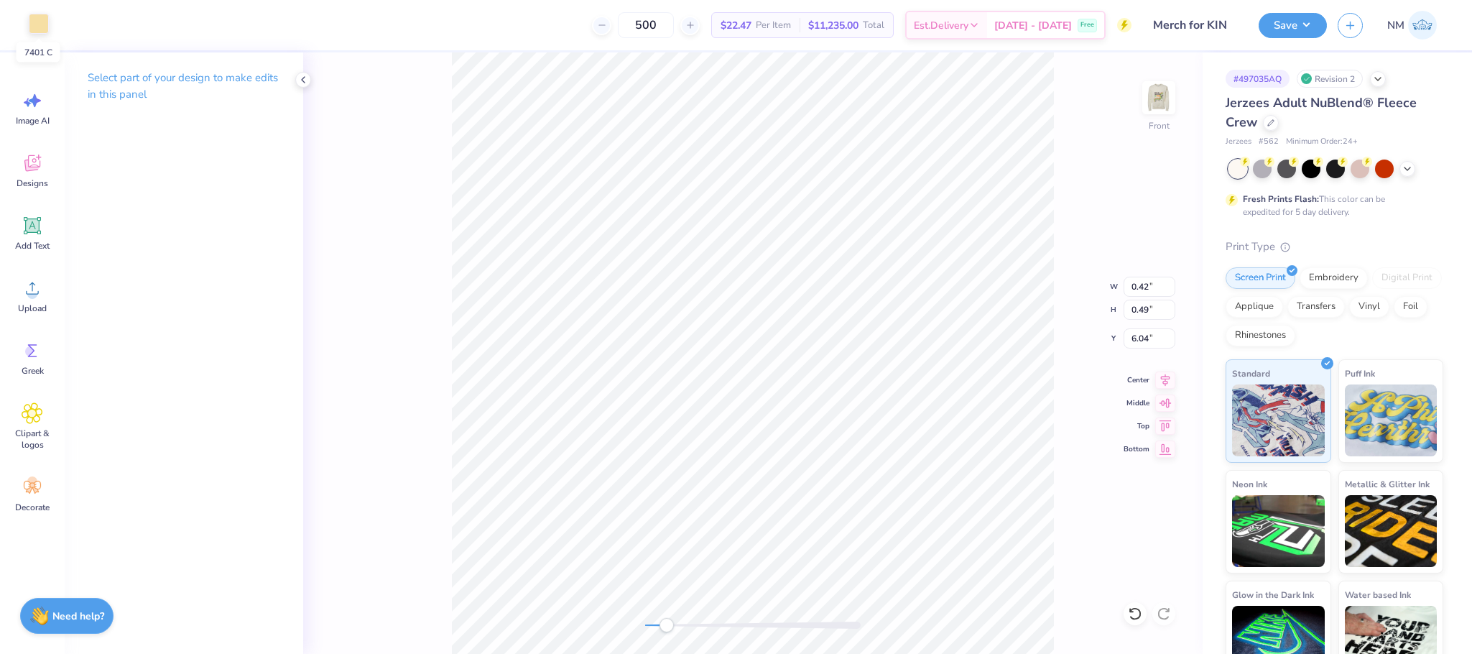
click at [42, 24] on div at bounding box center [39, 24] width 20 height 20
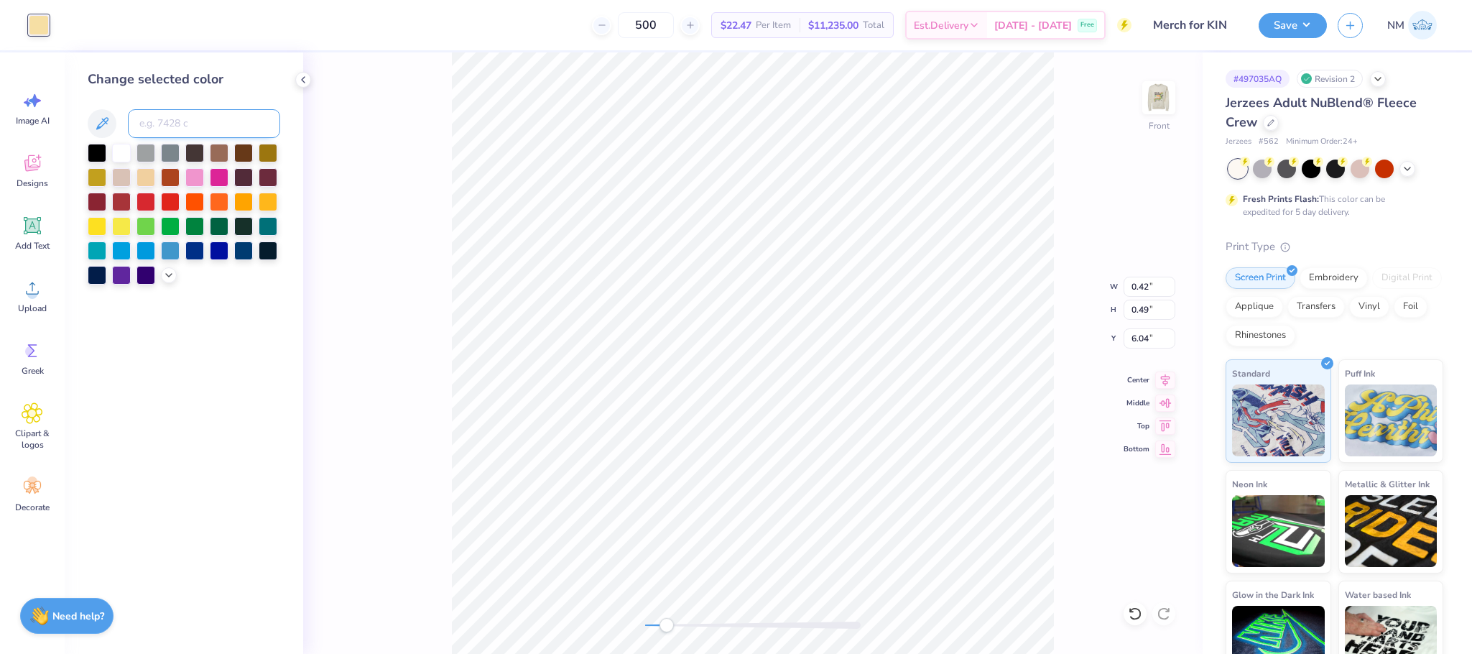
click at [169, 111] on input at bounding box center [204, 123] width 152 height 29
type input "7401"
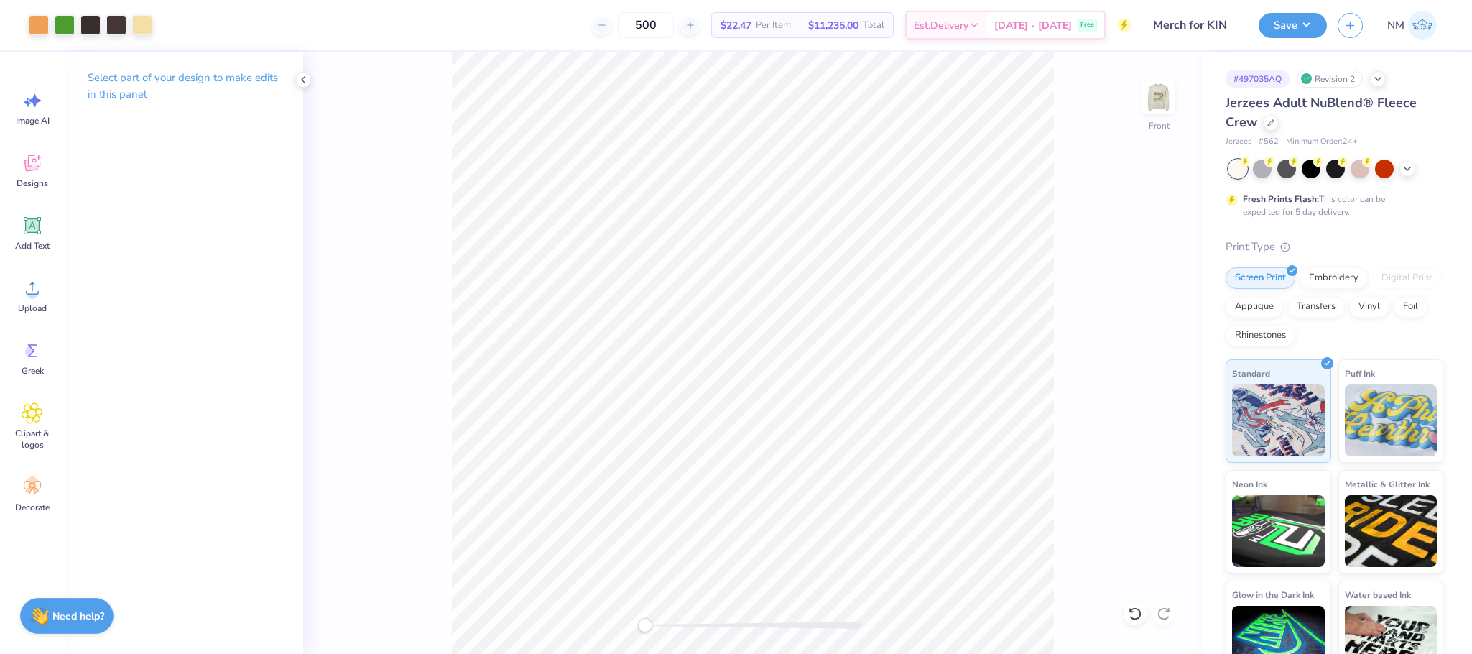
click at [640, 632] on div "Front" at bounding box center [752, 352] width 899 height 601
type input "0.15"
type input "0.31"
type input "6.09"
click at [115, 24] on div at bounding box center [116, 24] width 20 height 20
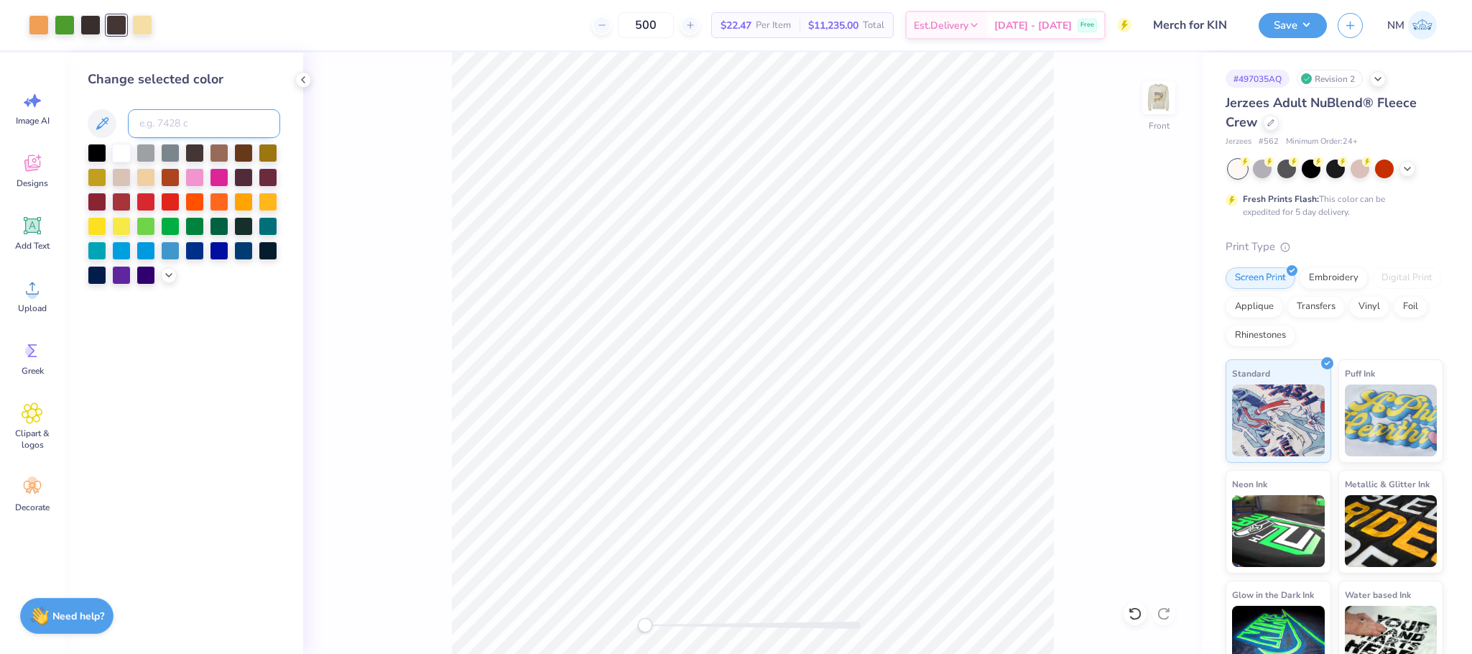
click at [175, 125] on input at bounding box center [204, 123] width 152 height 29
type input "412"
click at [91, 153] on div at bounding box center [97, 151] width 19 height 19
click at [1160, 91] on img at bounding box center [1158, 97] width 57 height 57
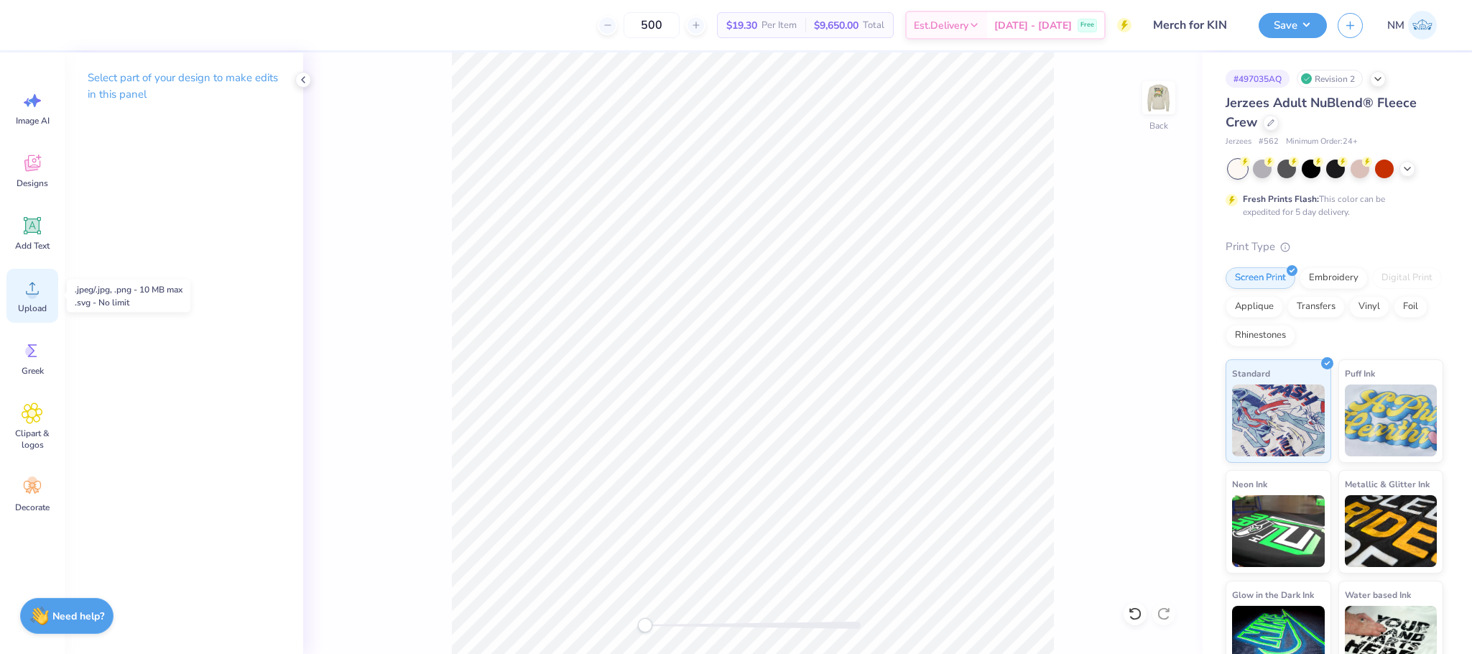
click at [20, 310] on span "Upload" at bounding box center [32, 307] width 29 height 11
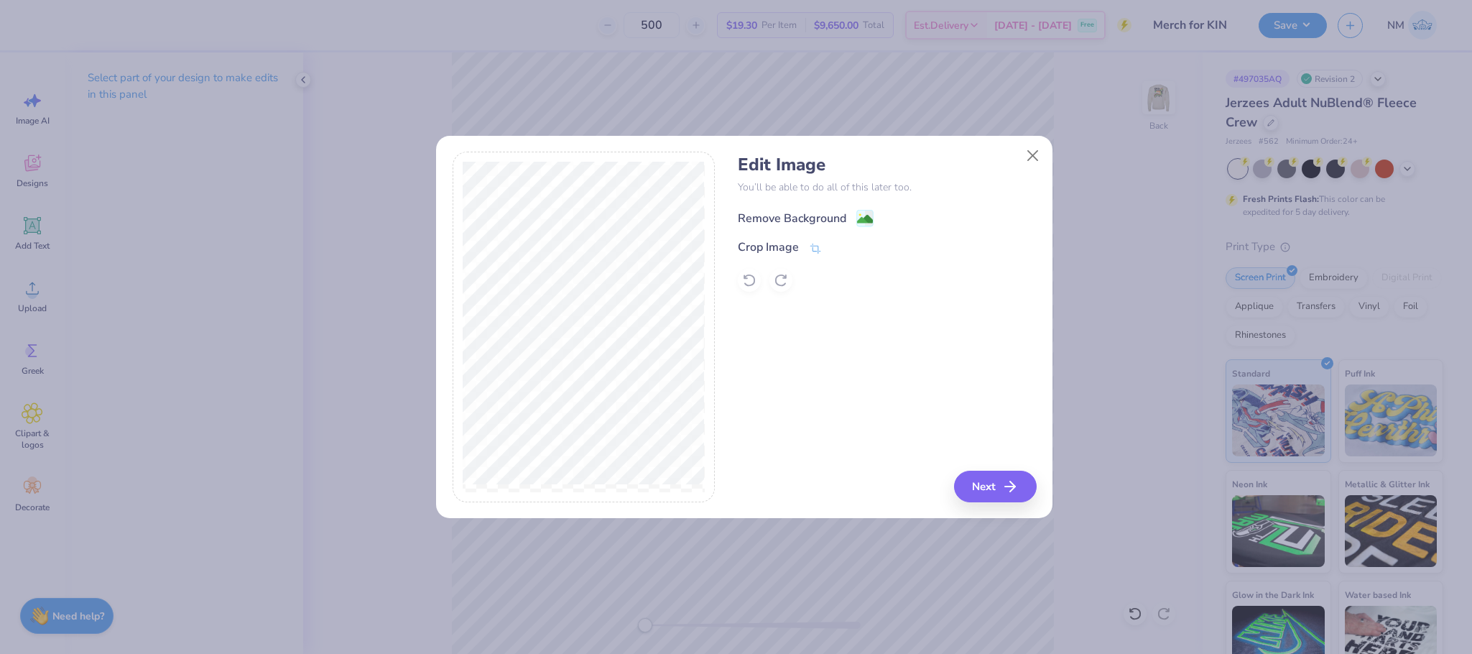
click at [858, 218] on image at bounding box center [865, 219] width 16 height 16
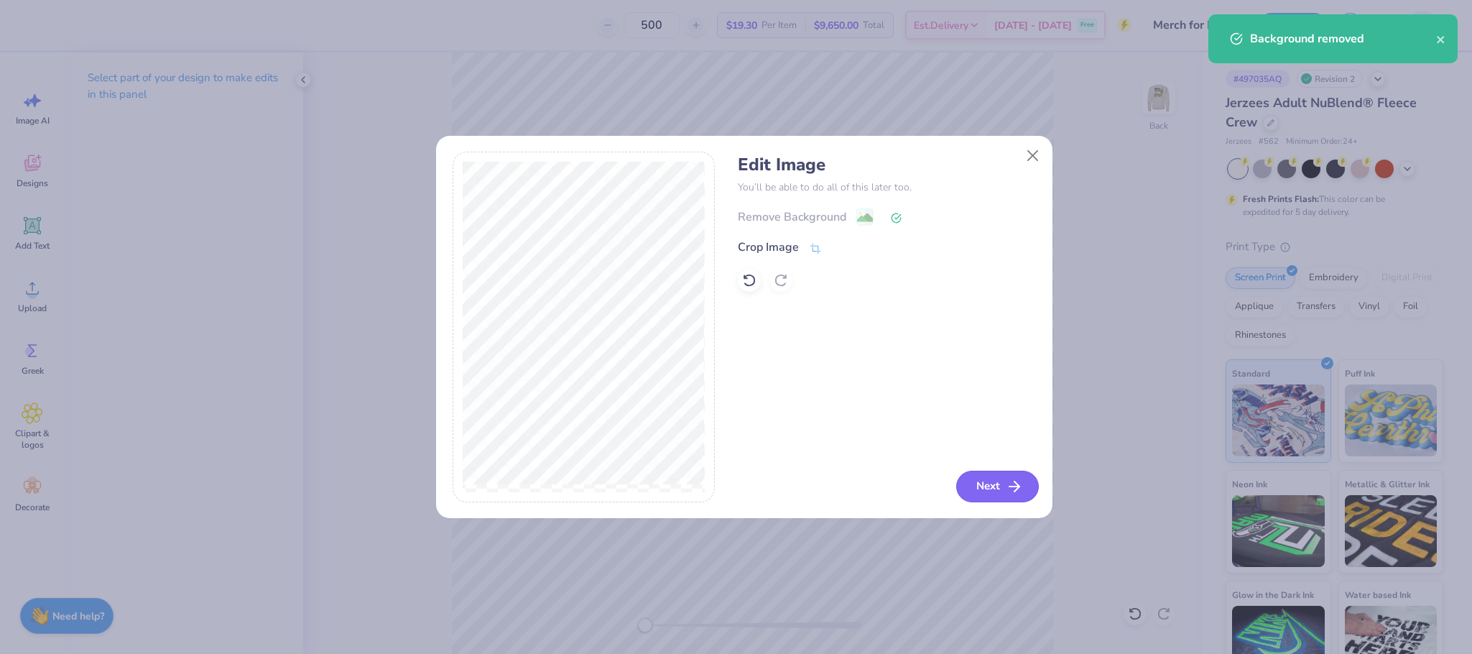
click at [1004, 475] on button "Next" at bounding box center [997, 487] width 83 height 32
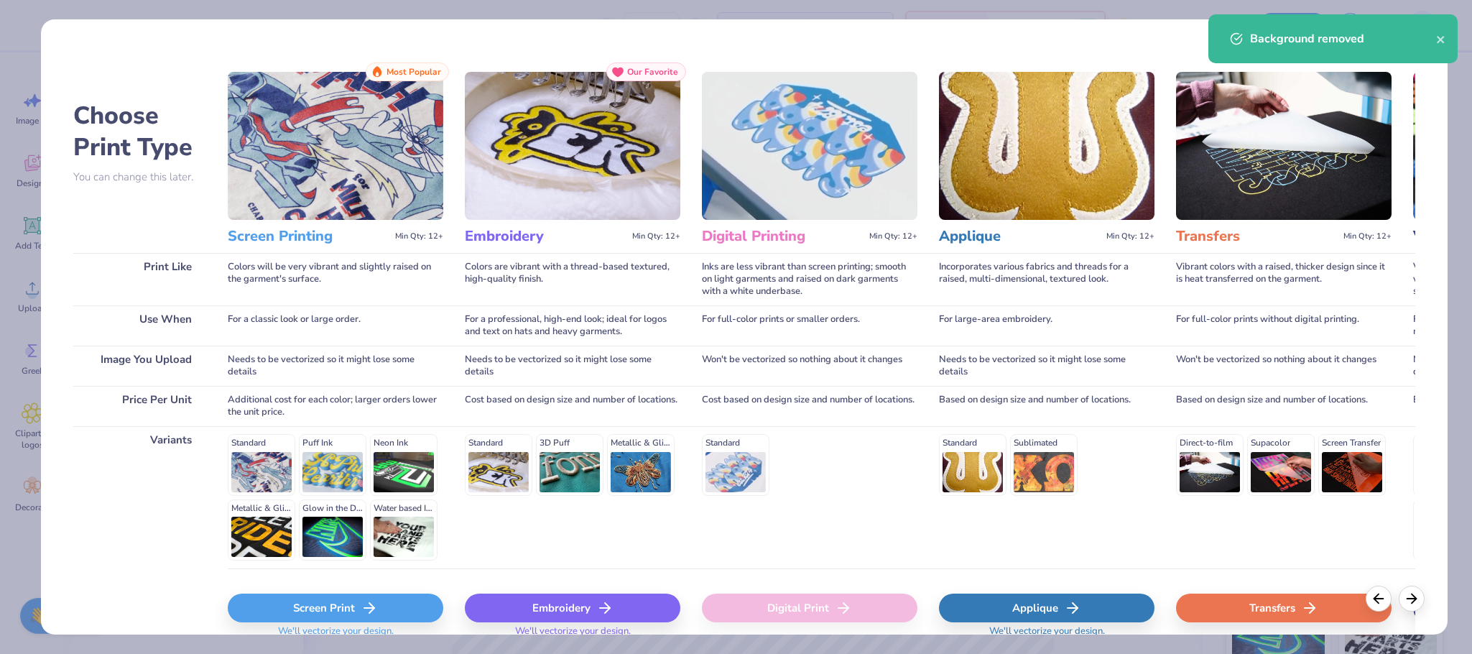
click at [412, 604] on div "Screen Print" at bounding box center [336, 607] width 216 height 29
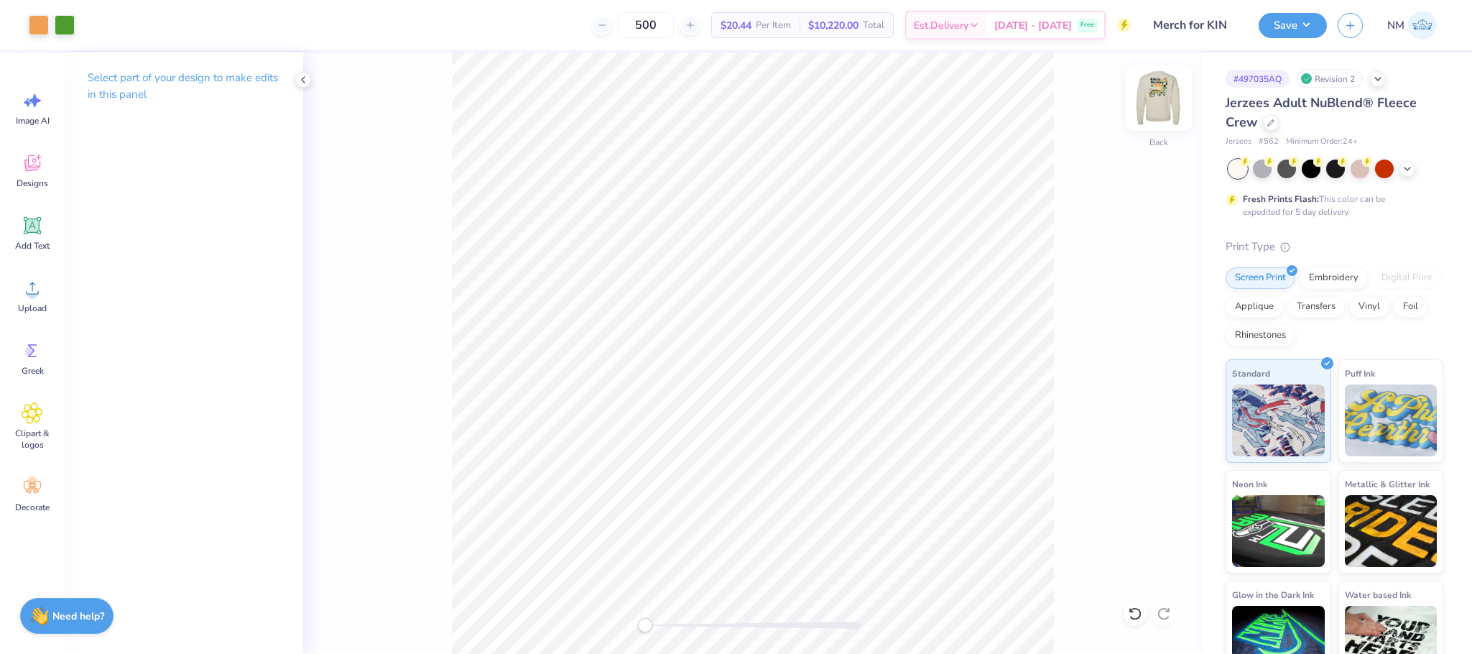
click at [1164, 97] on img at bounding box center [1158, 97] width 57 height 57
type input "12.30"
type input "11.95"
type input "3.00"
click at [1172, 101] on img at bounding box center [1158, 97] width 57 height 57
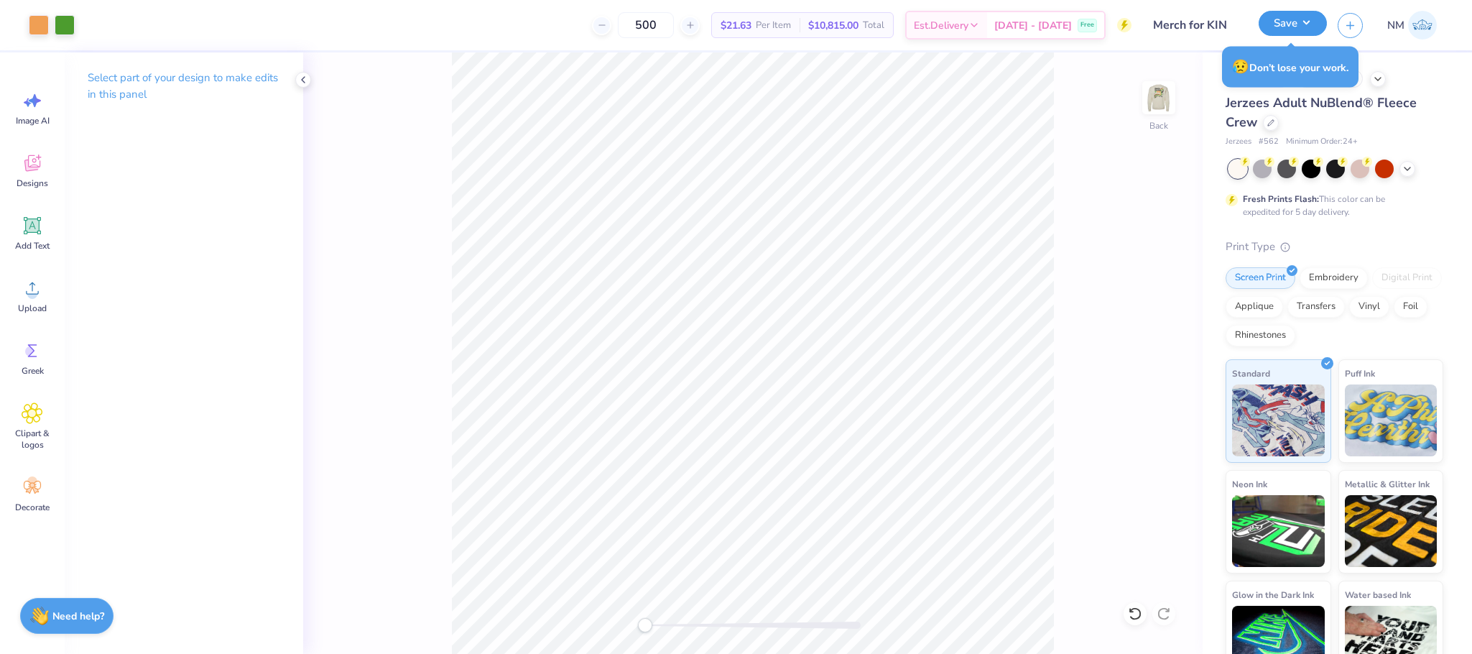
click at [1297, 28] on button "Save" at bounding box center [1293, 23] width 68 height 25
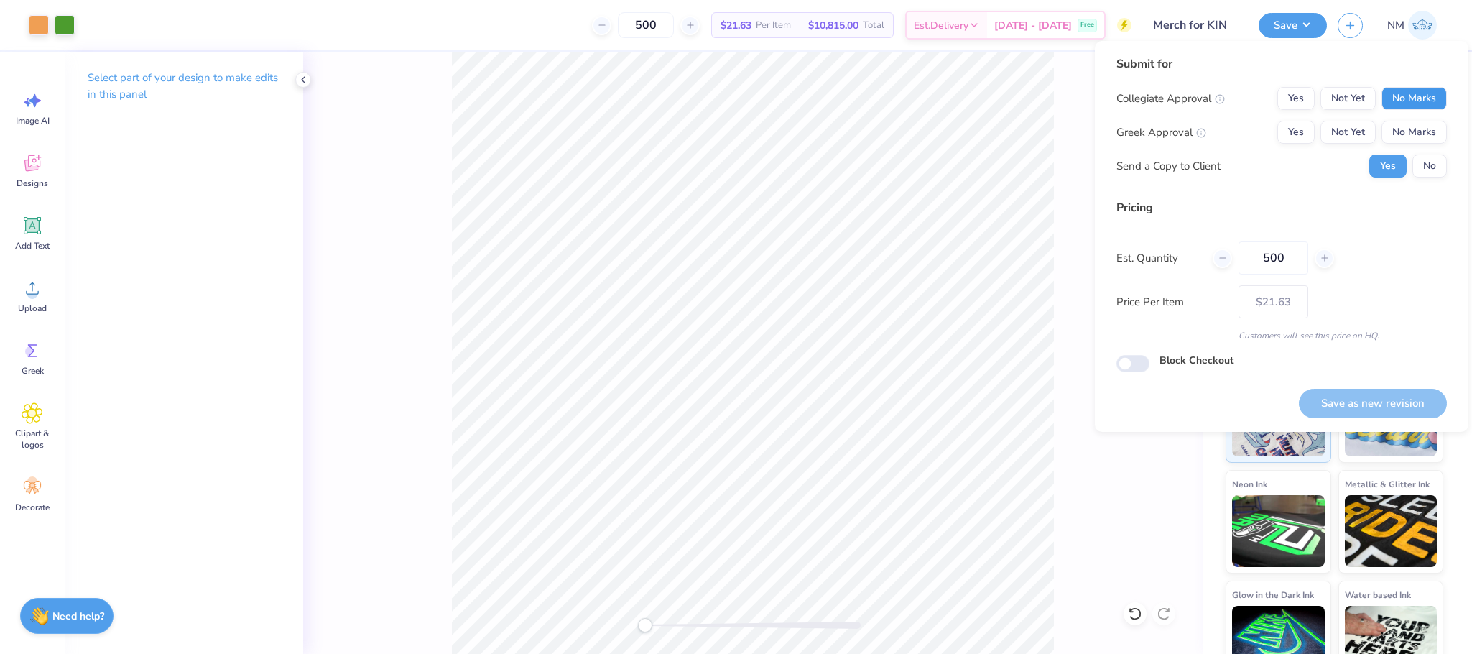
click at [1402, 103] on button "No Marks" at bounding box center [1414, 98] width 65 height 23
click at [1412, 121] on button "No Marks" at bounding box center [1414, 132] width 65 height 23
click at [1442, 158] on button "No" at bounding box center [1429, 165] width 34 height 23
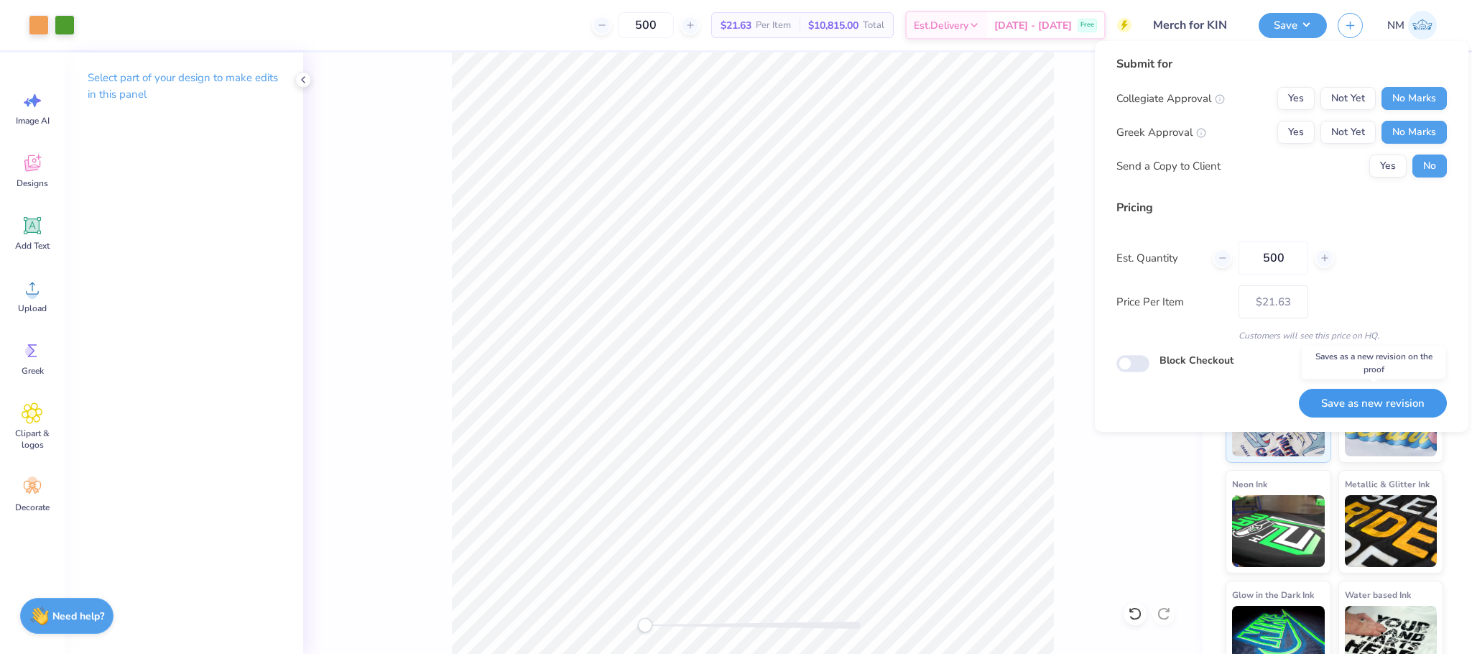
click at [1361, 397] on button "Save as new revision" at bounding box center [1373, 403] width 148 height 29
type input "$21.63"
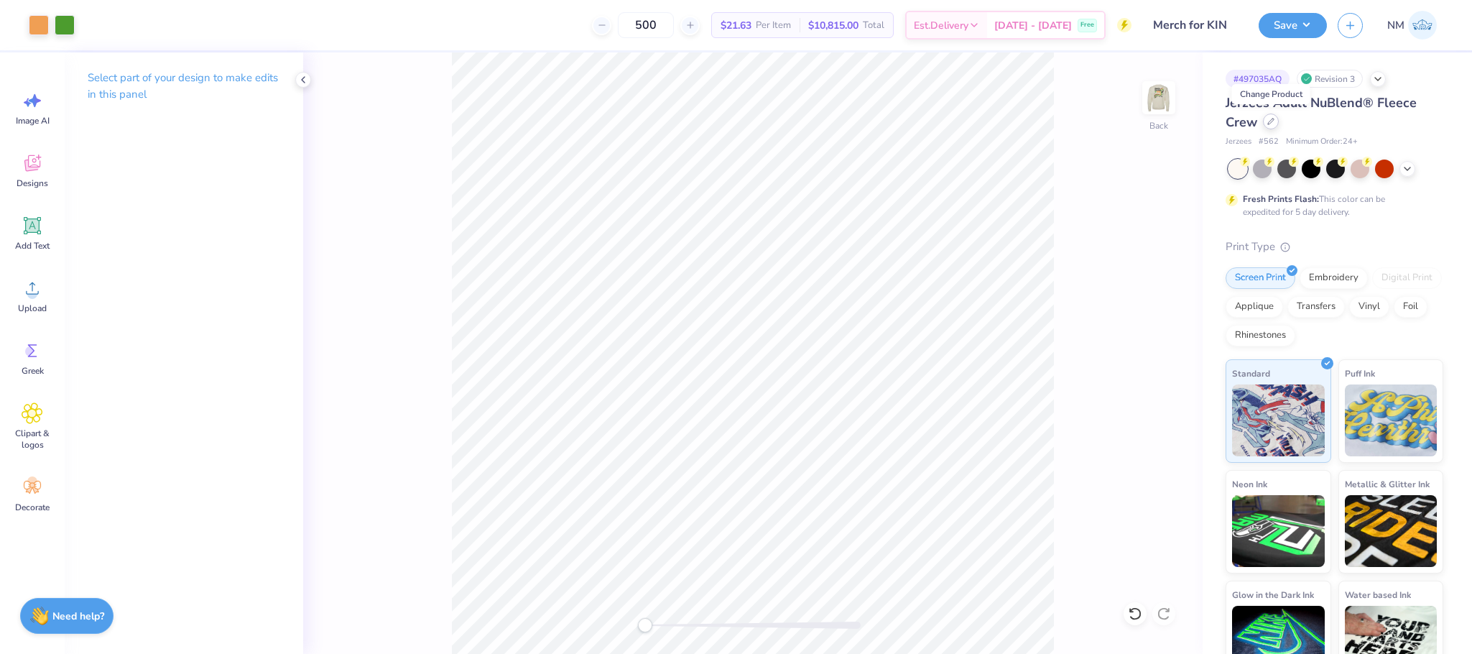
click at [1272, 123] on icon at bounding box center [1270, 121] width 7 height 7
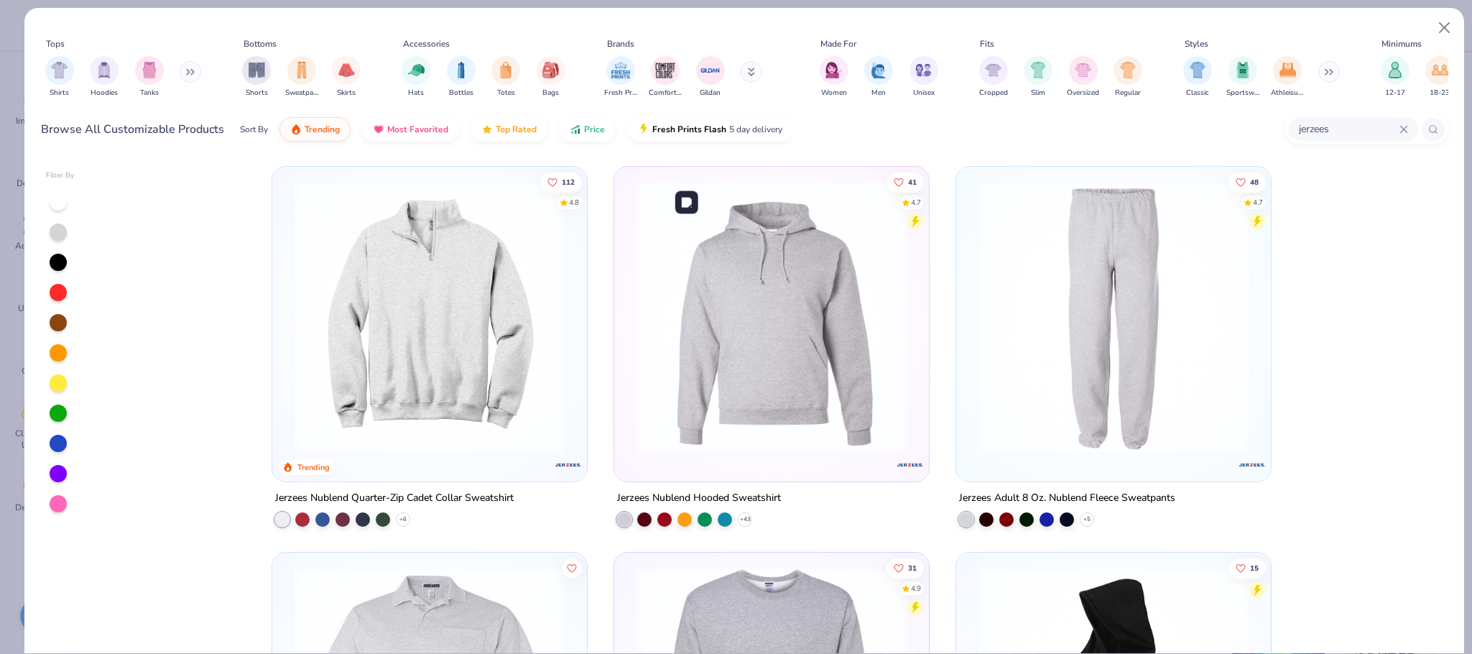
click at [785, 283] on img at bounding box center [772, 317] width 286 height 272
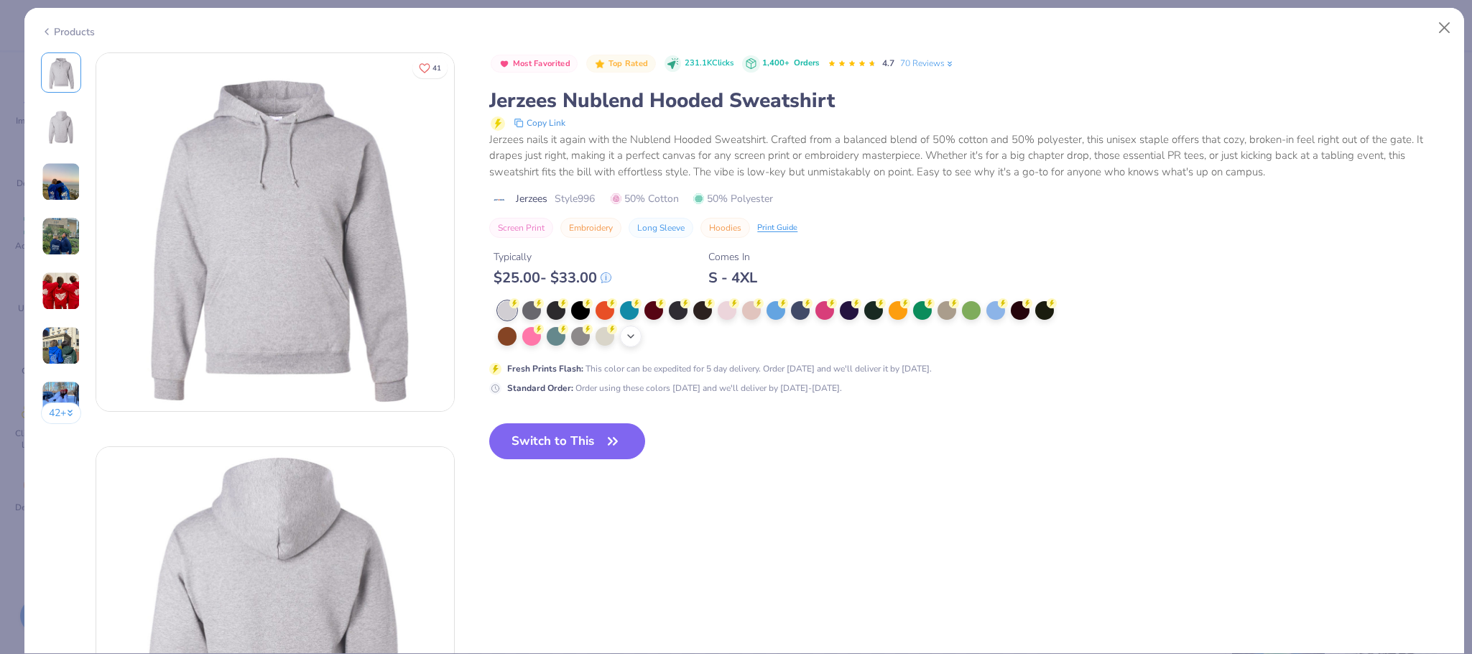
click at [636, 345] on div "+ 21" at bounding box center [631, 336] width 22 height 22
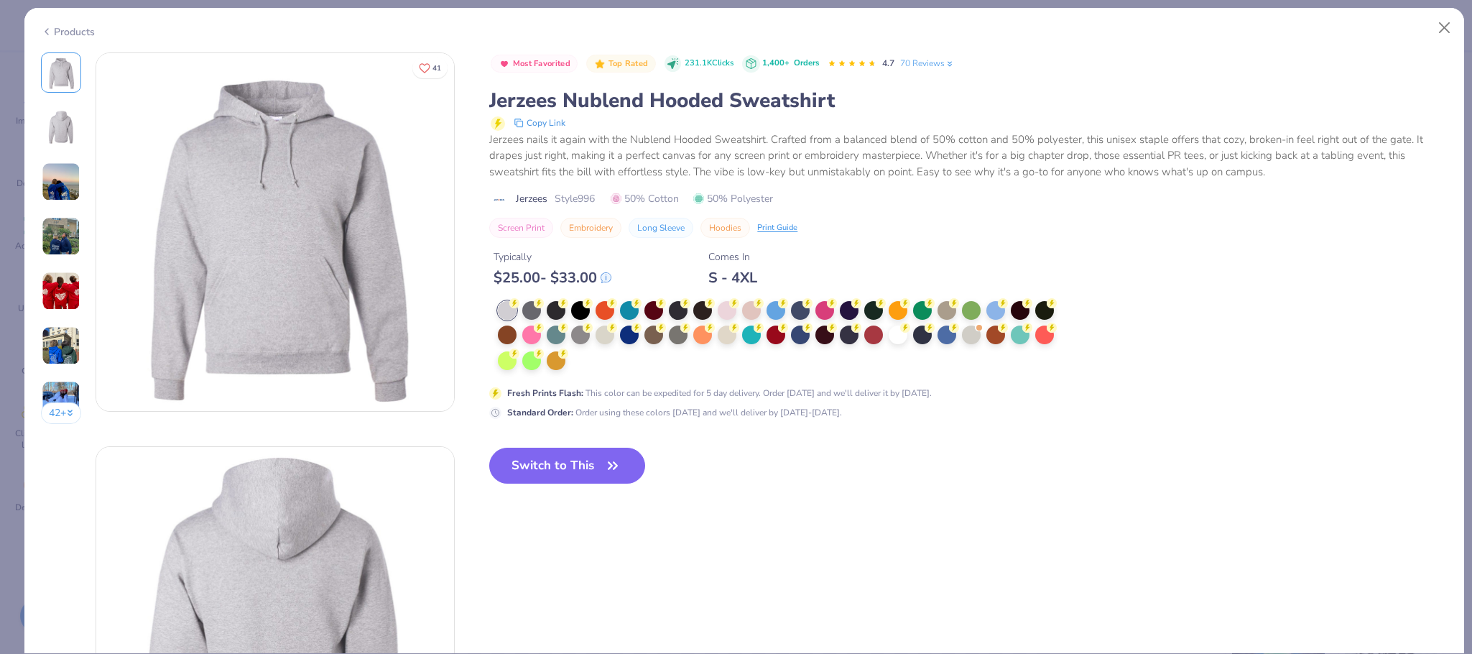
click at [88, 32] on div "Products" at bounding box center [68, 31] width 54 height 15
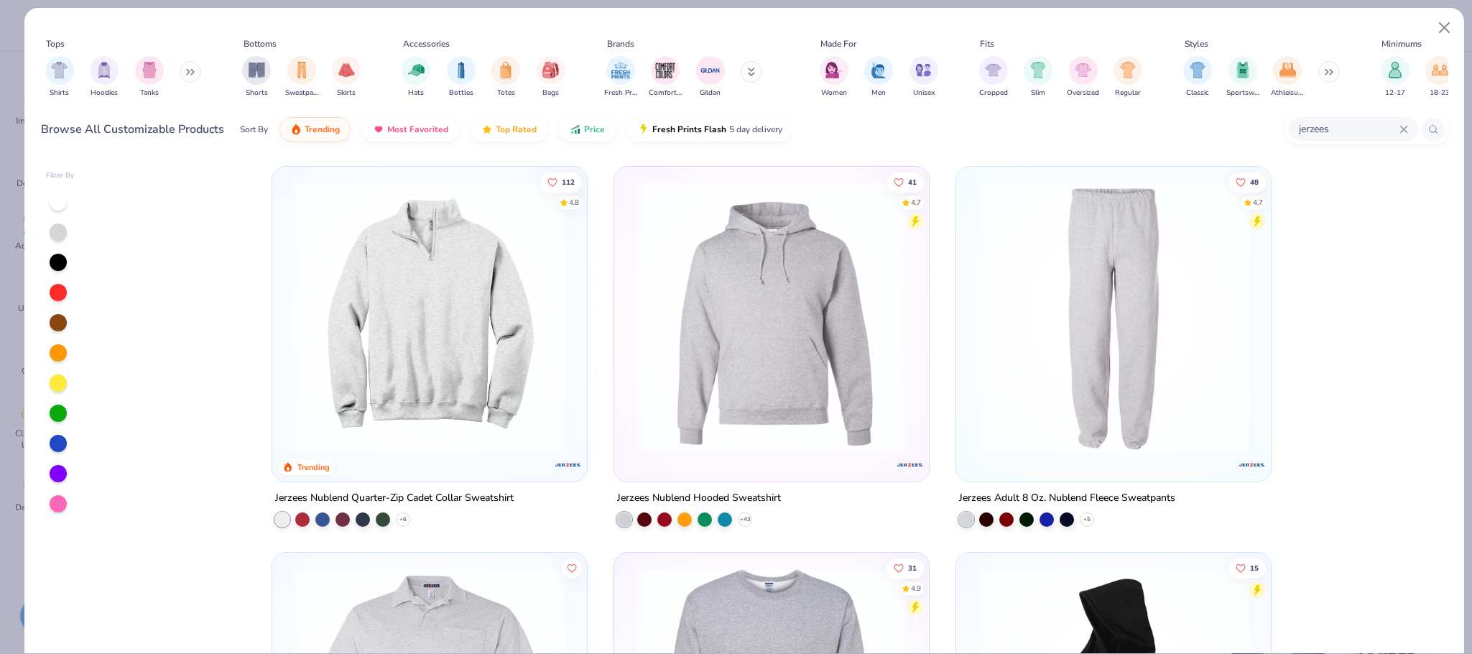
click at [1402, 125] on icon at bounding box center [1404, 129] width 9 height 9
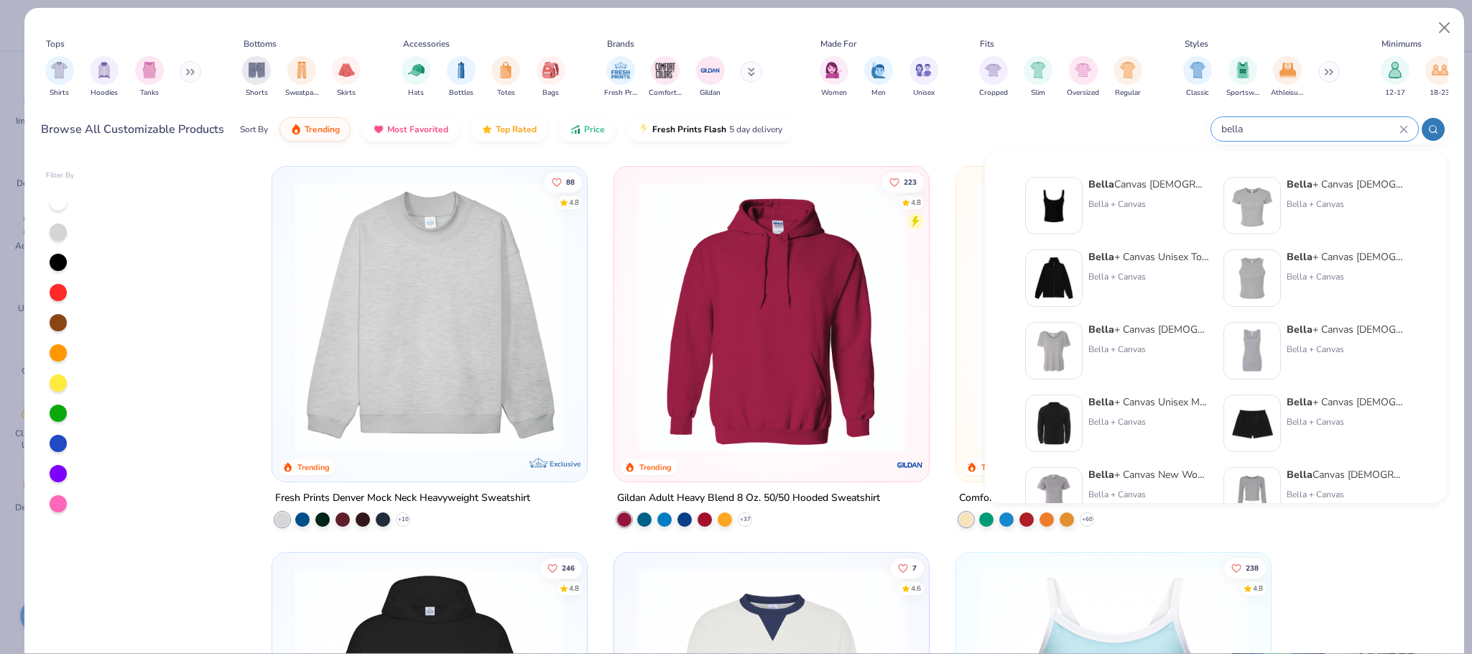
click at [1443, 129] on div at bounding box center [1433, 129] width 23 height 23
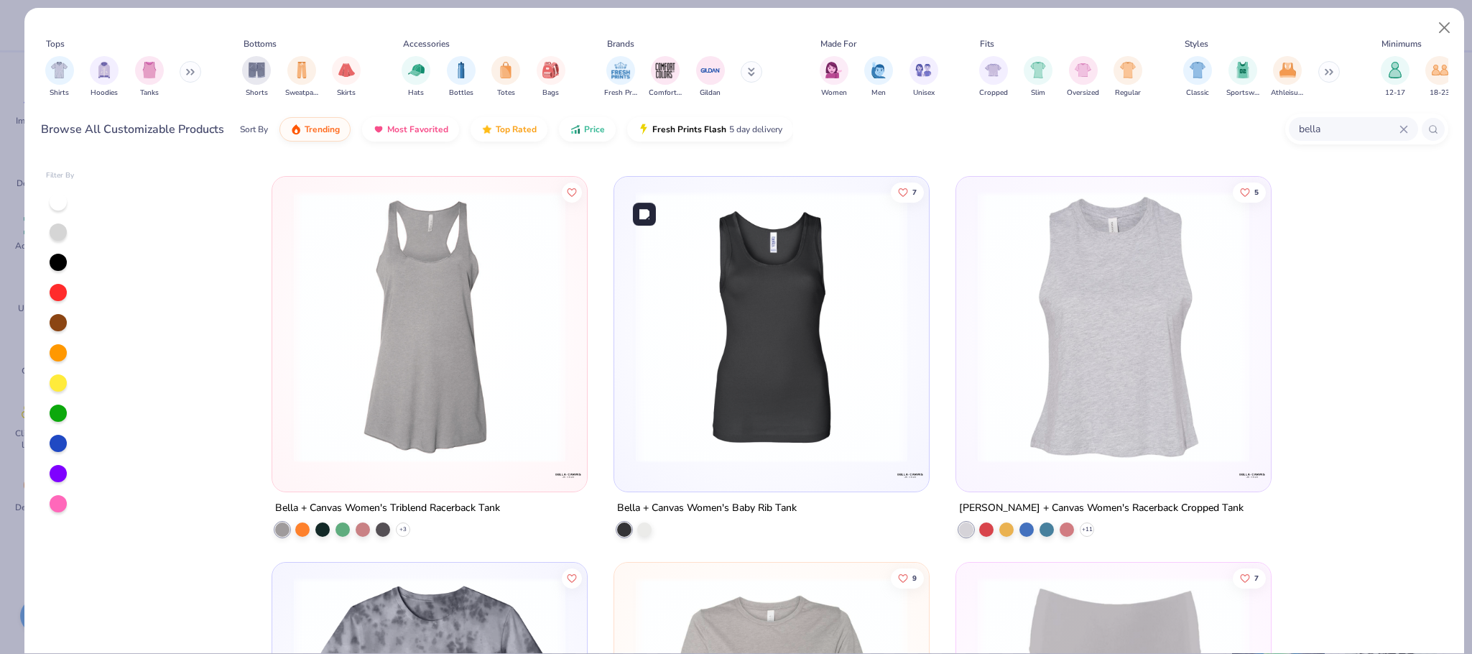
scroll to position [3029, 0]
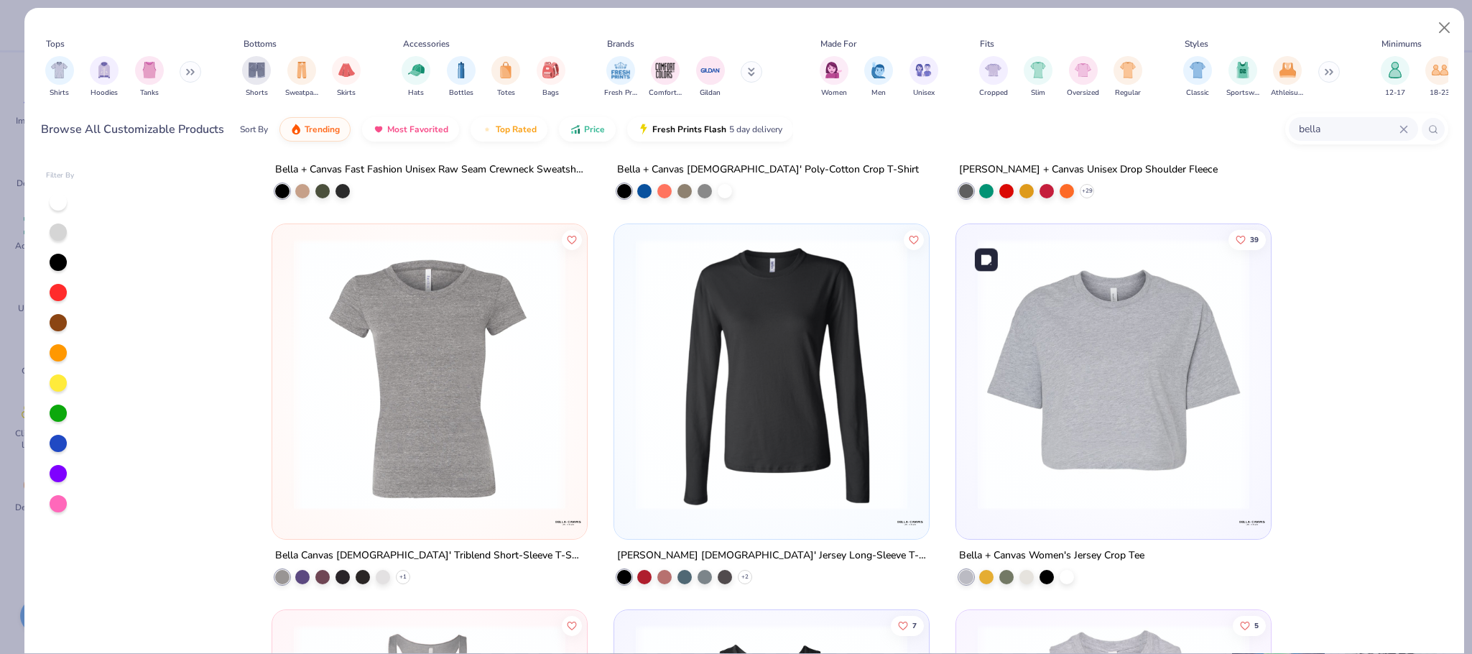
type input "bella"
click at [1002, 399] on img at bounding box center [1114, 375] width 286 height 272
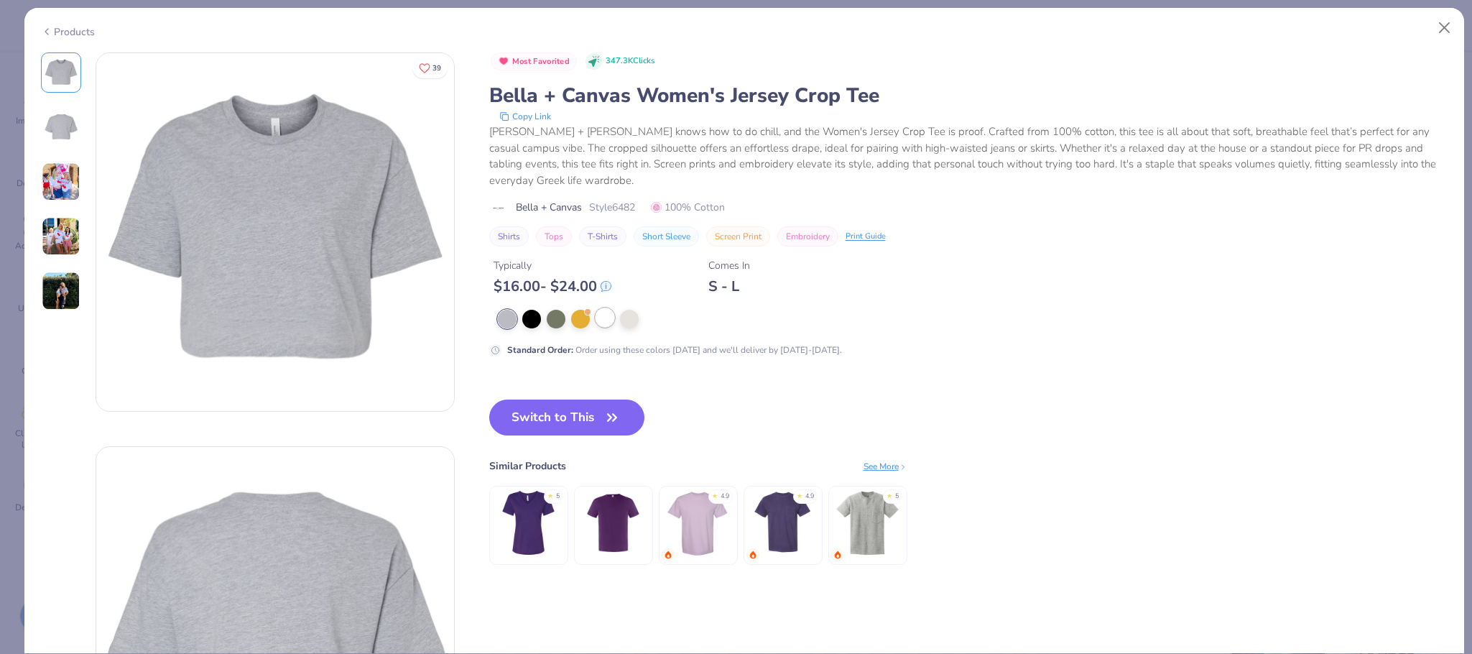
click at [610, 325] on div at bounding box center [605, 317] width 19 height 19
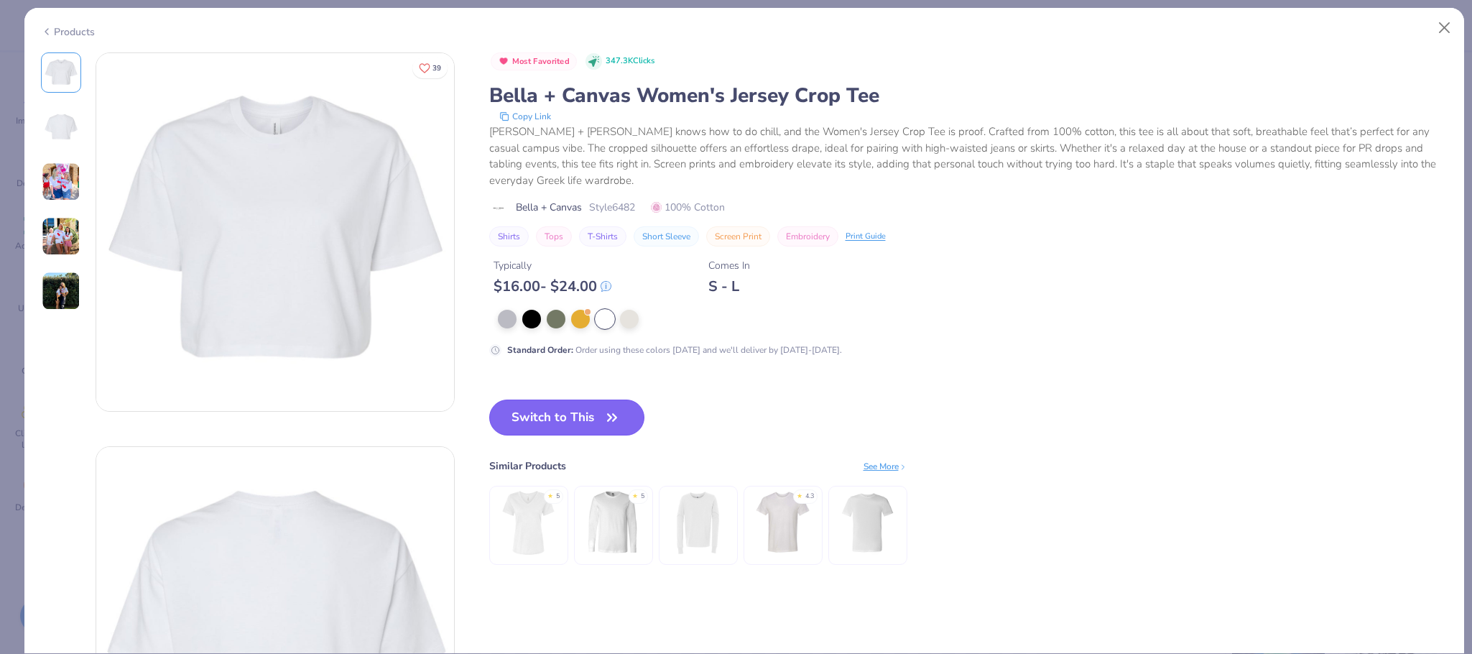
click at [606, 412] on icon "button" at bounding box center [612, 417] width 20 height 20
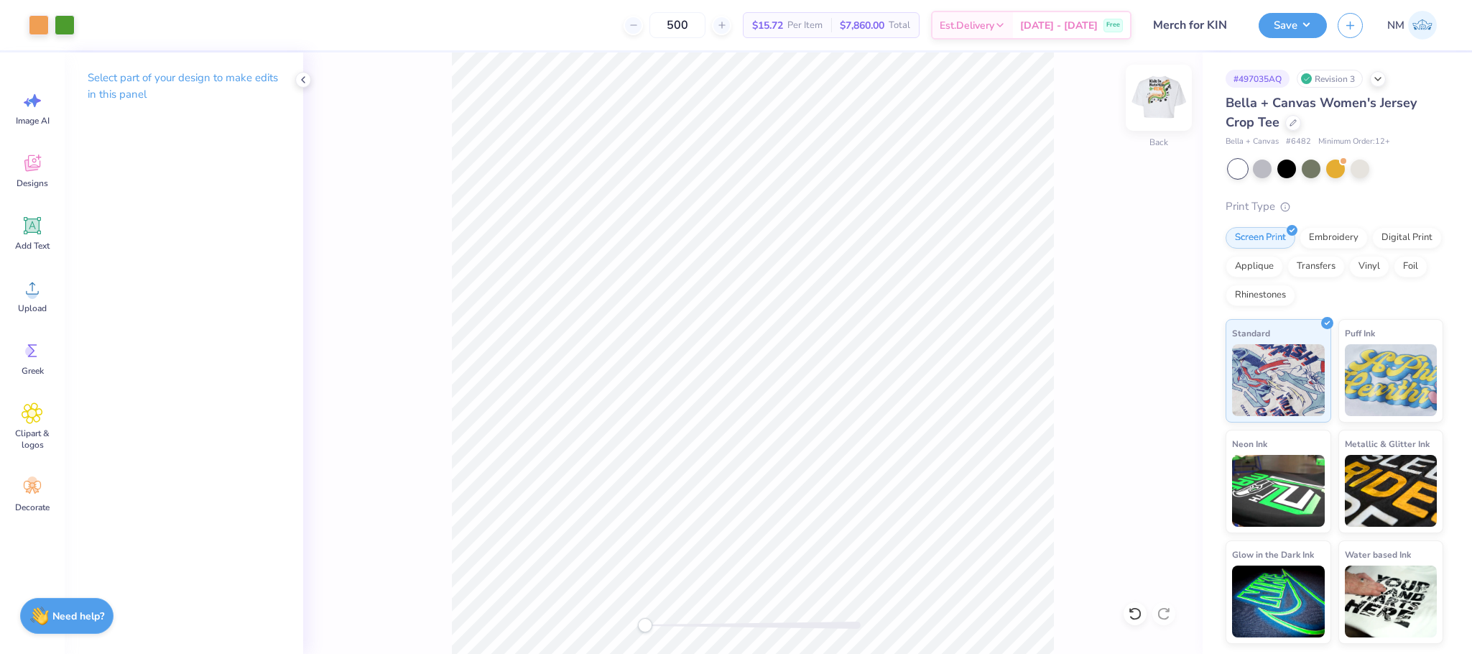
click at [1158, 91] on img at bounding box center [1158, 97] width 57 height 57
type input "3.00"
click at [1129, 619] on icon at bounding box center [1135, 613] width 14 height 14
type input "3.00"
click at [1306, 24] on button "Save" at bounding box center [1293, 23] width 68 height 25
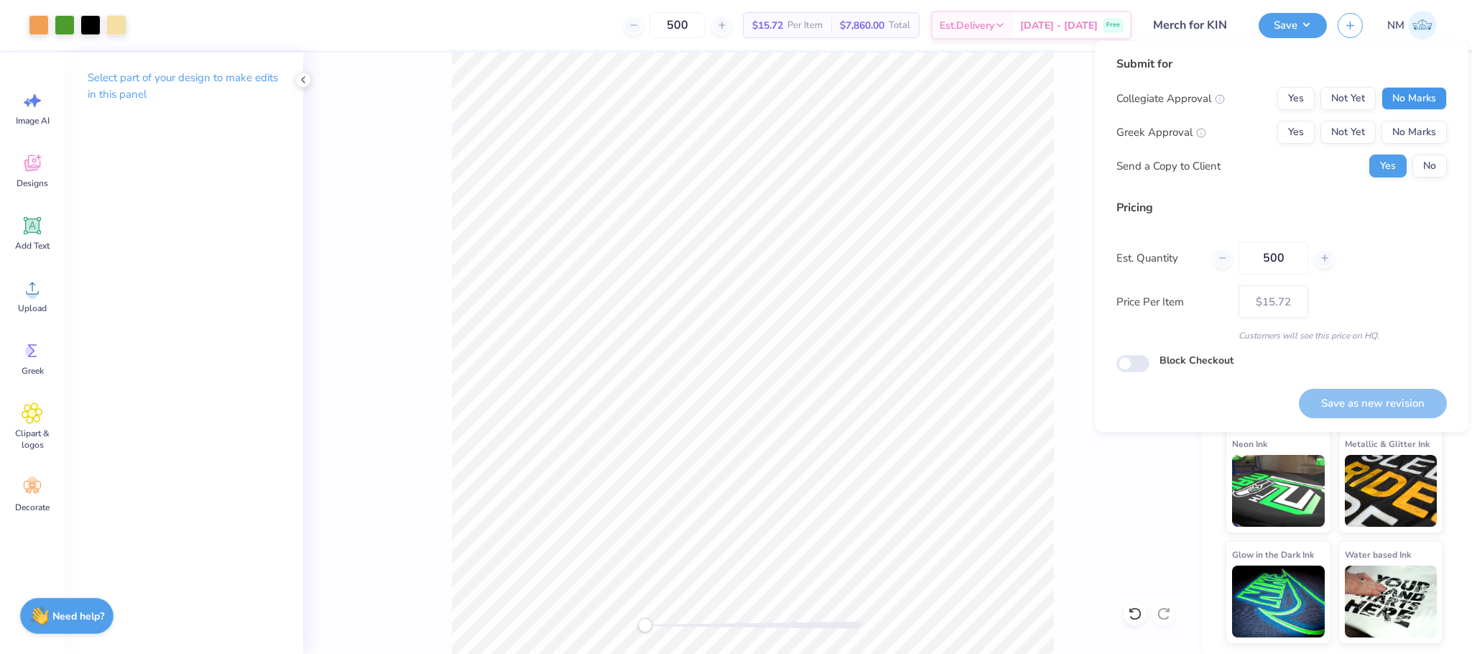
click at [1430, 93] on button "No Marks" at bounding box center [1414, 98] width 65 height 23
click at [1438, 125] on button "No Marks" at bounding box center [1414, 132] width 65 height 23
click at [1440, 157] on button "No" at bounding box center [1429, 165] width 34 height 23
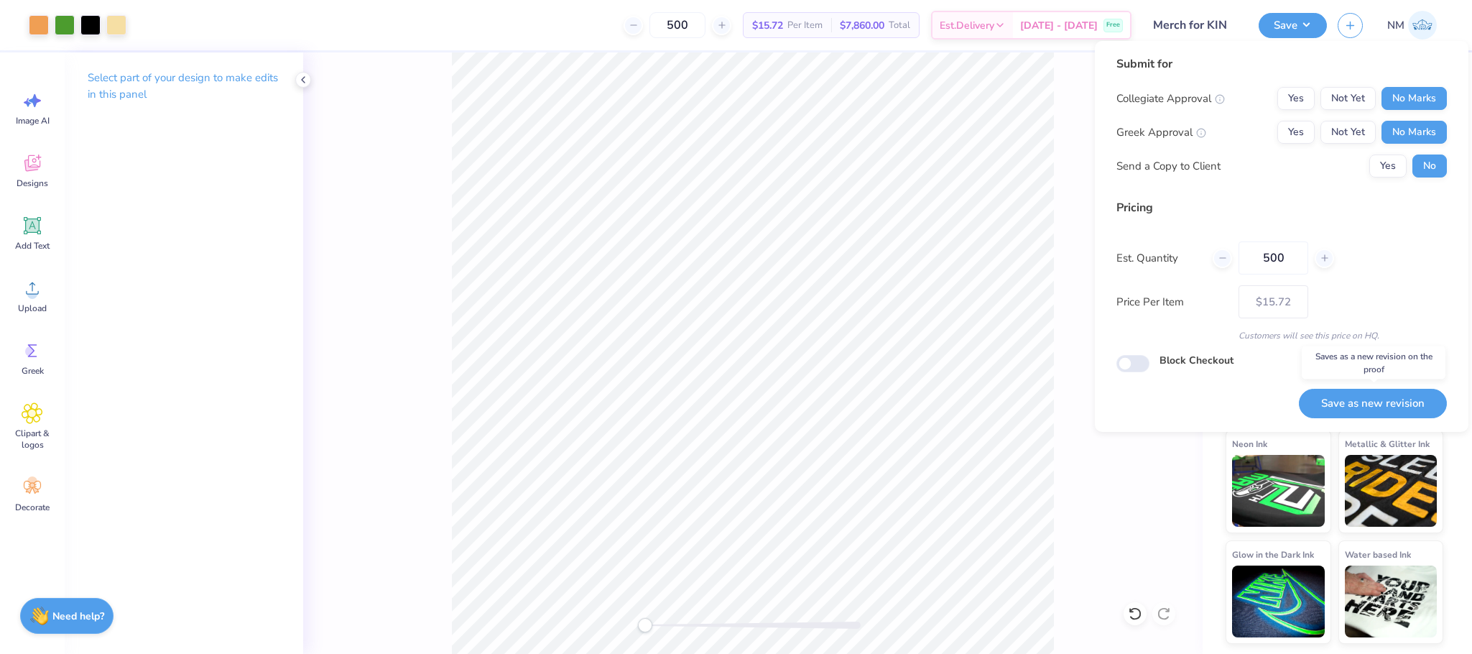
drag, startPoint x: 1363, startPoint y: 399, endPoint x: 1320, endPoint y: 373, distance: 50.3
click at [1362, 399] on button "Save as new revision" at bounding box center [1373, 403] width 148 height 29
type input "$15.72"
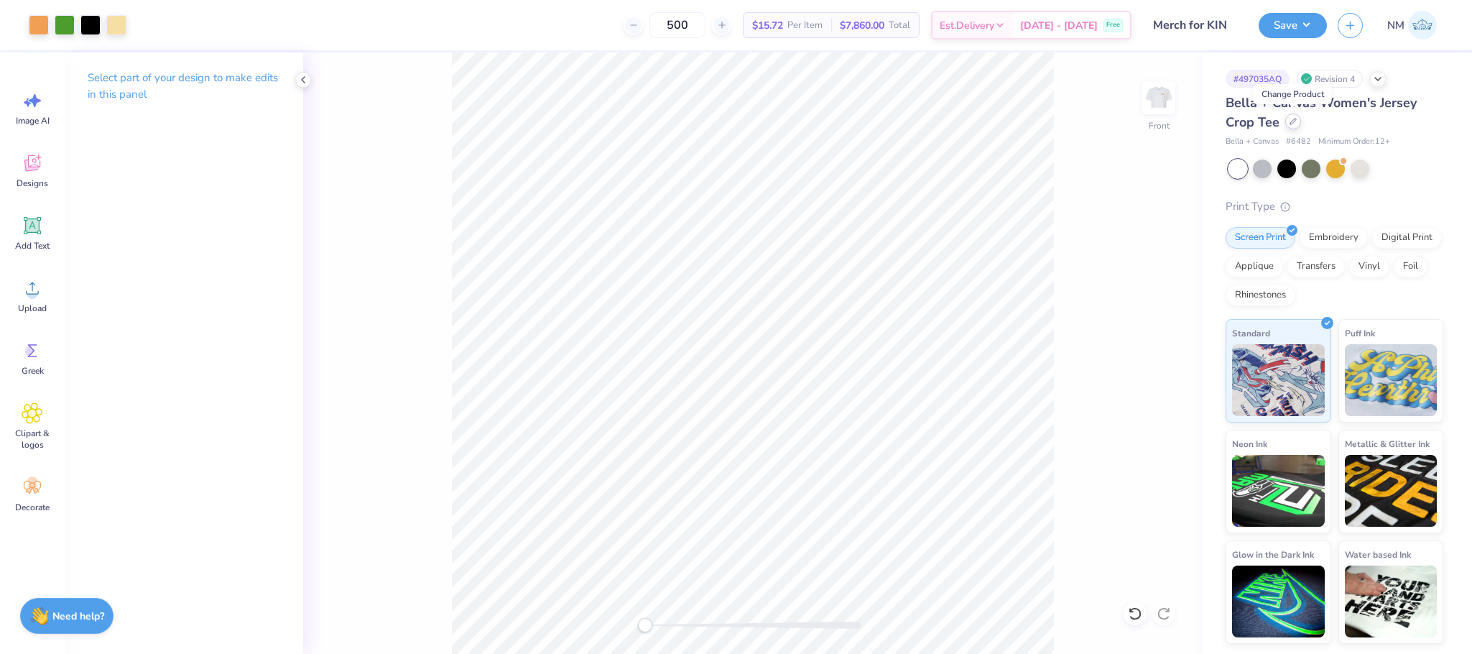
click at [1287, 121] on div at bounding box center [1293, 122] width 16 height 16
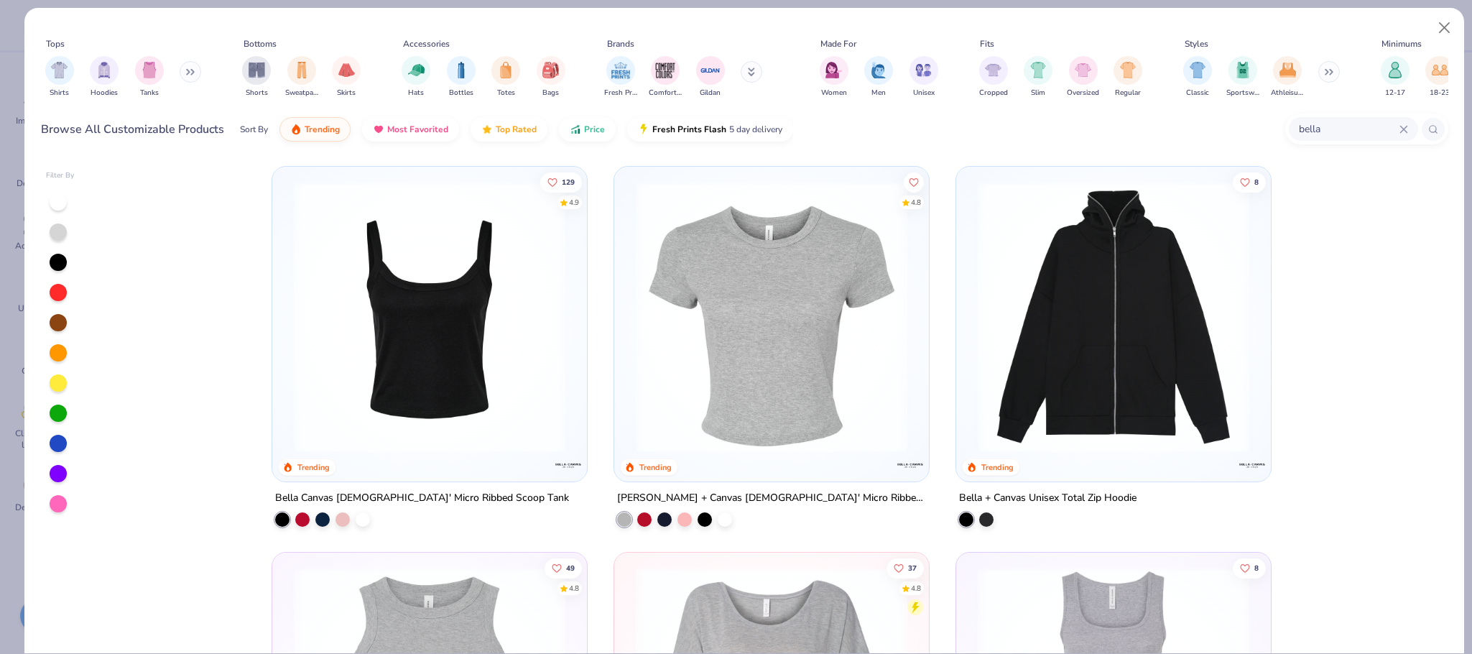
click at [1403, 134] on div "bella" at bounding box center [1353, 129] width 129 height 24
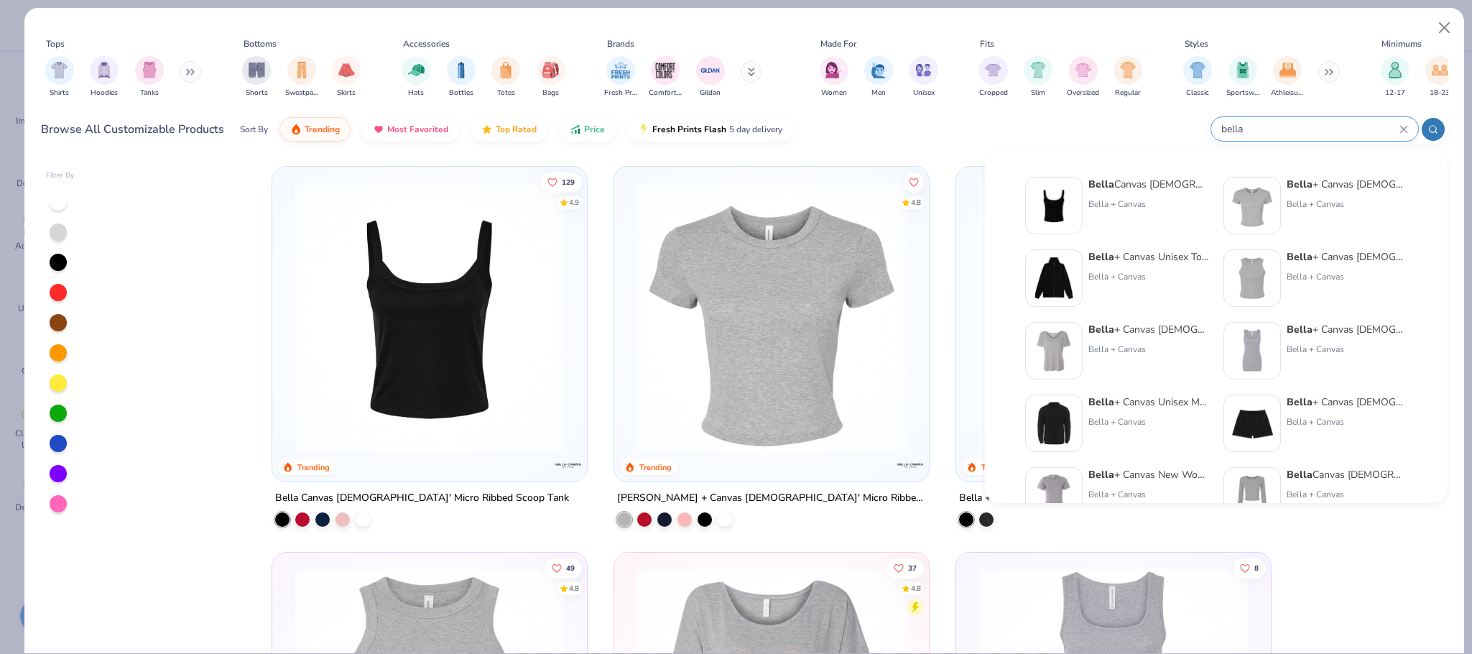
click at [1402, 126] on icon at bounding box center [1404, 129] width 9 height 9
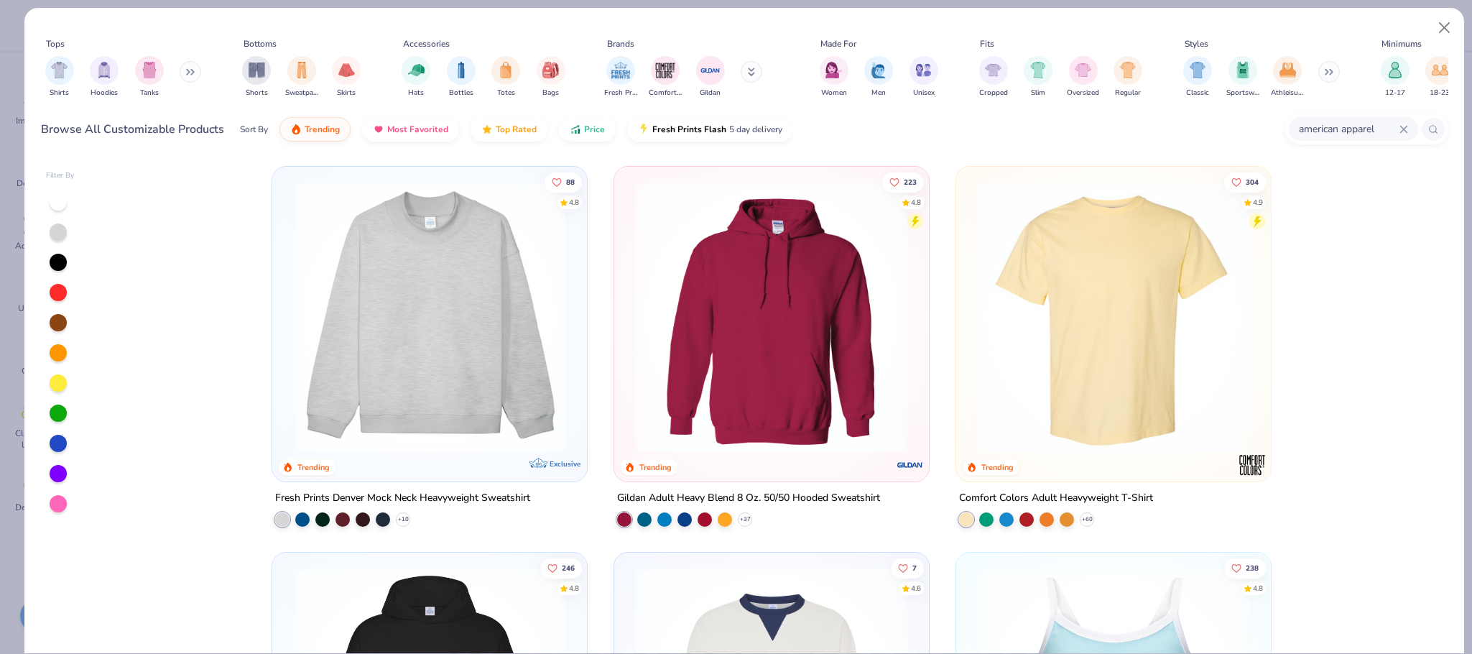
type input "american apparel"
click at [1436, 123] on div at bounding box center [1433, 129] width 23 height 23
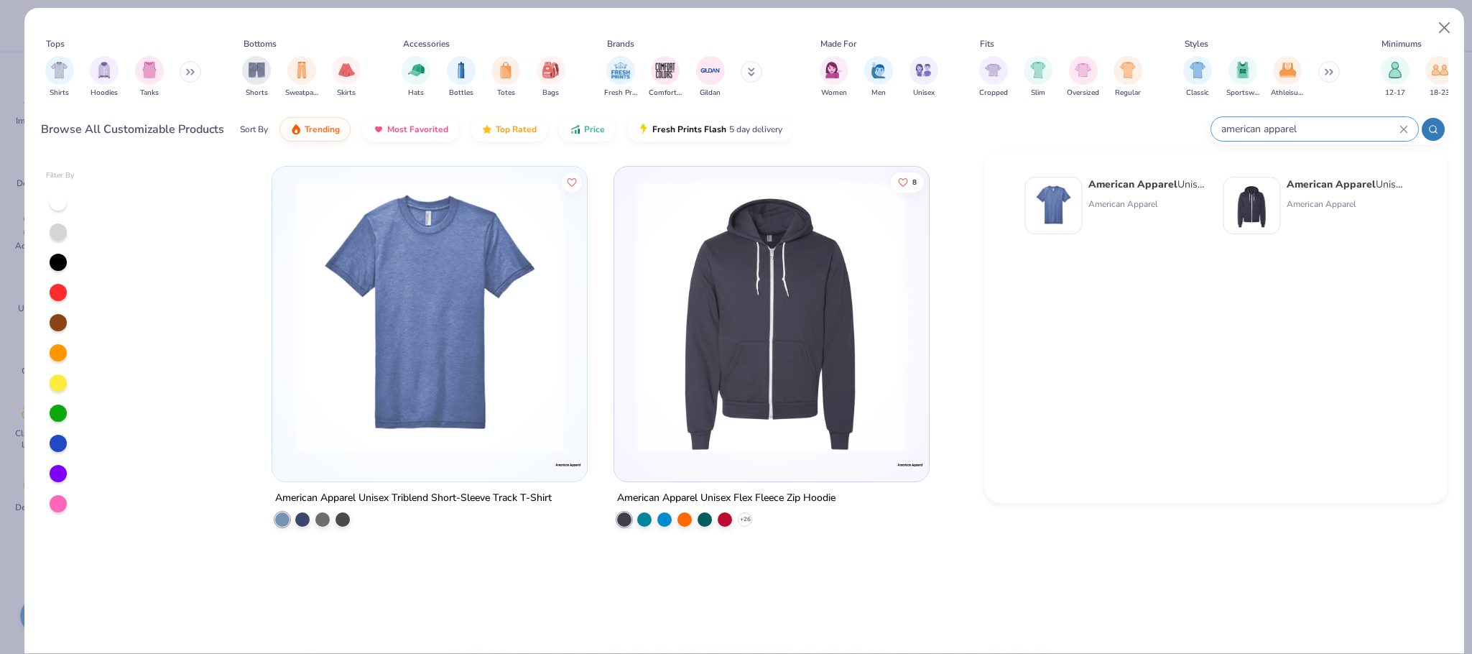
click at [1088, 308] on div "American Apparel Unisex Triblend Short-Sleeve Track T-Shirt American Apparel Am…" at bounding box center [1216, 336] width 414 height 333
click at [989, 158] on div "American Apparel Unisex Triblend Short-Sleeve Track T-Shirt American Apparel Am…" at bounding box center [1216, 327] width 463 height 352
click at [1401, 128] on icon at bounding box center [1404, 129] width 9 height 9
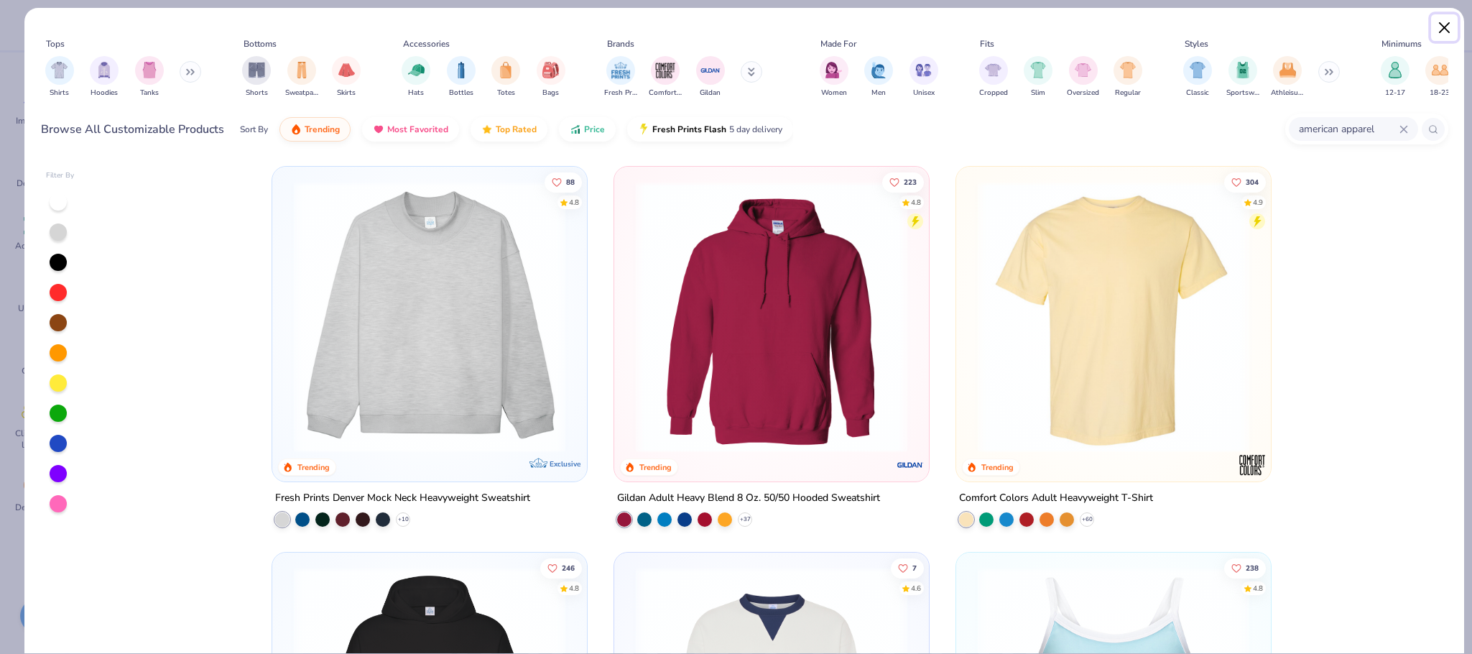
click at [1446, 22] on button "Close" at bounding box center [1444, 27] width 27 height 27
